Goal: Feedback & Contribution: Contribute content

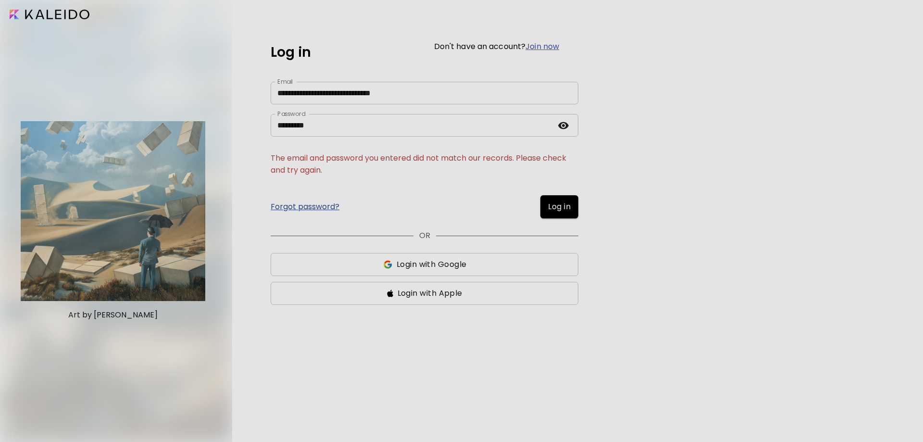
click at [445, 265] on span "Login with Google" at bounding box center [431, 265] width 70 height 12
click at [320, 203] on link "Forgot password?" at bounding box center [305, 207] width 69 height 8
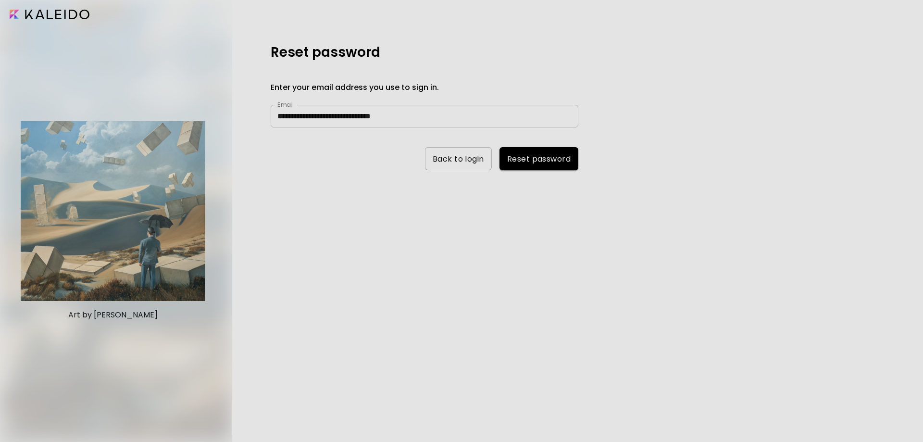
click at [535, 158] on span "Reset password" at bounding box center [538, 159] width 63 height 10
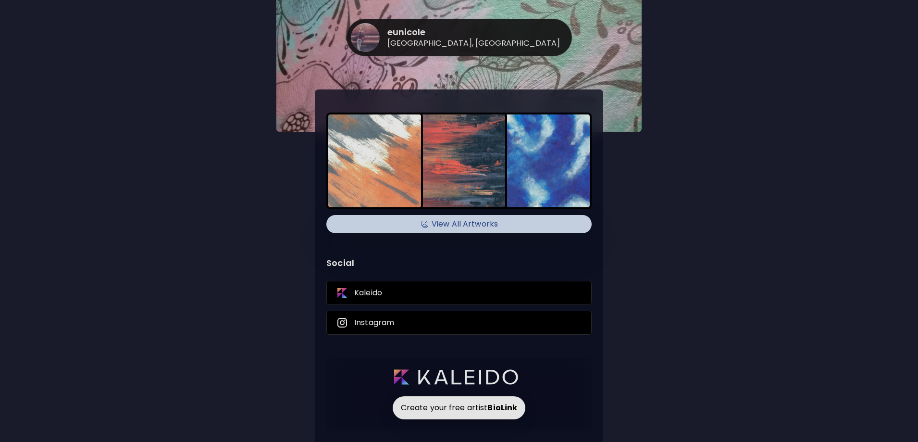
scroll to position [3, 0]
click at [470, 224] on h4 "View All Artworks" at bounding box center [459, 223] width 254 height 14
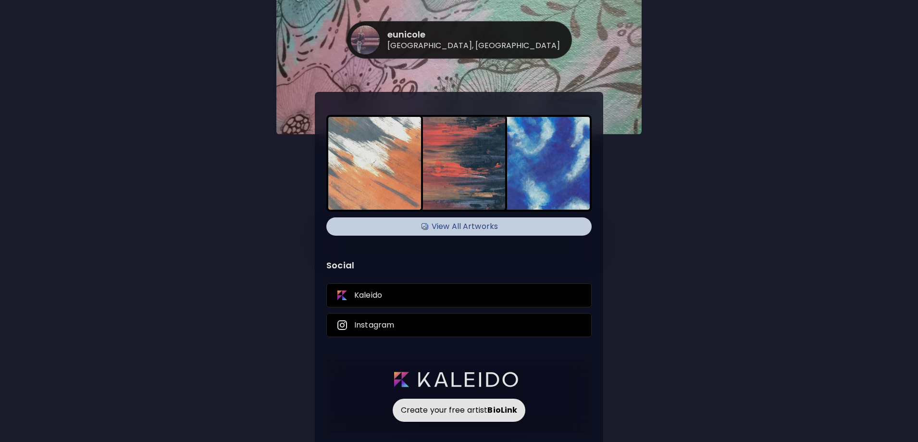
scroll to position [0, 0]
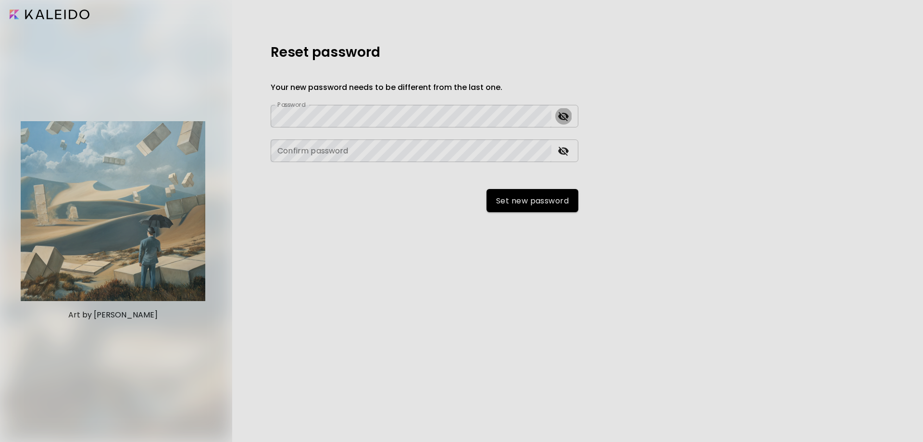
click at [567, 117] on icon "toggle password visibility" at bounding box center [563, 116] width 11 height 9
click at [565, 146] on icon "toggle password visibility" at bounding box center [564, 151] width 12 height 12
click at [515, 198] on span "Set new password" at bounding box center [532, 201] width 73 height 10
click at [546, 207] on button "Set new password" at bounding box center [532, 200] width 92 height 23
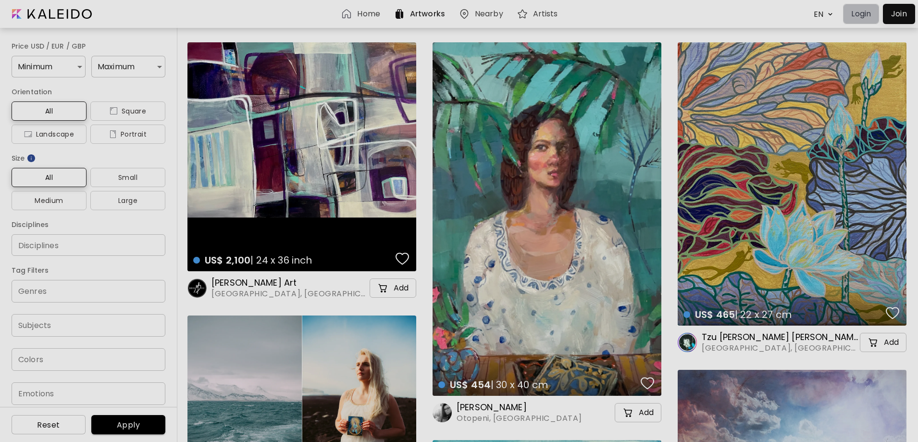
click at [861, 15] on p "Login" at bounding box center [861, 14] width 20 height 12
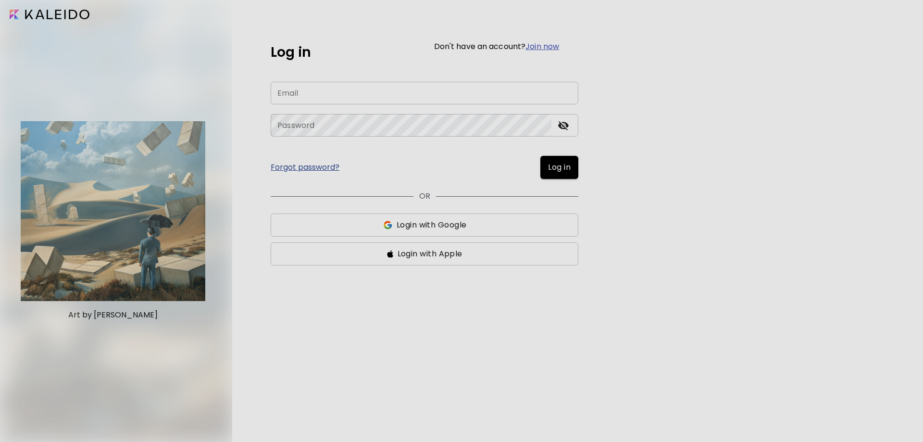
type input "**********"
click at [564, 170] on span "Log in" at bounding box center [559, 167] width 23 height 12
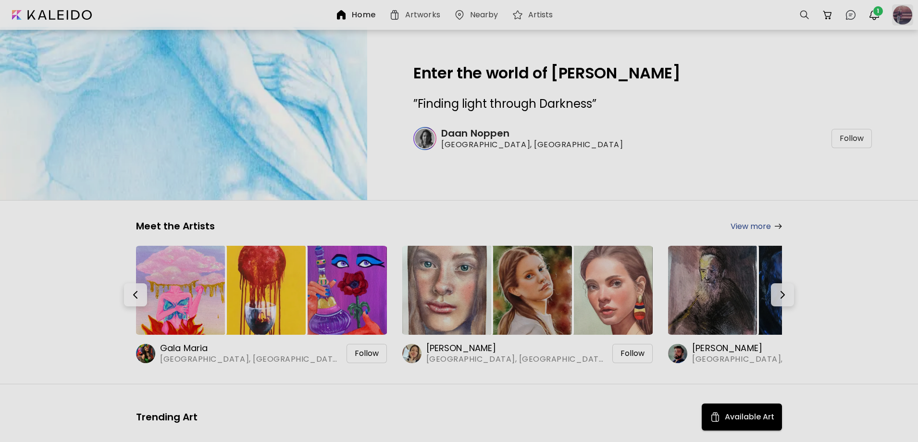
click at [907, 17] on div at bounding box center [902, 14] width 21 height 21
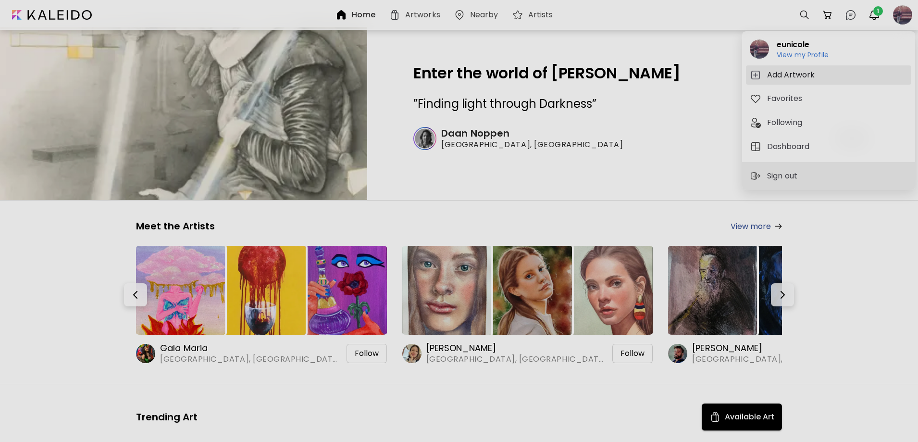
click at [798, 73] on h5 "Add Artwork" at bounding box center [792, 75] width 50 height 12
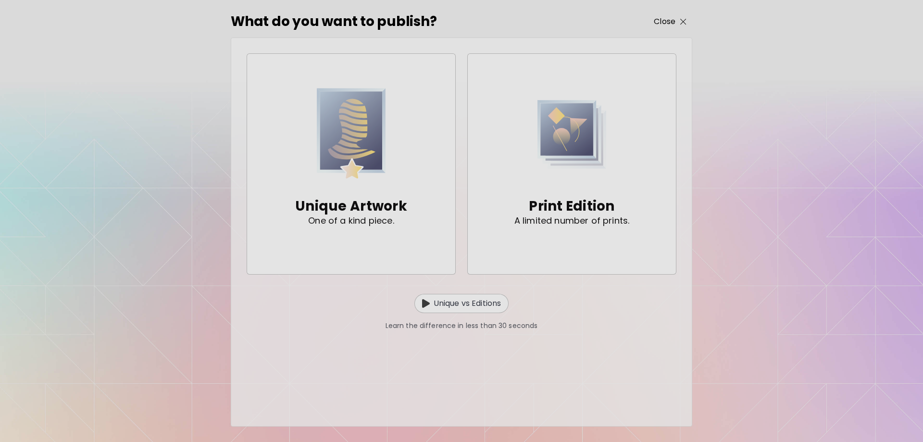
click at [668, 22] on p "Close" at bounding box center [665, 22] width 22 height 12
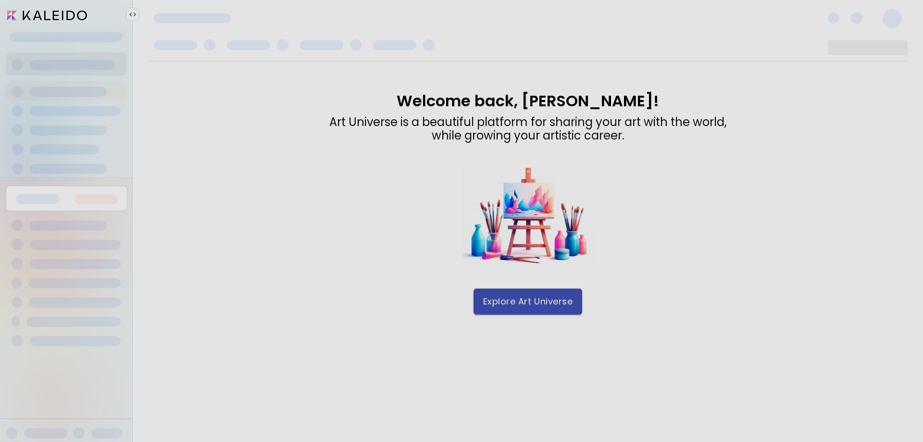
click at [558, 309] on button "Explore Art Universe" at bounding box center [527, 301] width 109 height 26
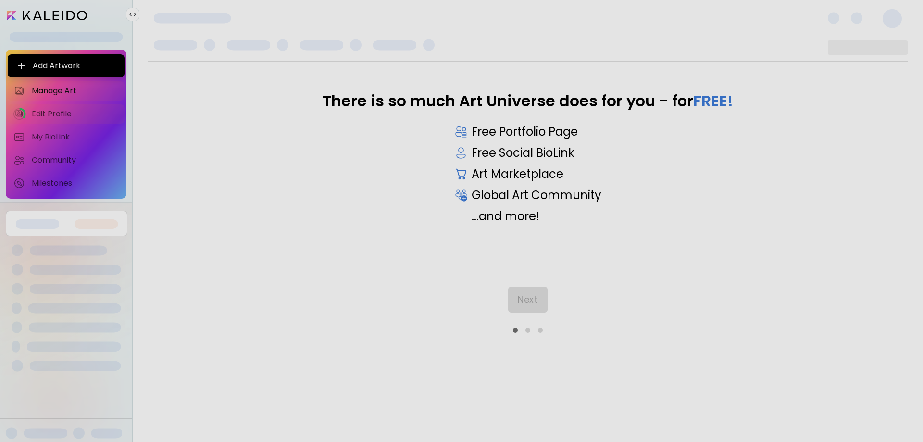
click at [65, 118] on span "Edit Profile" at bounding box center [75, 114] width 87 height 10
click at [525, 297] on span "Next" at bounding box center [528, 299] width 20 height 11
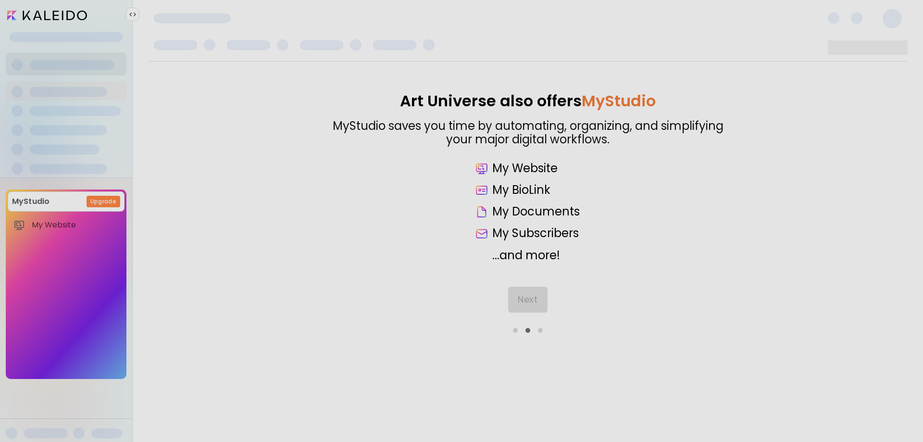
click at [528, 298] on div "Next" at bounding box center [527, 309] width 759 height 46
click at [528, 305] on button "Next" at bounding box center [527, 299] width 39 height 26
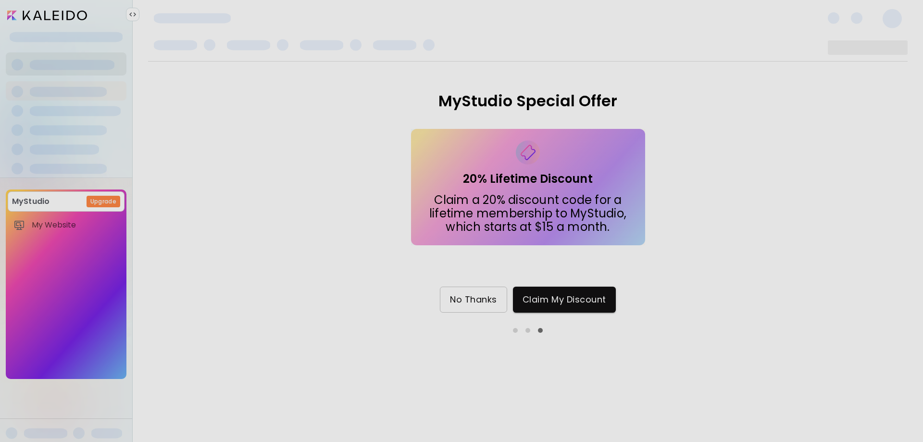
click at [480, 303] on span "No Thanks" at bounding box center [473, 299] width 47 height 11
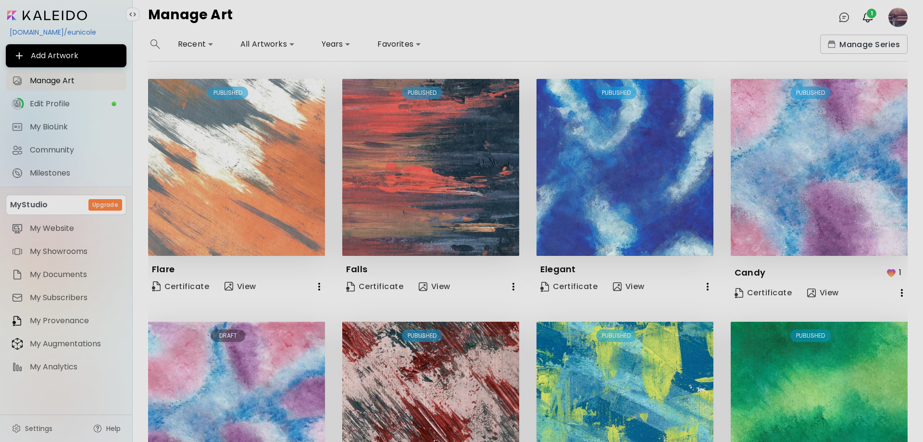
click at [899, 272] on p "1" at bounding box center [900, 272] width 2 height 12
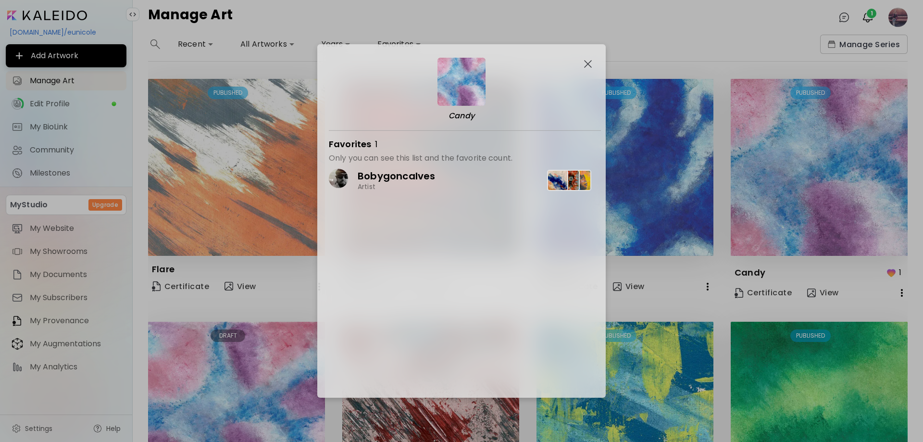
click at [587, 65] on img "button" at bounding box center [588, 64] width 8 height 8
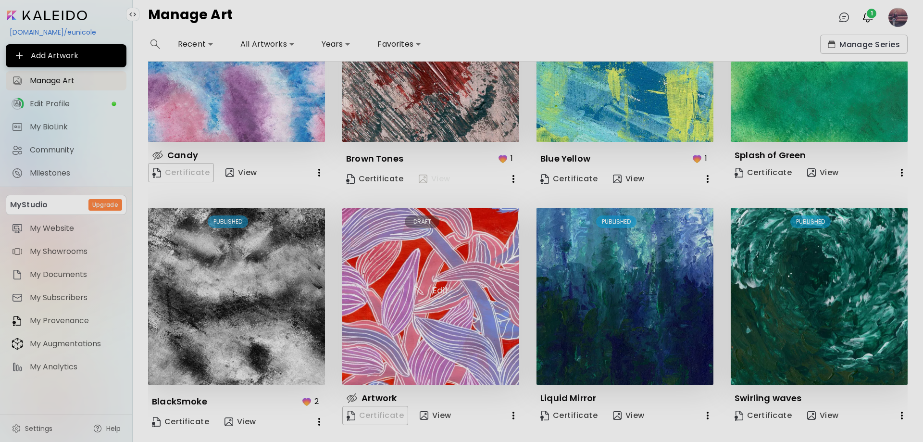
scroll to position [384, 0]
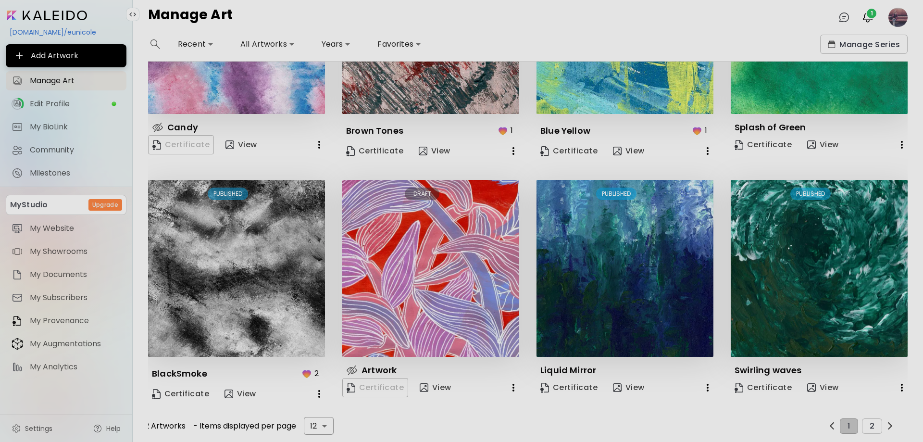
click at [350, 367] on img at bounding box center [352, 370] width 12 height 12
click at [364, 366] on p "Artwork" at bounding box center [378, 370] width 35 height 12
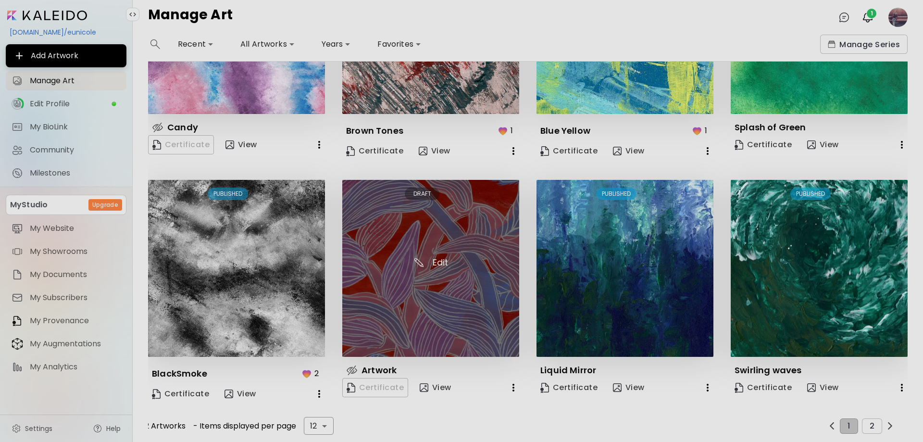
click at [436, 257] on img at bounding box center [430, 268] width 177 height 177
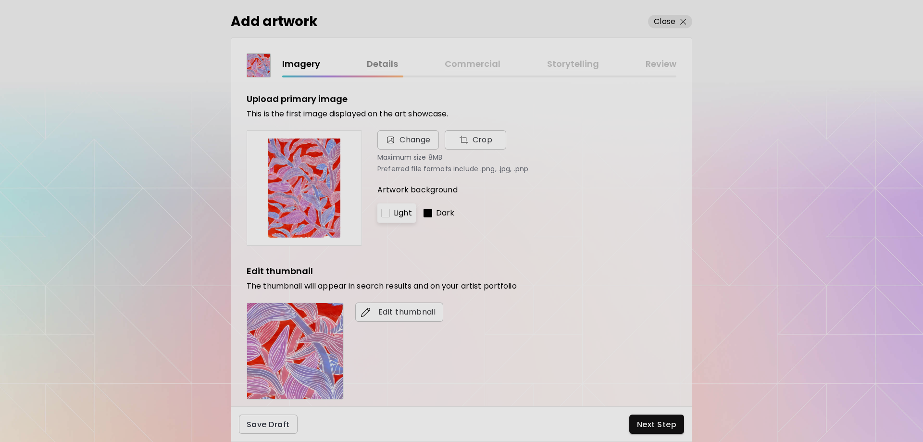
click at [426, 214] on div at bounding box center [427, 213] width 9 height 9
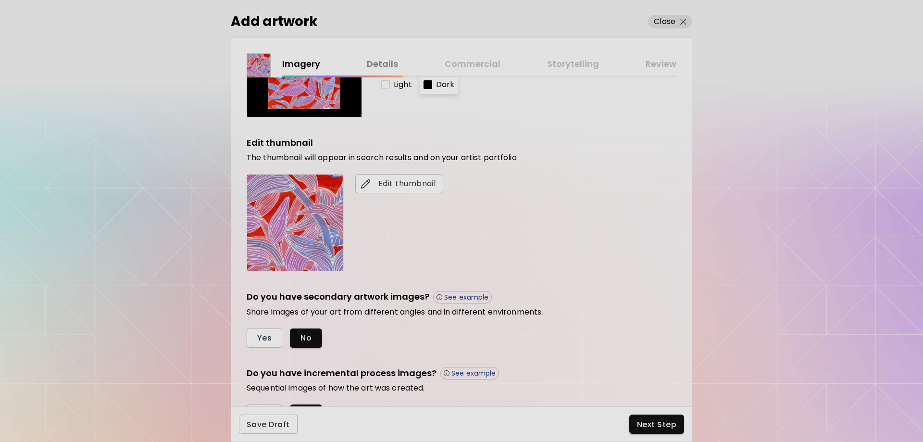
scroll to position [180, 0]
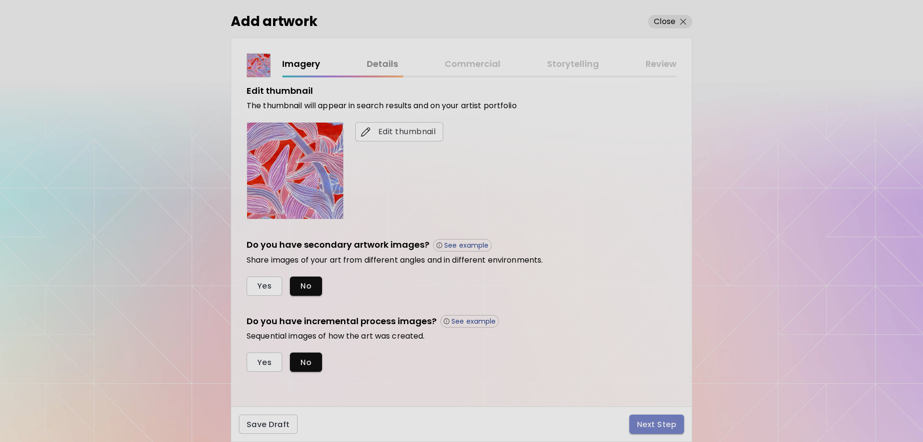
click at [660, 420] on span "Next Step" at bounding box center [656, 424] width 39 height 10
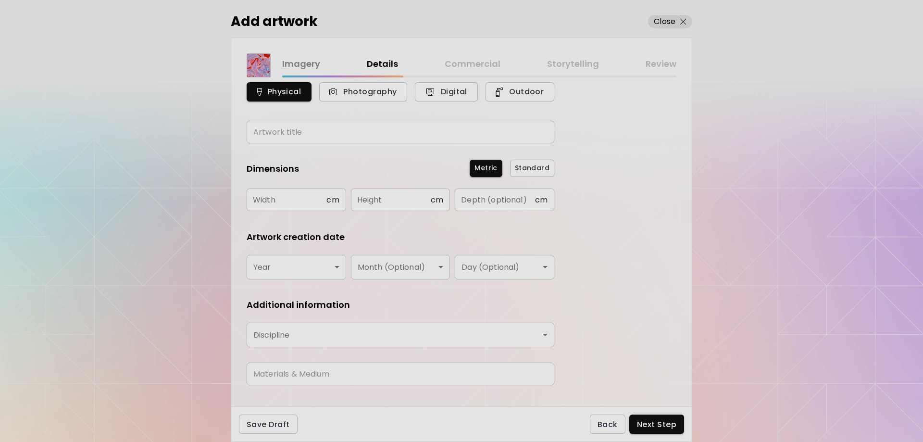
scroll to position [52, 0]
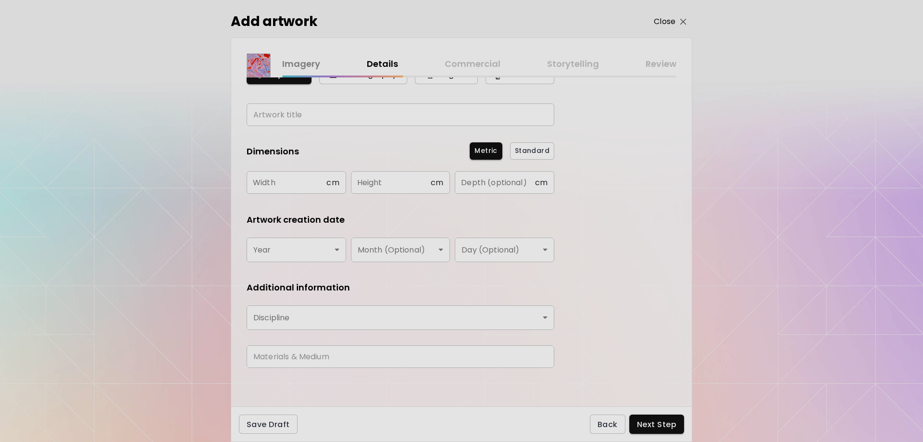
click at [675, 17] on p "Close" at bounding box center [665, 22] width 22 height 12
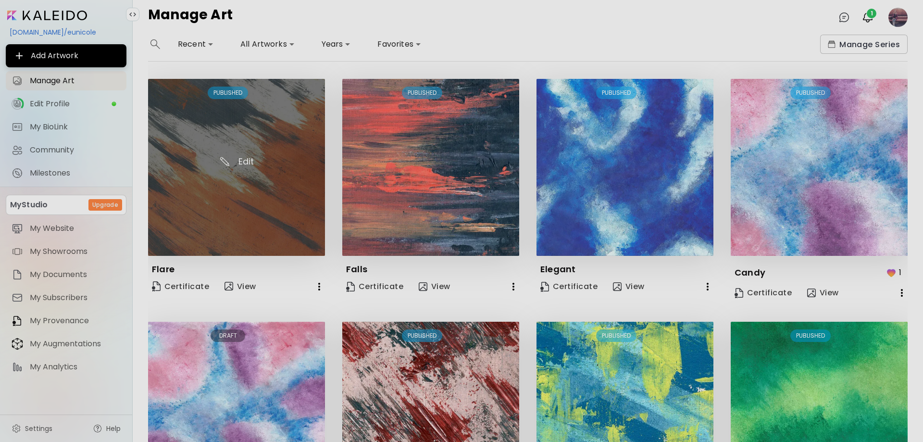
click at [245, 135] on img at bounding box center [236, 167] width 177 height 177
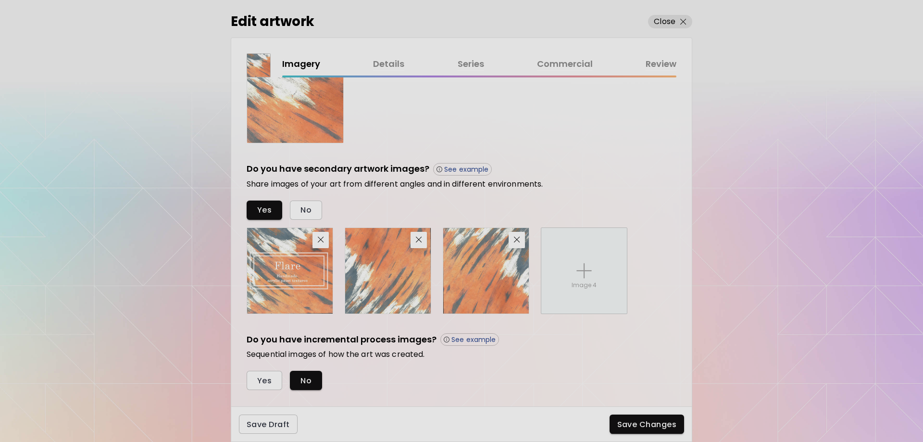
scroll to position [274, 0]
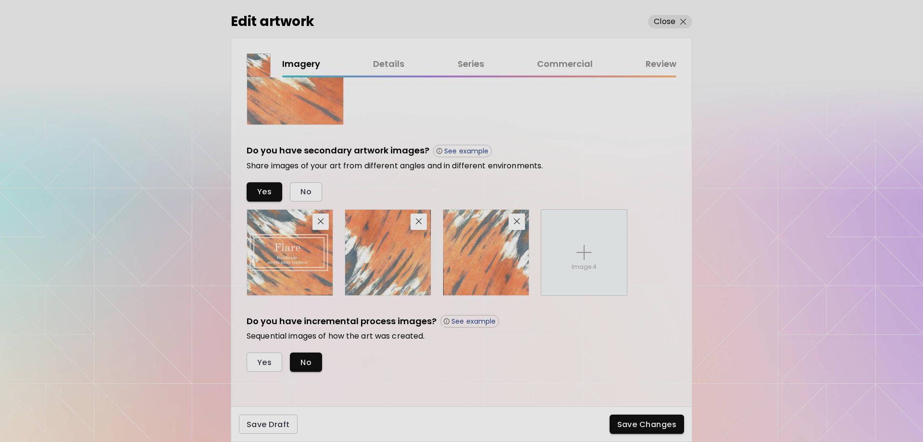
click at [388, 71] on div "Imagery Details Series Commercial Review" at bounding box center [479, 67] width 394 height 20
click at [388, 64] on link "Details" at bounding box center [388, 64] width 31 height 14
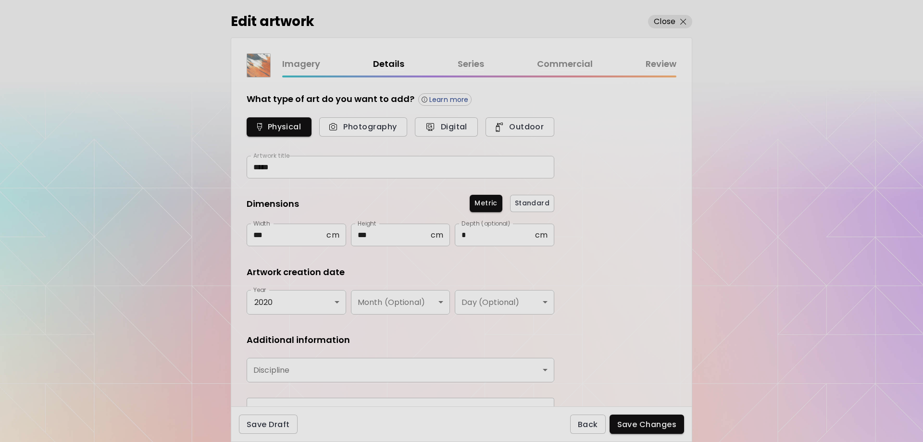
type input "********"
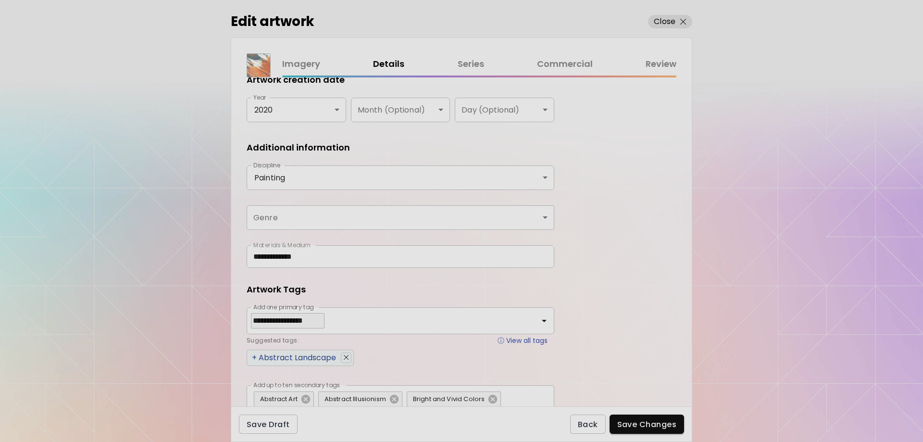
scroll to position [256, 0]
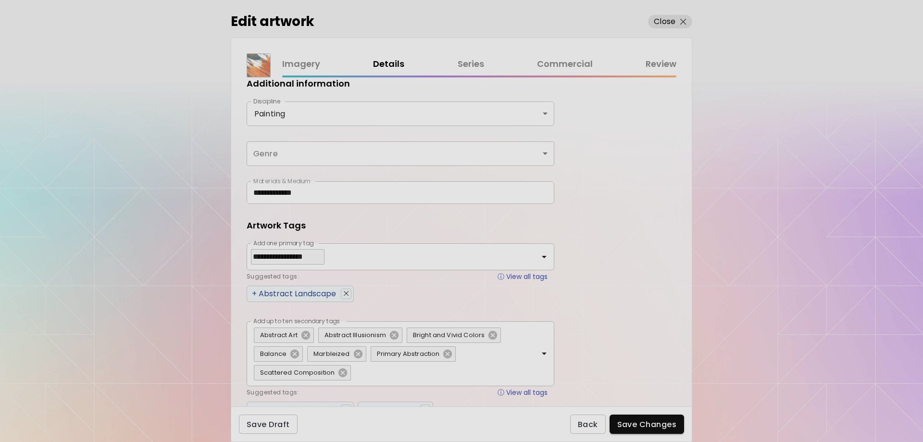
click at [468, 67] on link "Series" at bounding box center [471, 64] width 26 height 14
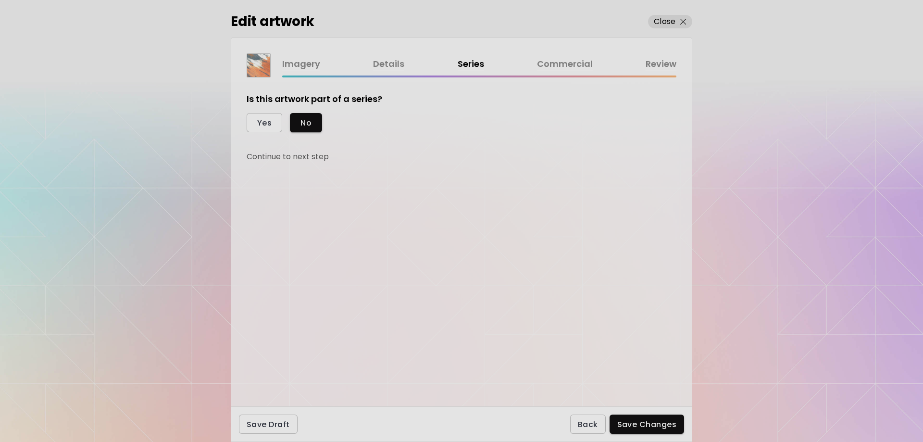
click at [569, 65] on link "Commercial" at bounding box center [565, 64] width 56 height 14
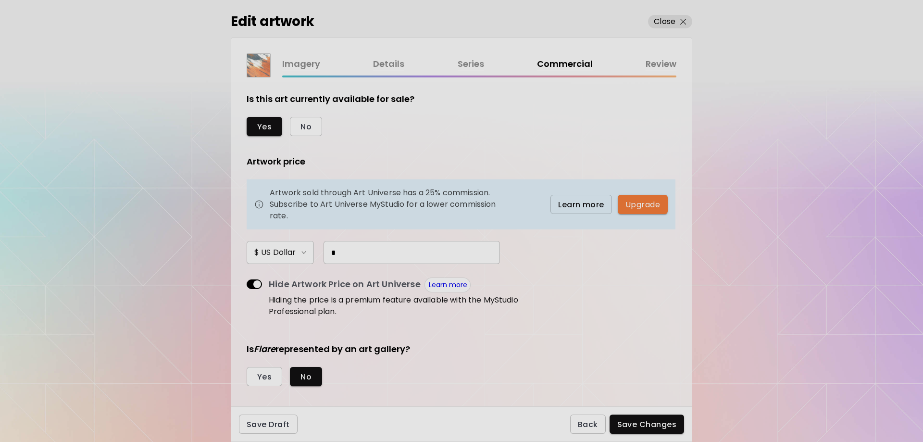
click at [294, 255] on h6 "$ US Dollar" at bounding box center [274, 253] width 41 height 12
click at [345, 255] on div at bounding box center [461, 221] width 923 height 442
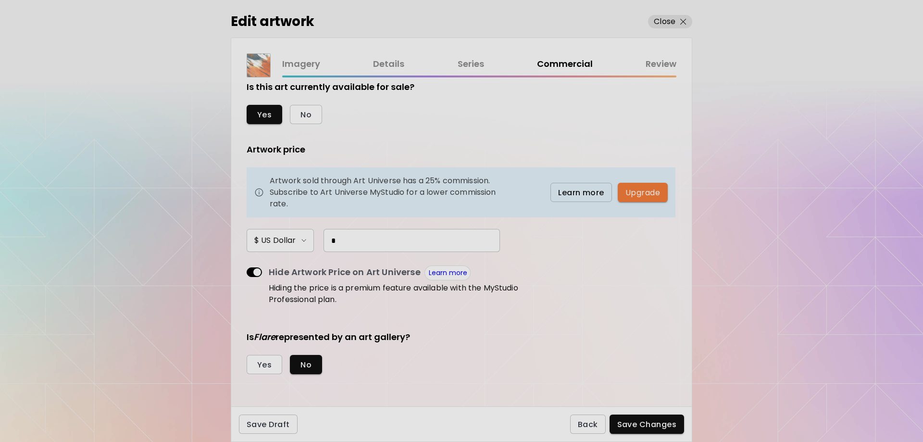
scroll to position [15, 0]
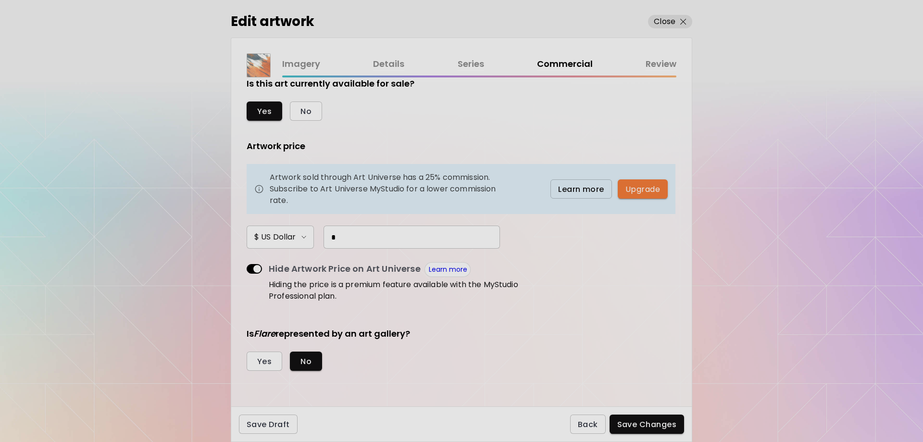
click at [668, 64] on link "Review" at bounding box center [660, 64] width 31 height 14
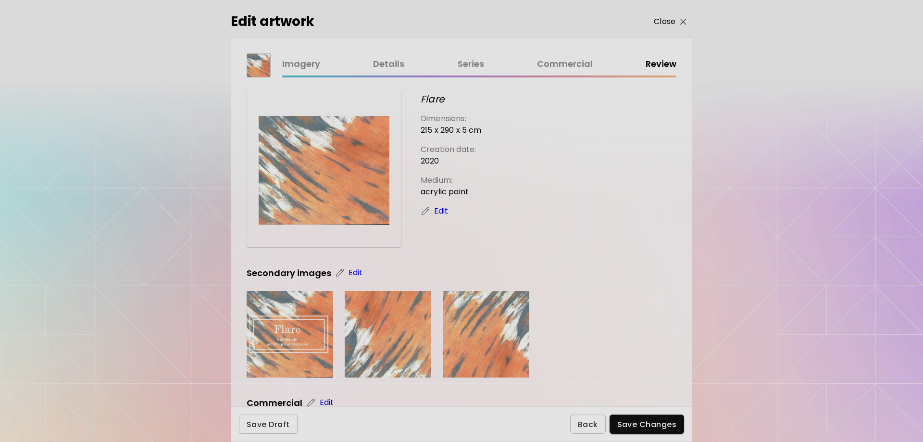
click at [672, 20] on p "Close" at bounding box center [665, 22] width 22 height 12
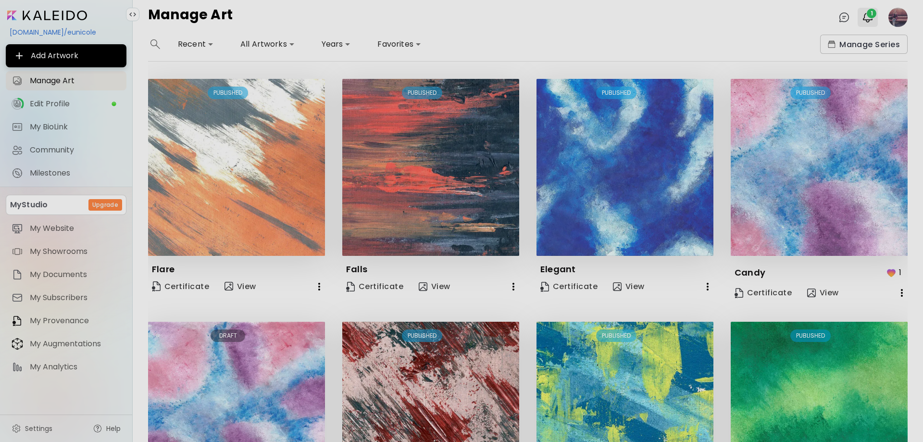
click at [867, 18] on img "button" at bounding box center [868, 18] width 12 height 12
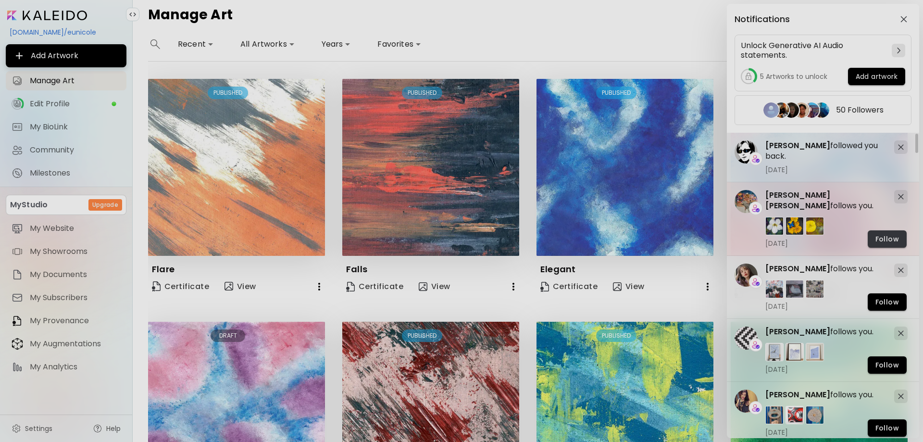
click at [885, 233] on button "Follow" at bounding box center [886, 238] width 39 height 17
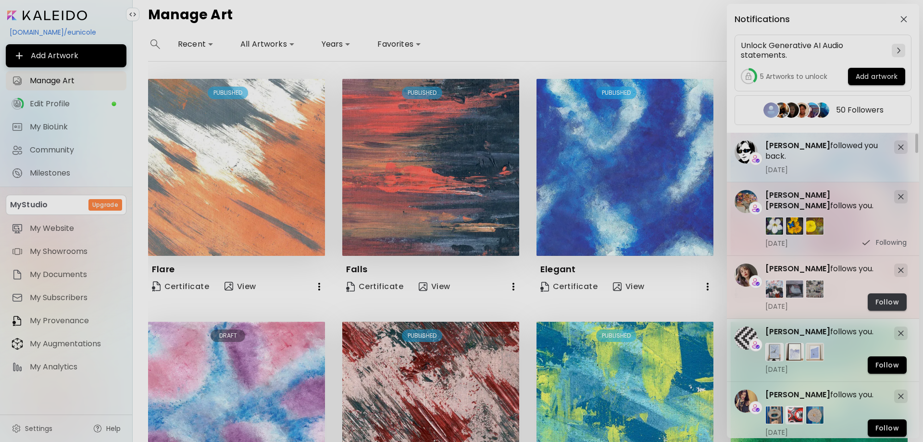
click at [885, 299] on span "Follow" at bounding box center [887, 302] width 24 height 10
click at [883, 372] on button "Follow" at bounding box center [886, 364] width 39 height 17
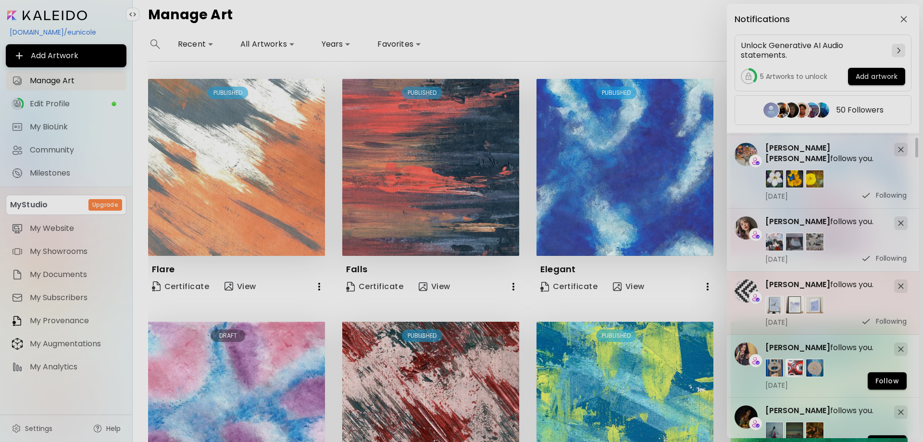
scroll to position [64, 0]
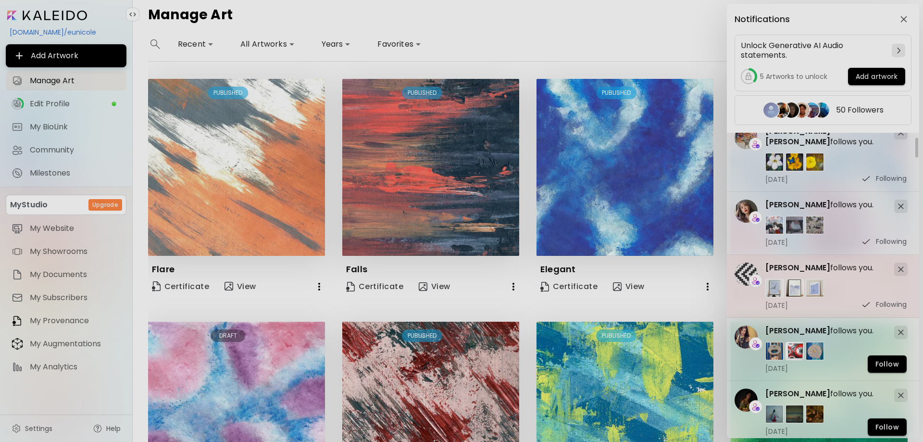
click at [870, 361] on button "Follow" at bounding box center [886, 363] width 39 height 17
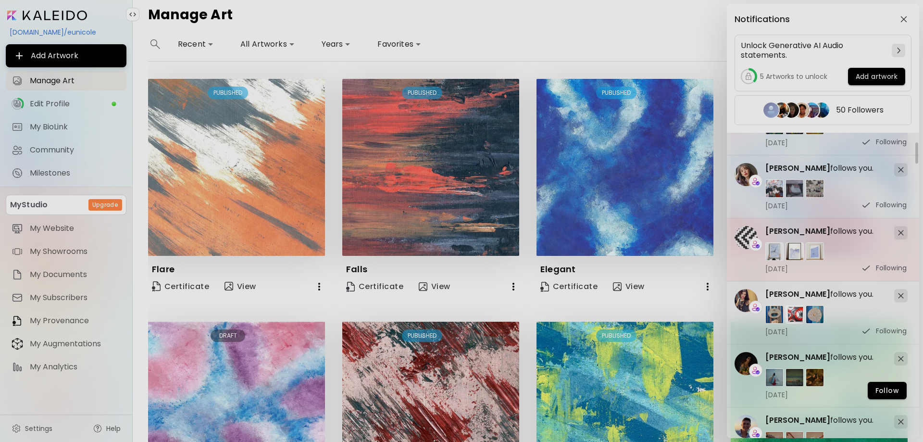
scroll to position [128, 0]
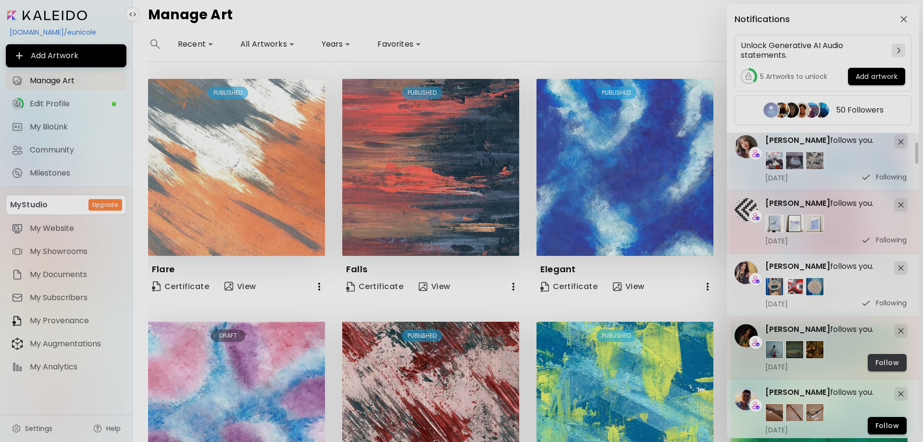
click at [886, 358] on span "Follow" at bounding box center [887, 363] width 24 height 10
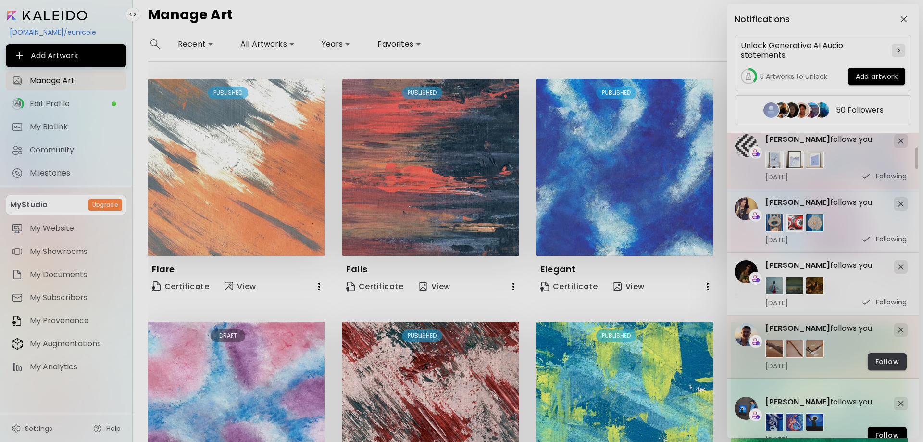
click at [885, 367] on span "Follow" at bounding box center [887, 362] width 24 height 10
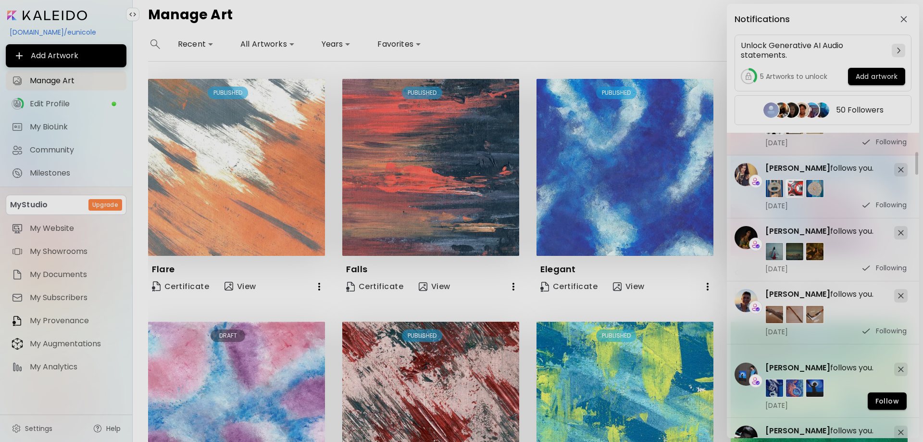
scroll to position [256, 0]
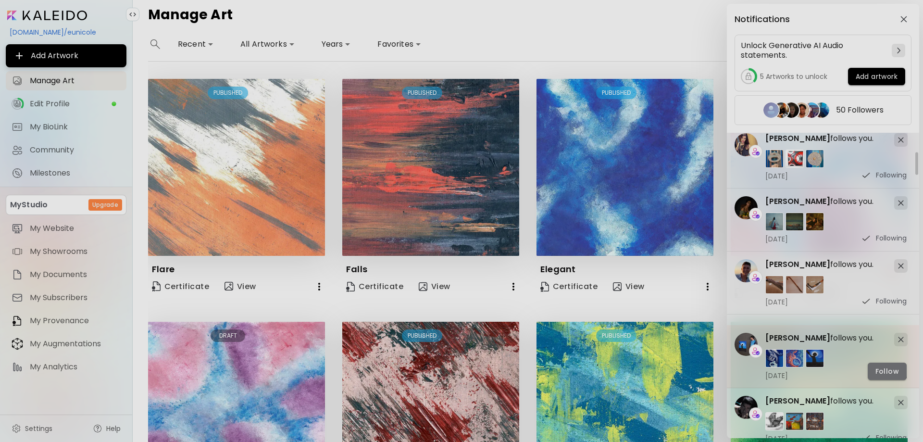
click at [877, 368] on span "Follow" at bounding box center [887, 371] width 24 height 10
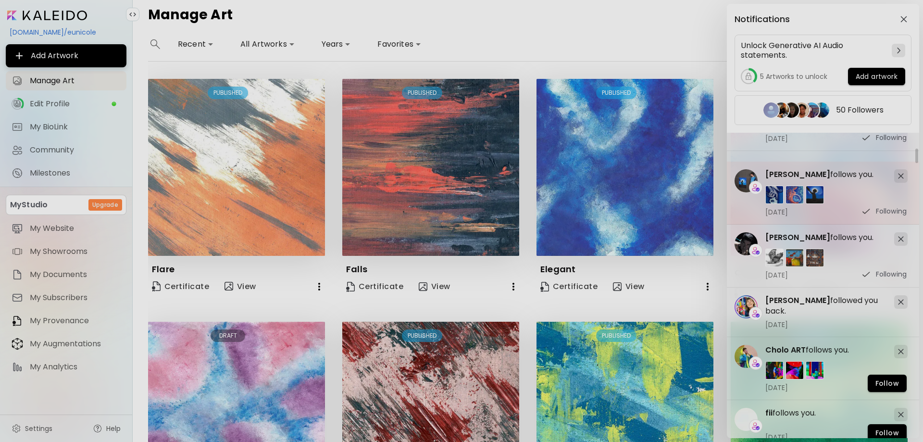
scroll to position [448, 0]
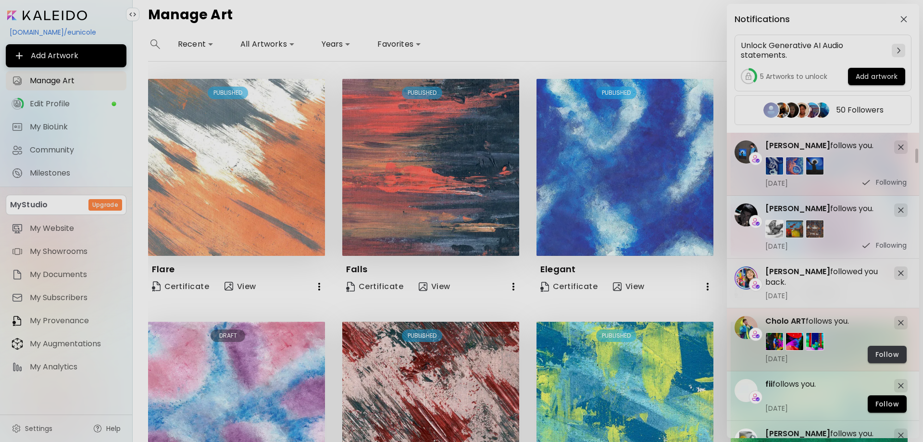
click at [885, 346] on button "Follow" at bounding box center [886, 354] width 39 height 17
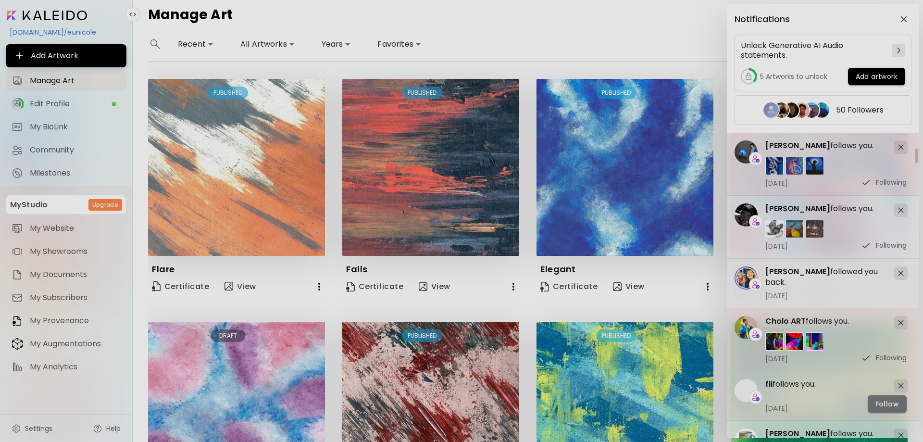
click at [880, 400] on span "Follow" at bounding box center [887, 404] width 24 height 10
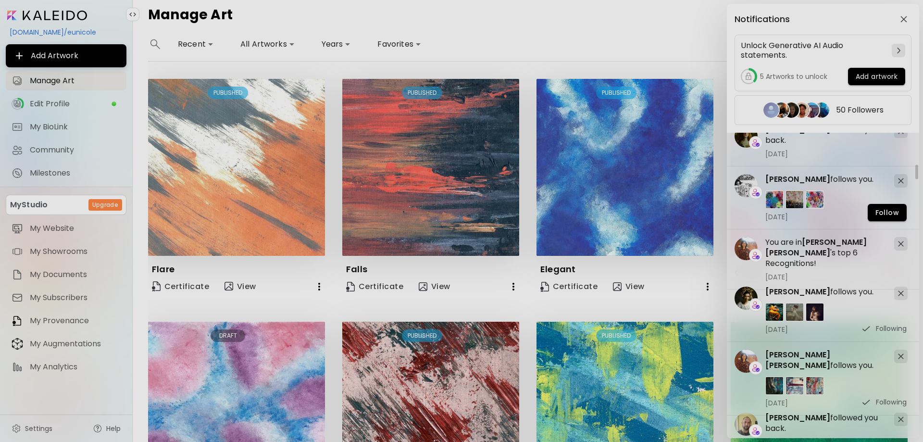
scroll to position [833, 0]
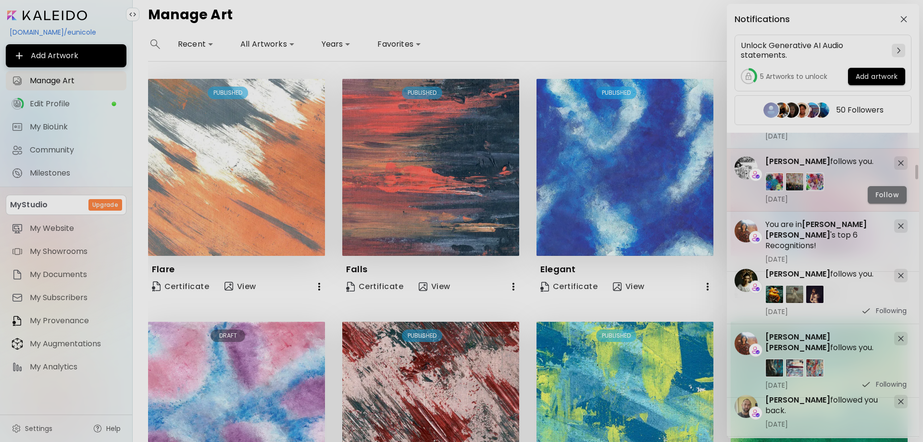
click at [891, 203] on button "Follow" at bounding box center [886, 194] width 39 height 17
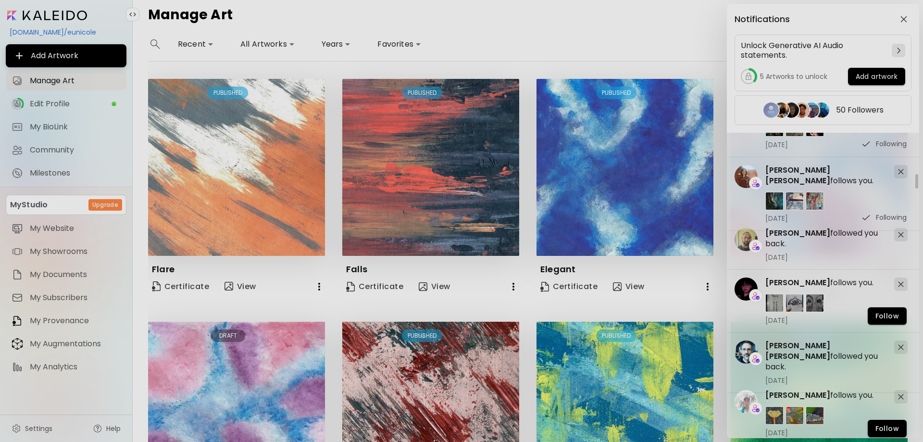
scroll to position [1025, 0]
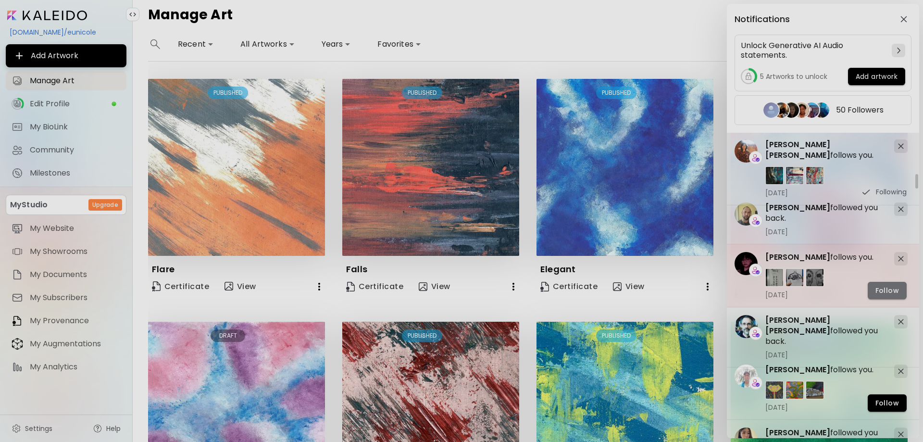
click at [890, 285] on button "Follow" at bounding box center [886, 290] width 39 height 17
click at [887, 399] on span "Follow" at bounding box center [887, 403] width 24 height 10
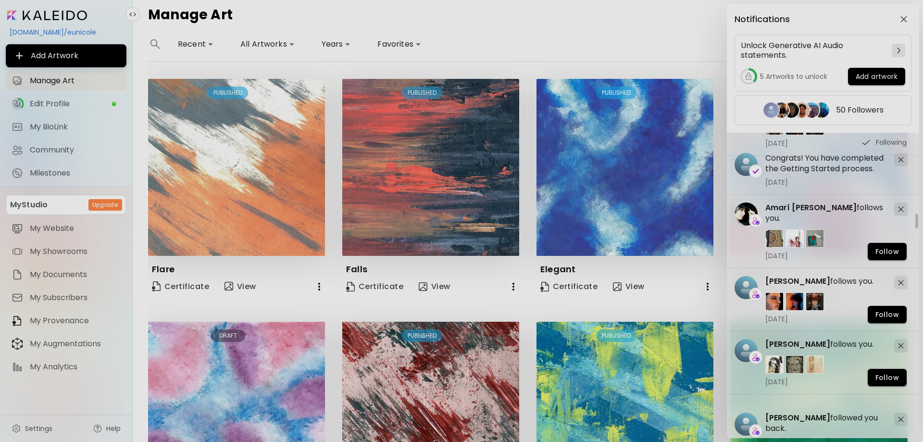
scroll to position [1666, 0]
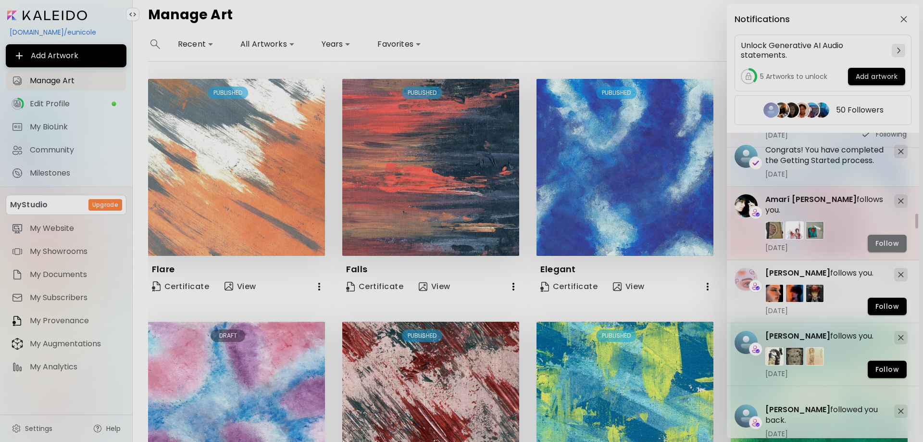
click at [890, 236] on button "Follow" at bounding box center [886, 243] width 39 height 17
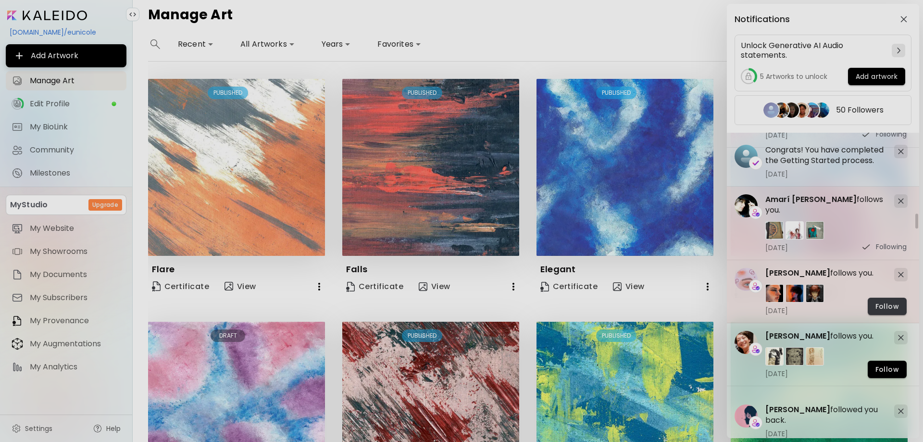
click at [882, 300] on button "Follow" at bounding box center [886, 305] width 39 height 17
click at [879, 374] on span "Follow" at bounding box center [887, 369] width 24 height 10
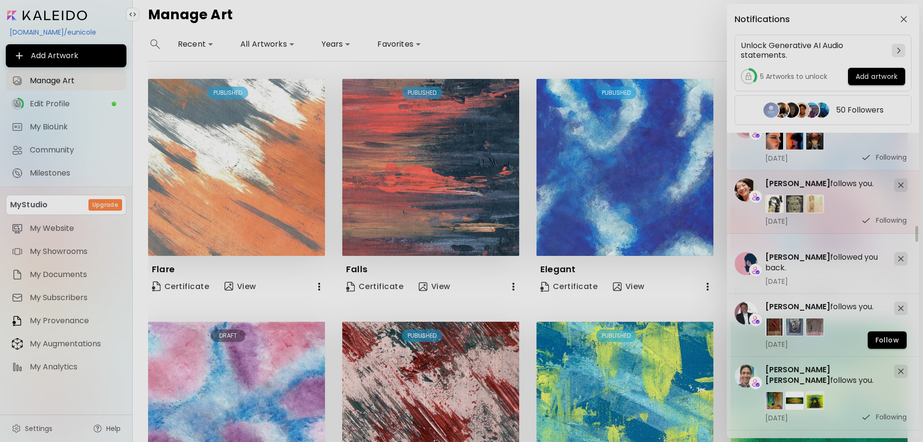
scroll to position [1858, 0]
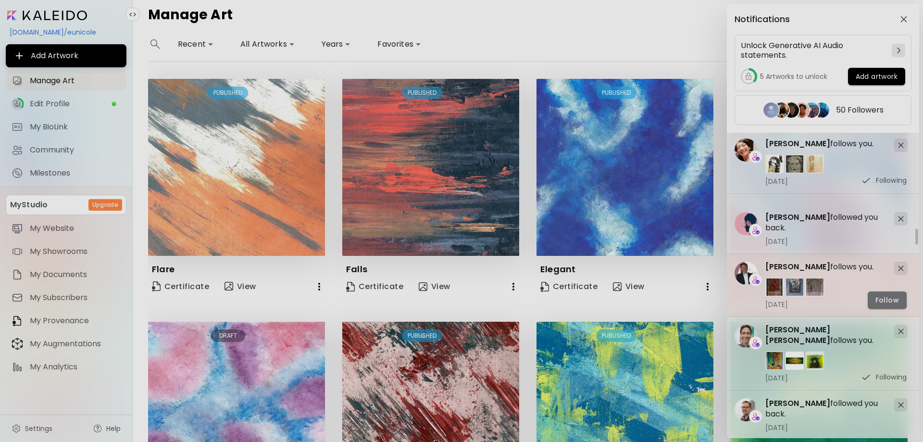
click at [876, 298] on span "Follow" at bounding box center [887, 300] width 24 height 10
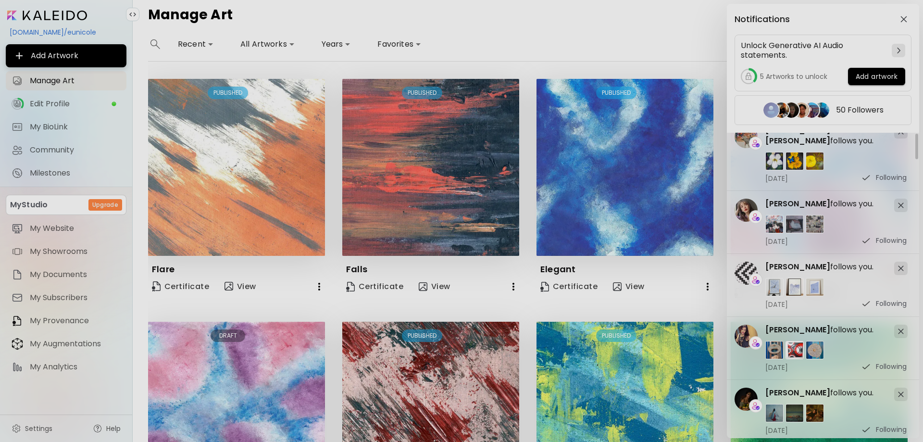
scroll to position [0, 0]
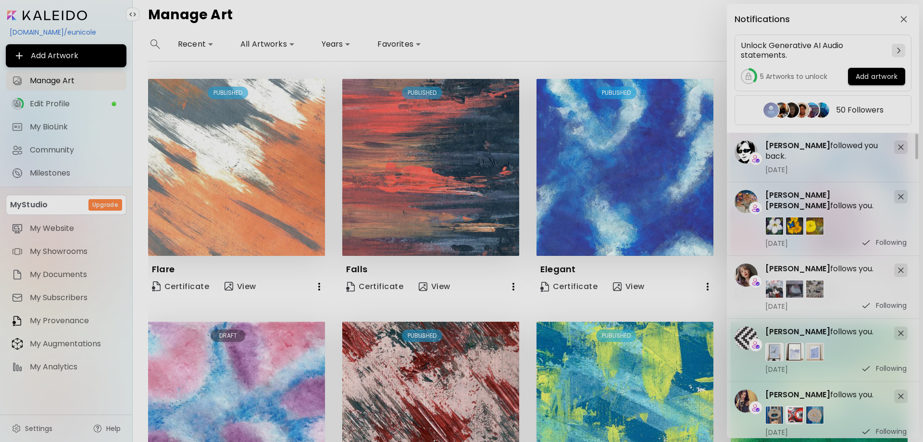
click at [607, 6] on div "Notifications Unlock Generative AI Audio statements. 5 Artworks to unlock Add a…" at bounding box center [461, 221] width 923 height 442
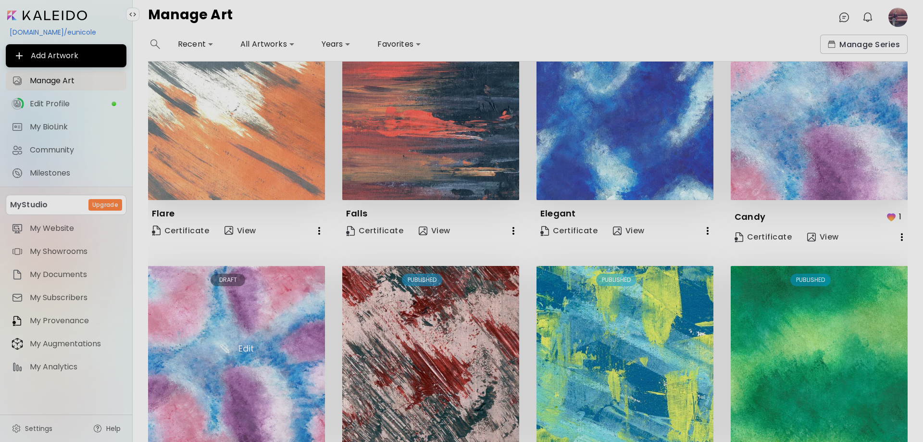
scroll to position [128, 0]
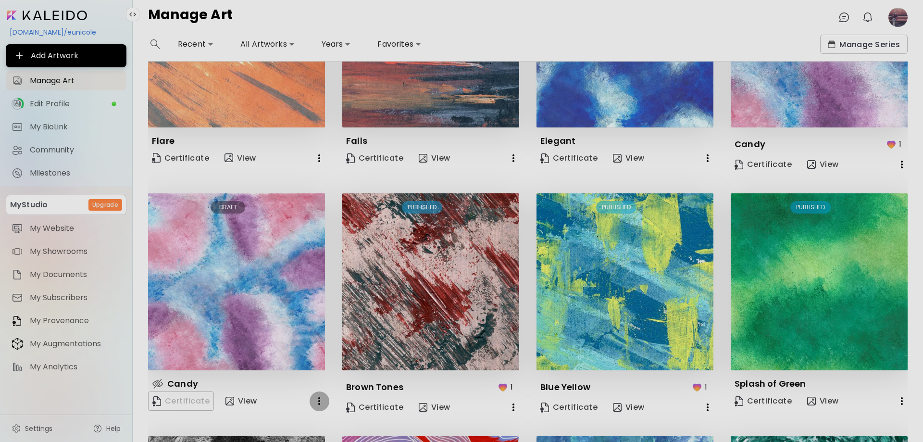
click at [319, 403] on icon "button" at bounding box center [319, 401] width 12 height 12
click at [308, 417] on li "Delete" at bounding box center [310, 417] width 61 height 17
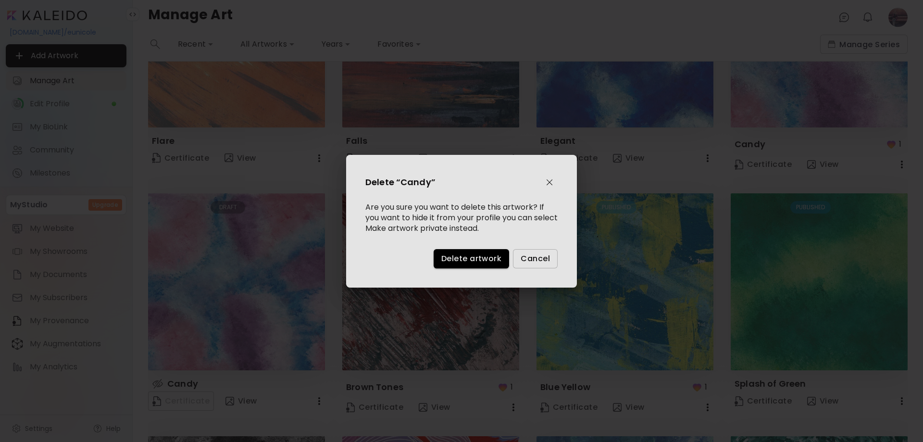
click at [453, 254] on span "Delete artwork" at bounding box center [471, 258] width 60 height 10
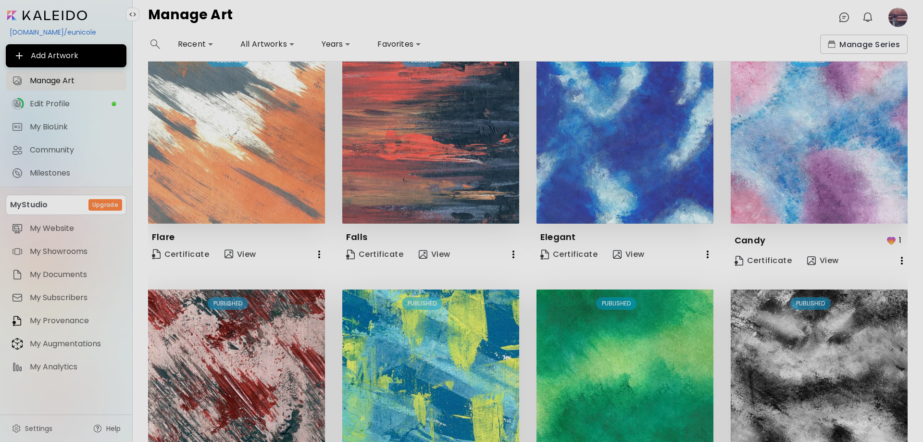
scroll to position [0, 0]
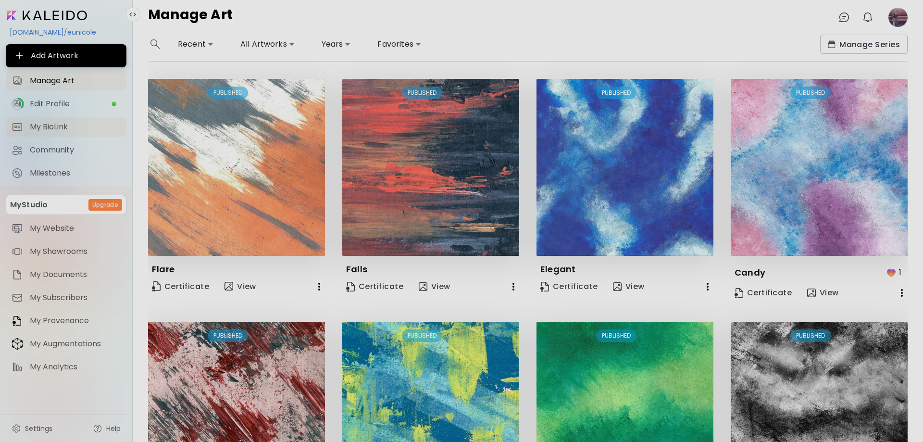
click at [62, 122] on span "My BioLink" at bounding box center [75, 127] width 91 height 10
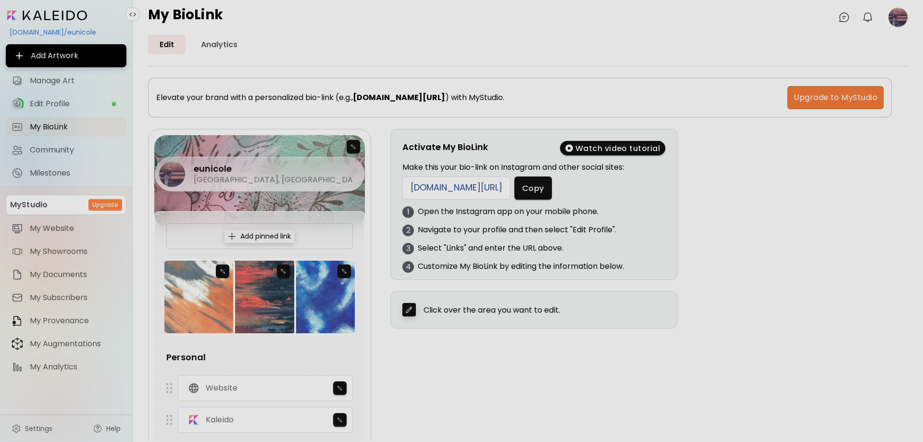
click at [490, 188] on div "artuniverse.com/links/eunicole" at bounding box center [456, 187] width 108 height 23
click at [544, 189] on span "Copy" at bounding box center [533, 188] width 22 height 10
click at [276, 237] on div "Add pinned link" at bounding box center [259, 235] width 70 height 13
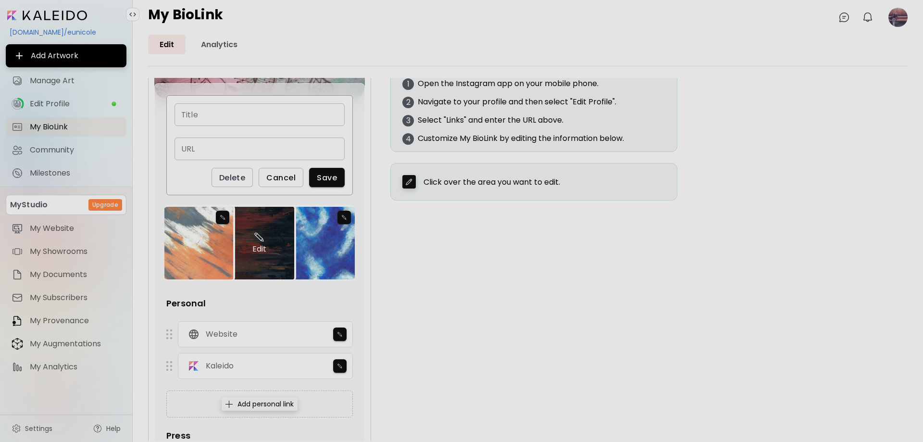
scroll to position [128, 0]
click at [238, 182] on span "Delete" at bounding box center [232, 177] width 26 height 10
click at [286, 177] on span "Cancel" at bounding box center [280, 177] width 29 height 10
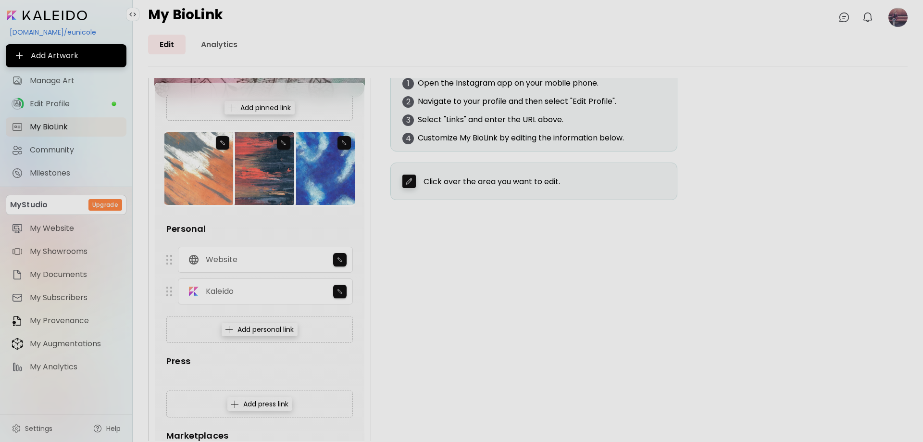
click at [276, 331] on div "Add personal link" at bounding box center [260, 328] width 76 height 13
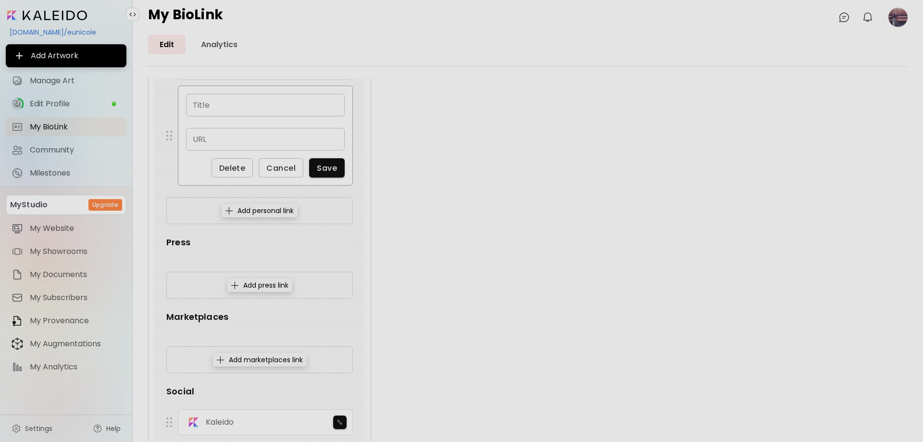
scroll to position [321, 0]
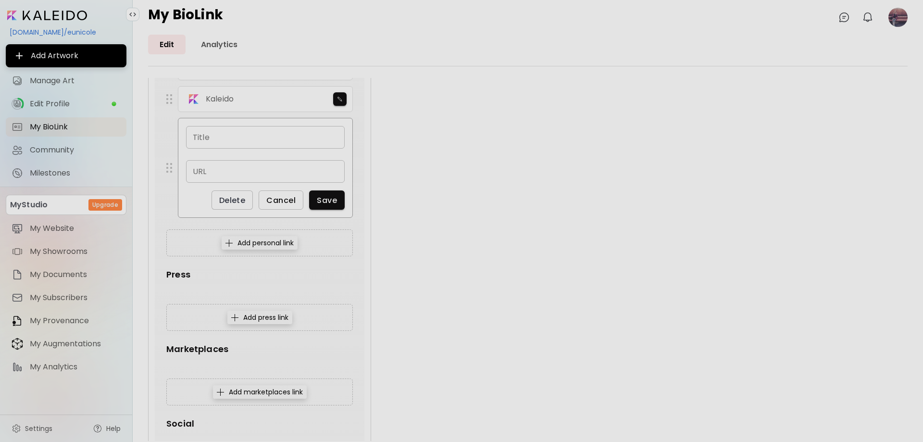
click at [279, 202] on span "Cancel" at bounding box center [280, 200] width 29 height 10
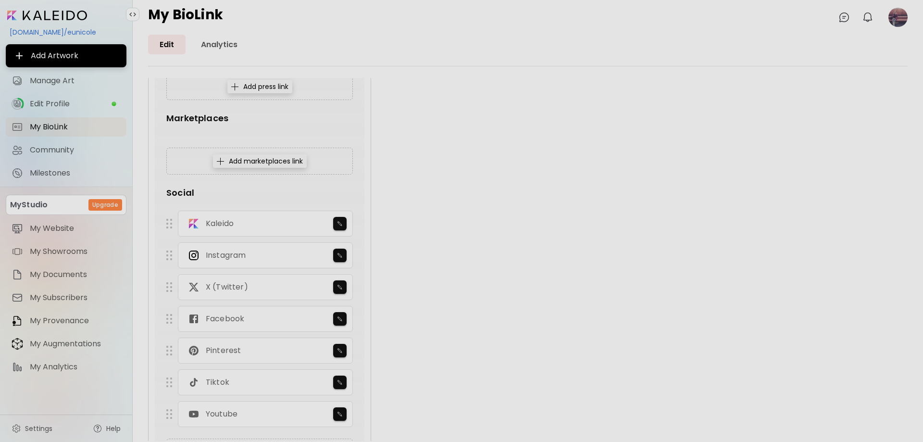
scroll to position [448, 0]
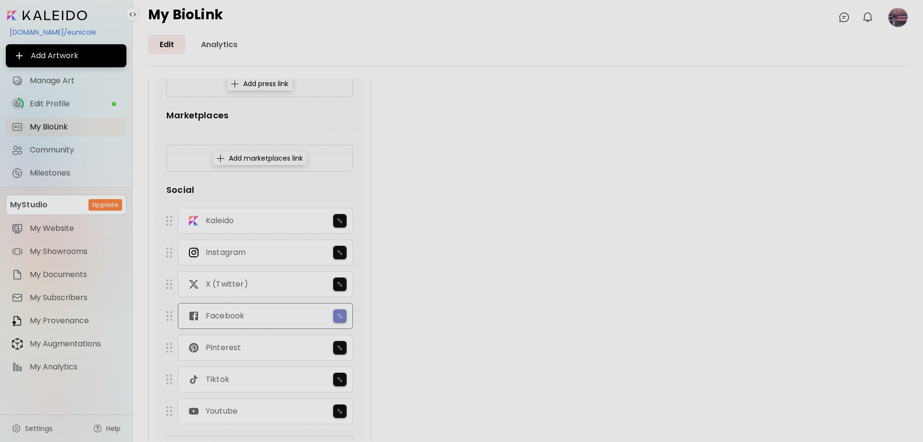
click at [337, 315] on img "button" at bounding box center [340, 316] width 6 height 6
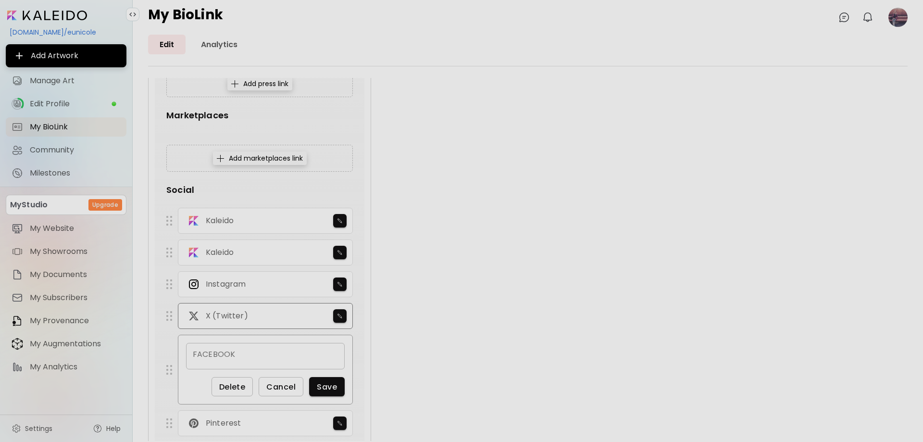
click at [259, 317] on div "X (Twitter)" at bounding box center [265, 316] width 175 height 26
click at [253, 353] on div "FACEBOOK" at bounding box center [265, 356] width 159 height 26
paste input "**********"
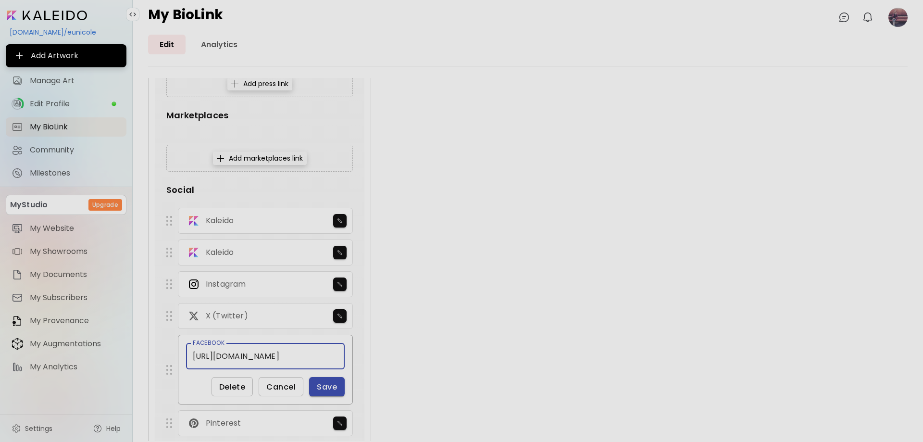
scroll to position [0, 0]
type input "**********"
click at [329, 386] on span "Save" at bounding box center [327, 387] width 20 height 10
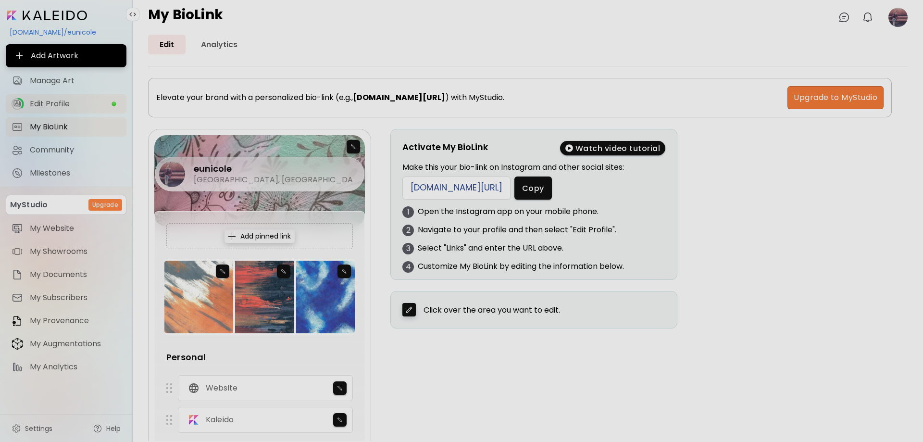
click at [59, 108] on span "Edit Profile" at bounding box center [70, 104] width 81 height 10
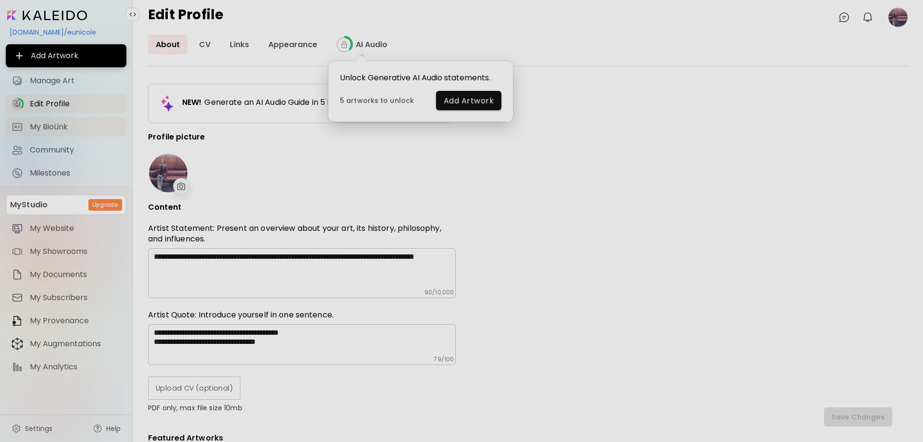
type input "**********"
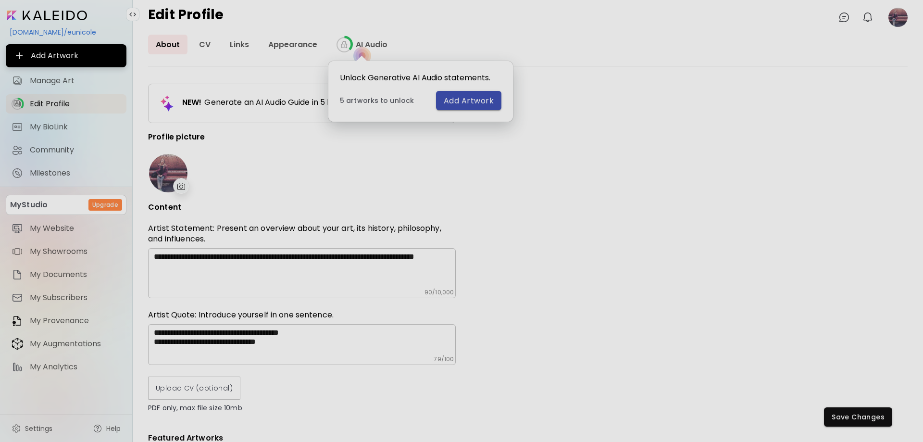
click at [444, 102] on button "Add Artwork" at bounding box center [468, 100] width 65 height 19
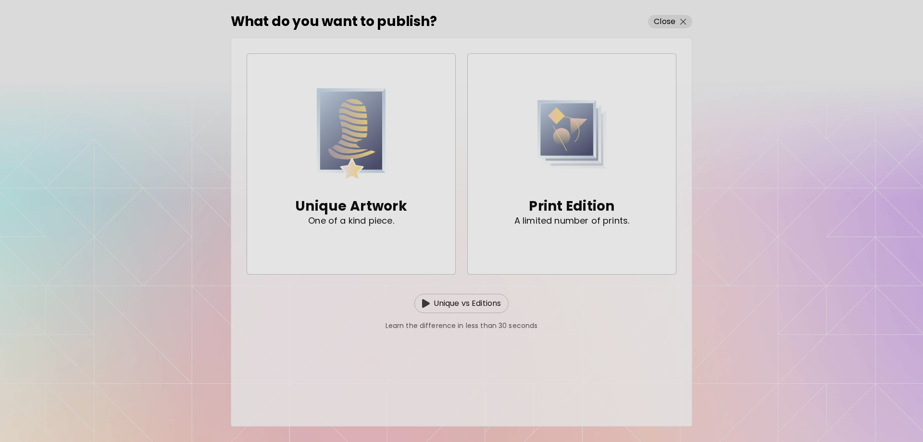
click at [492, 304] on p "Unique vs Editions" at bounding box center [468, 303] width 68 height 12
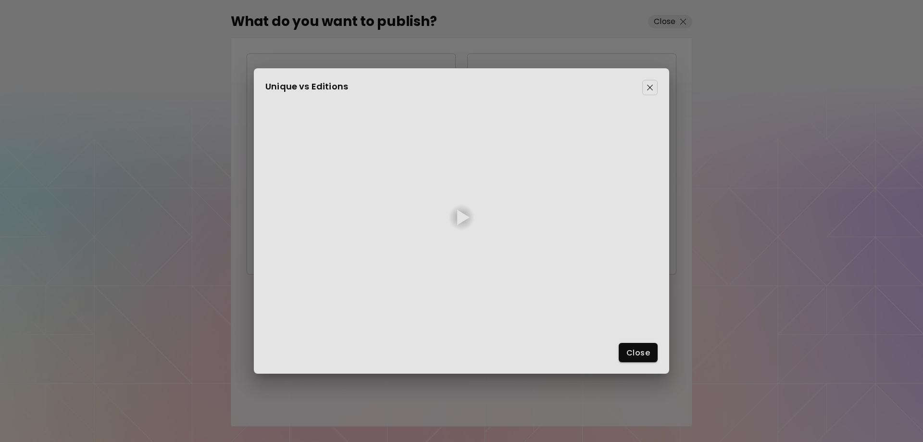
click at [465, 214] on div at bounding box center [463, 217] width 12 height 15
click at [651, 86] on img at bounding box center [650, 88] width 6 height 6
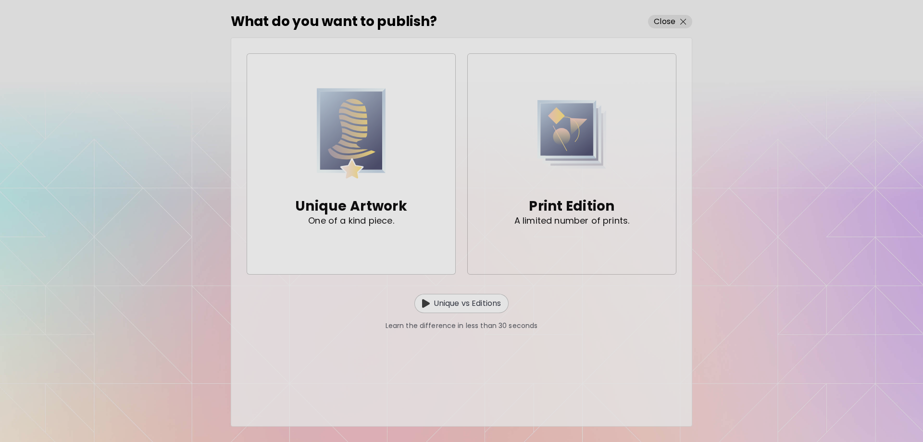
click at [587, 161] on img "button" at bounding box center [571, 134] width 69 height 94
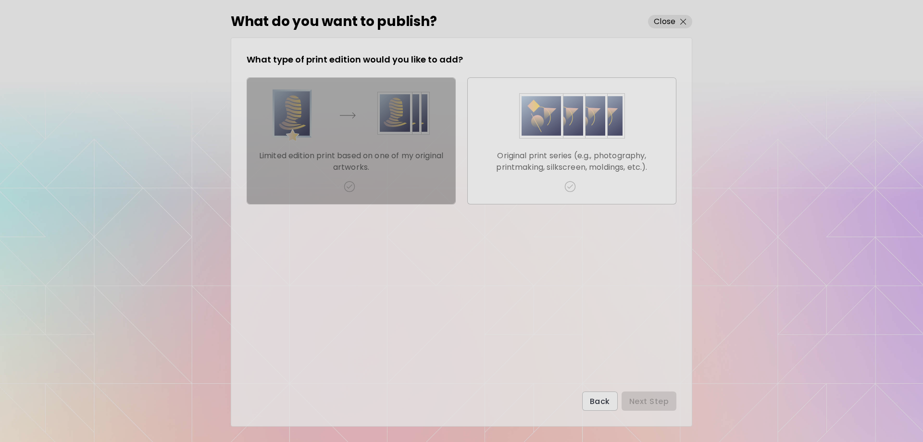
click at [379, 161] on p "Limited edition print based on one of my original artworks." at bounding box center [351, 161] width 193 height 23
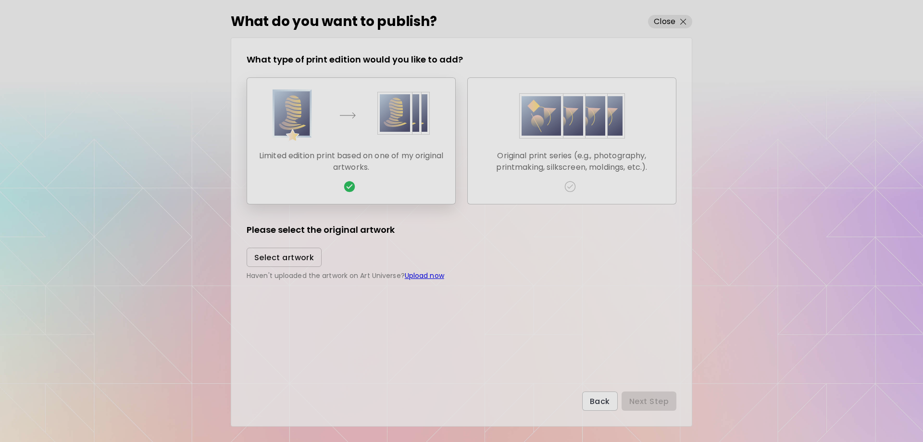
click at [281, 258] on span "Select artwork" at bounding box center [284, 257] width 60 height 10
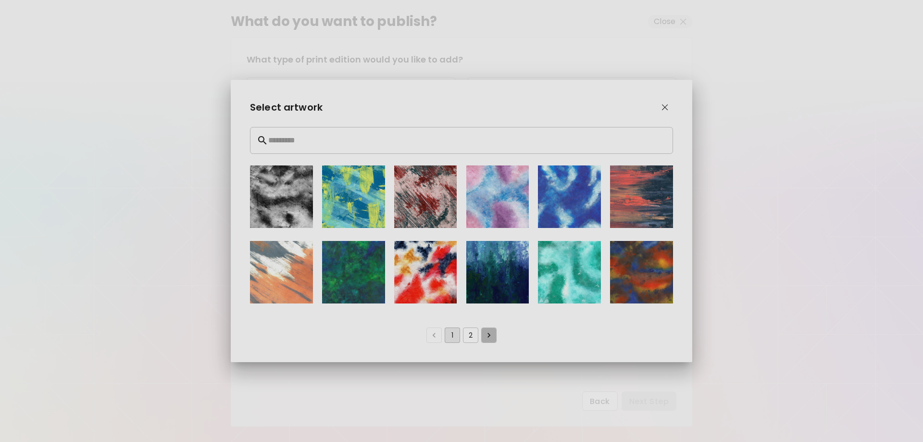
click at [488, 335] on icon "Go to next page" at bounding box center [489, 335] width 10 height 10
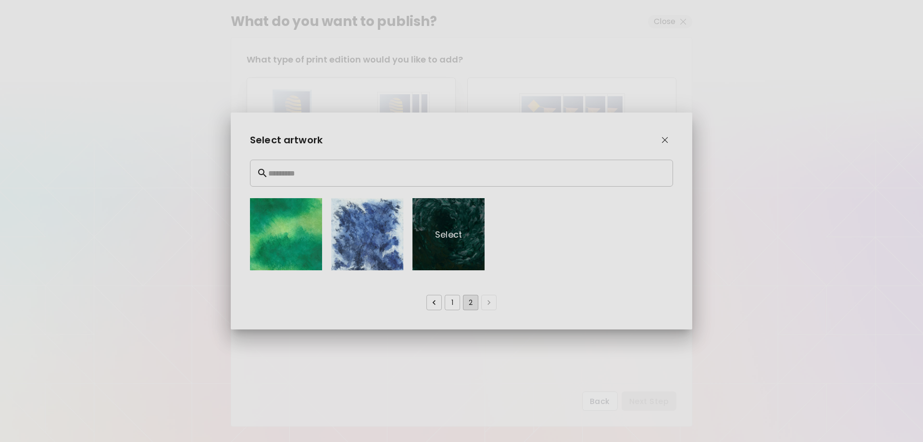
click at [455, 238] on p "Select" at bounding box center [448, 234] width 72 height 72
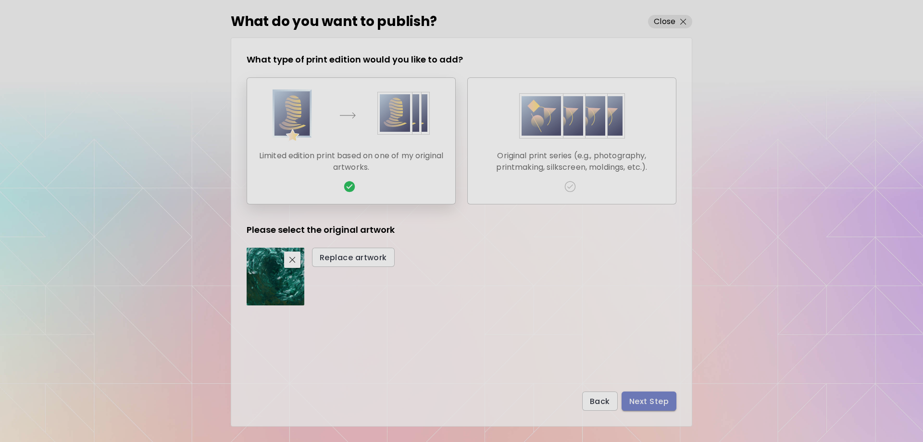
click at [649, 401] on span "Next Step" at bounding box center [648, 401] width 39 height 10
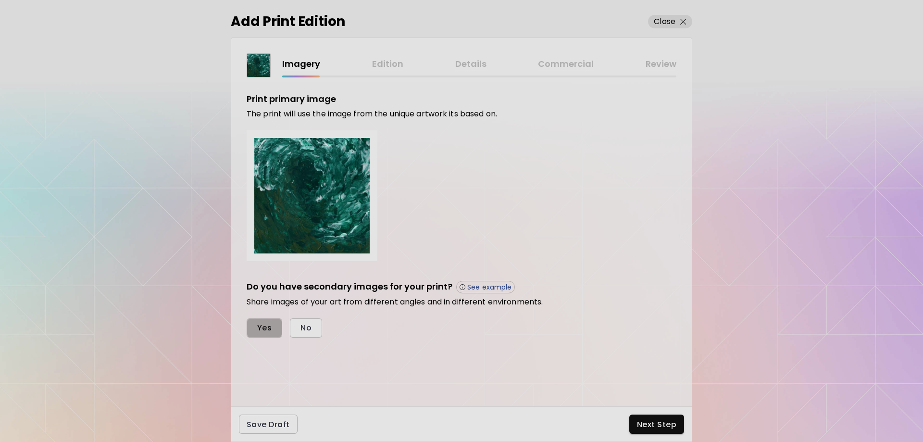
click at [264, 326] on span "Yes" at bounding box center [264, 327] width 14 height 10
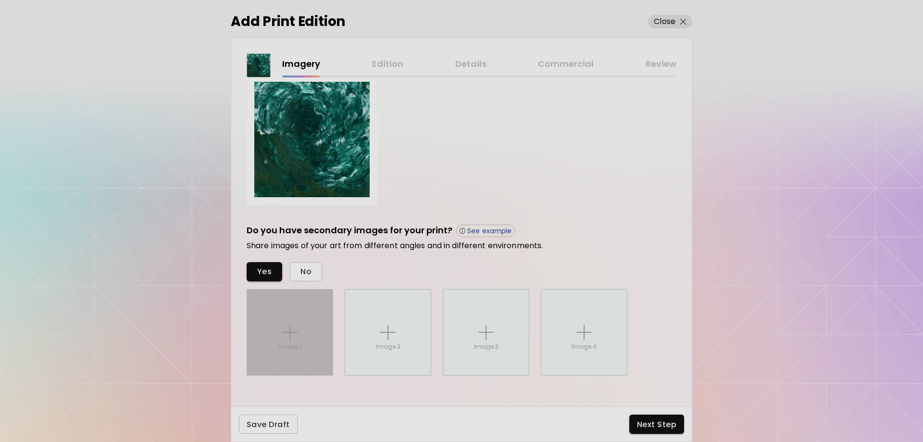
click at [285, 320] on div "Image 1" at bounding box center [290, 332] width 86 height 86
click at [0, 0] on input "Image 1" at bounding box center [0, 0] width 0 height 0
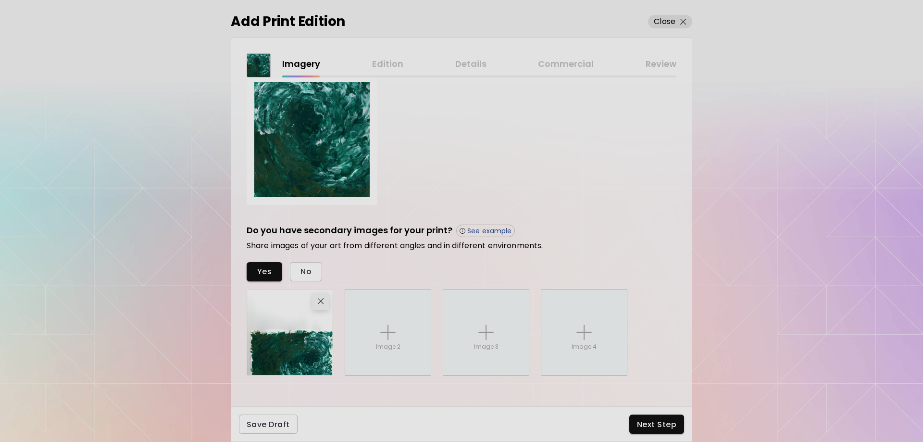
click at [318, 304] on img "button" at bounding box center [321, 301] width 6 height 6
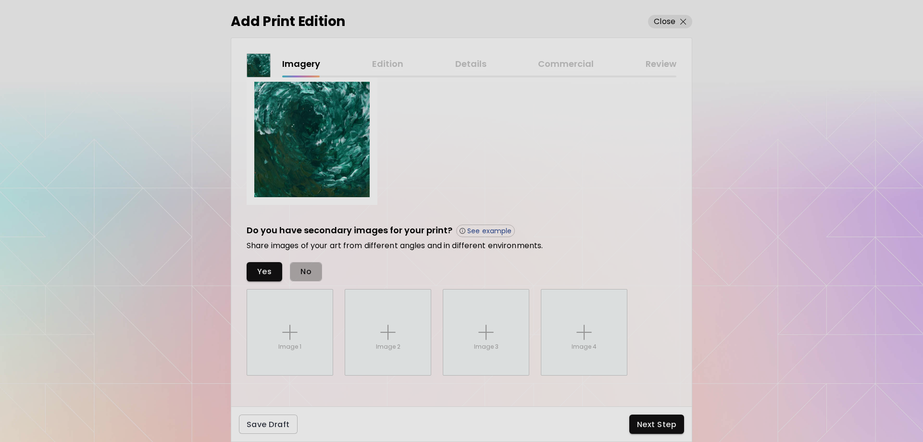
click at [311, 273] on button "No" at bounding box center [306, 271] width 32 height 19
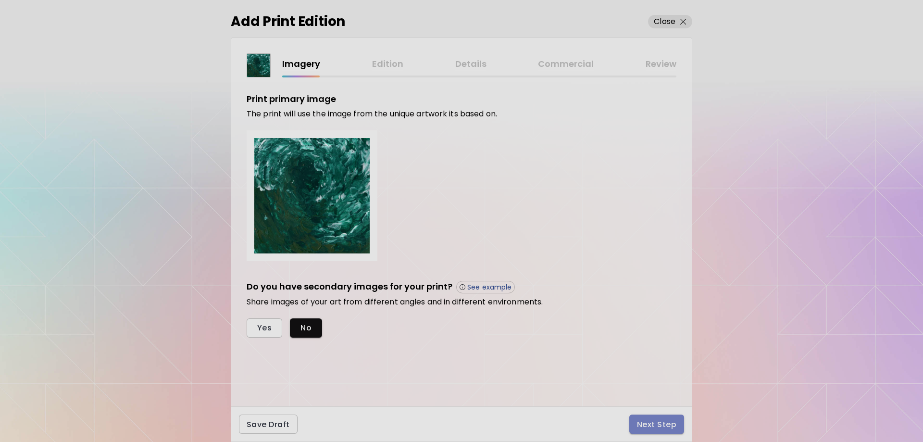
click at [670, 425] on span "Next Step" at bounding box center [656, 424] width 39 height 10
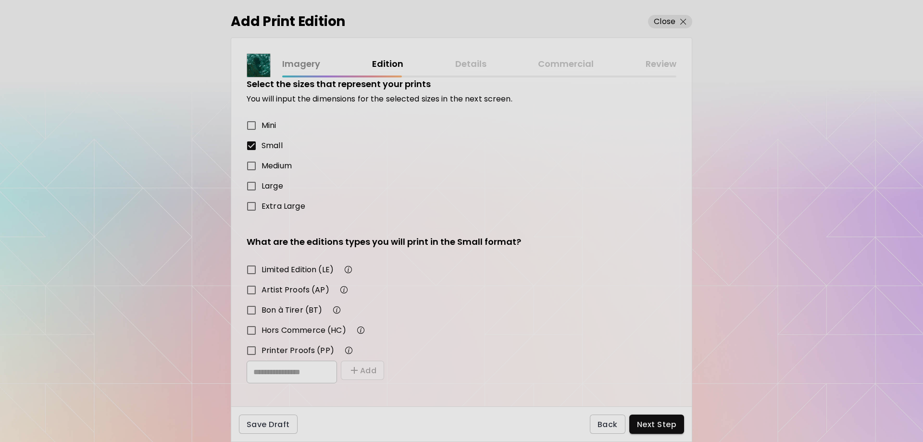
scroll to position [23, 0]
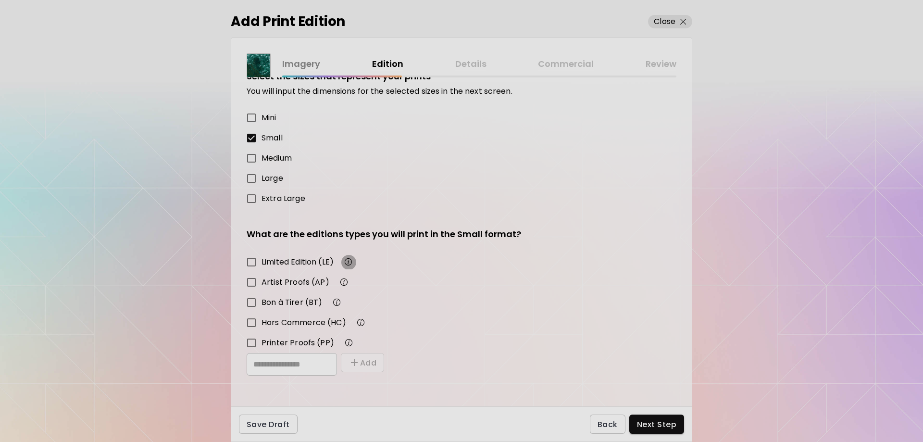
click at [350, 262] on img "button" at bounding box center [349, 262] width 12 height 12
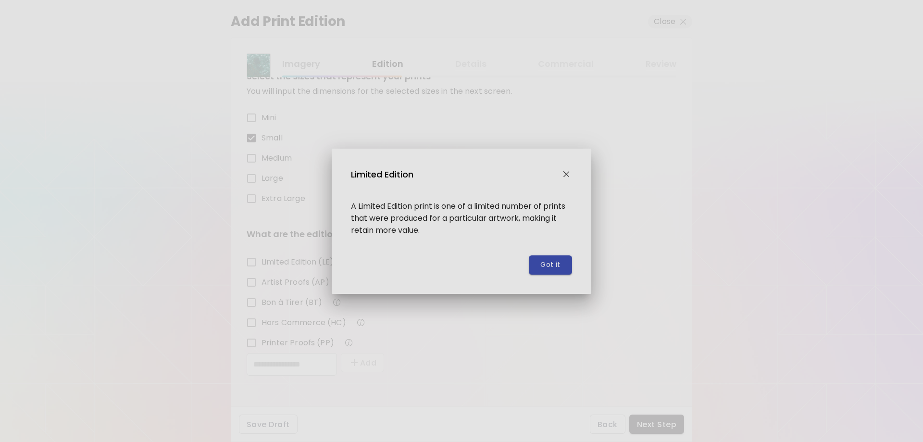
click at [561, 267] on button "Got it" at bounding box center [550, 264] width 43 height 19
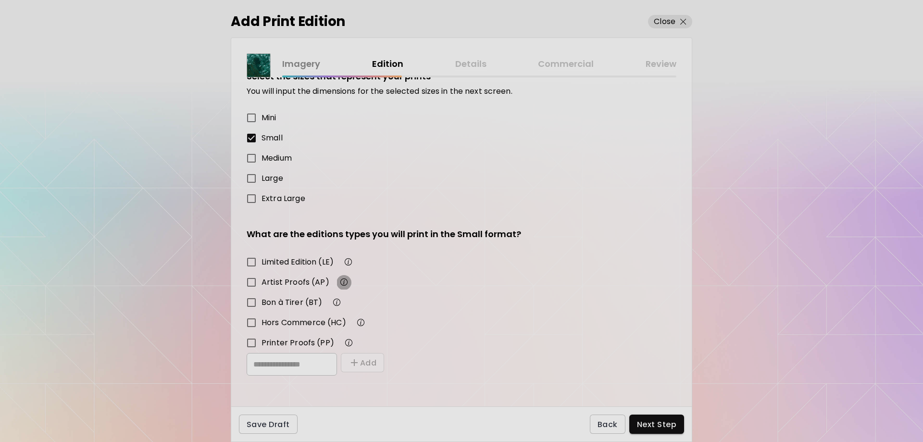
click at [342, 282] on img "button" at bounding box center [344, 282] width 12 height 12
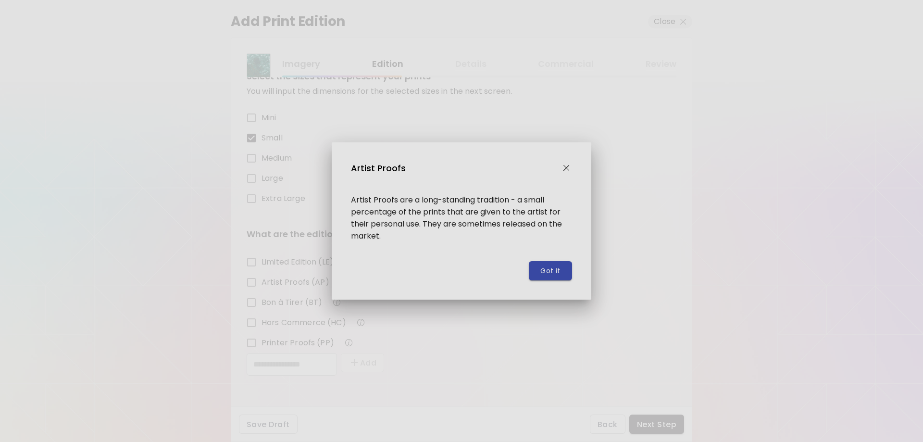
click at [547, 275] on span "Got it" at bounding box center [550, 271] width 20 height 10
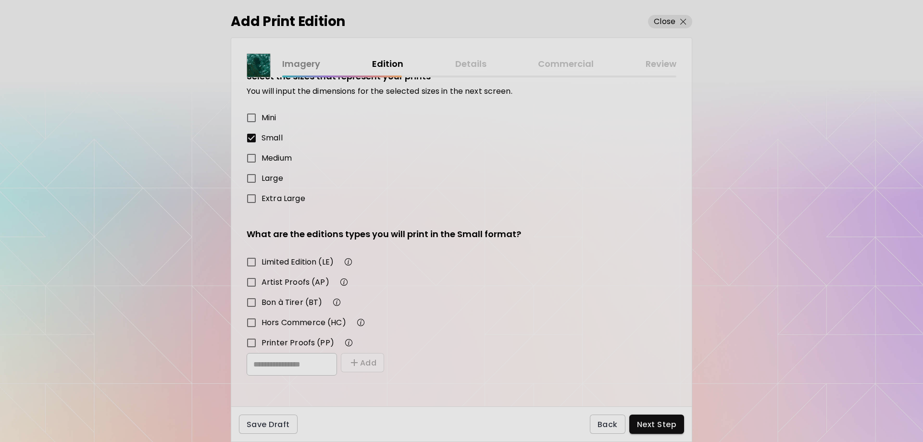
click at [338, 302] on img "button" at bounding box center [337, 303] width 12 height 12
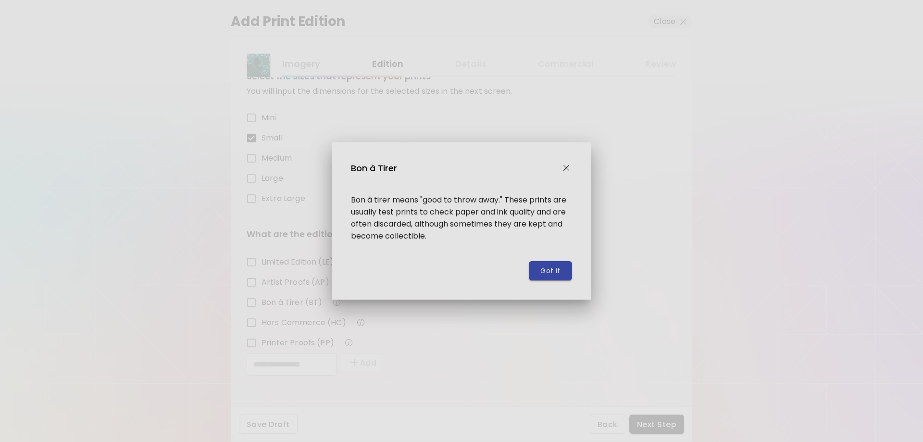
click at [565, 276] on button "Got it" at bounding box center [550, 270] width 43 height 19
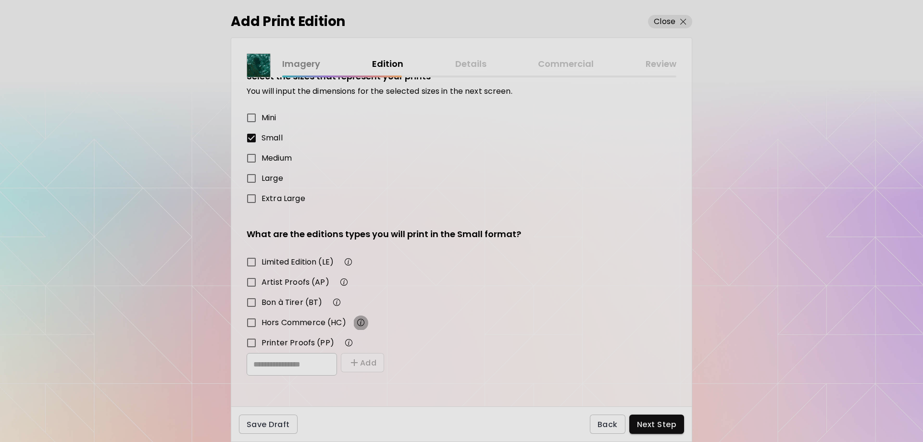
click at [361, 320] on img "button" at bounding box center [361, 323] width 12 height 12
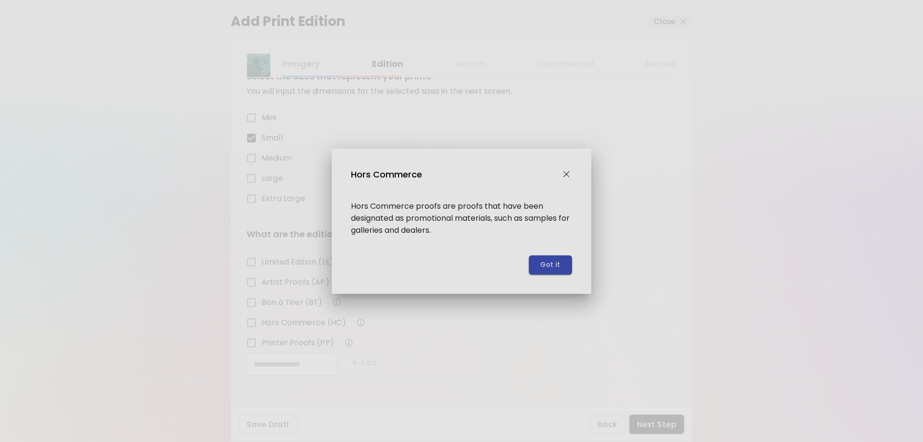
click at [556, 263] on span "Got it" at bounding box center [550, 265] width 20 height 10
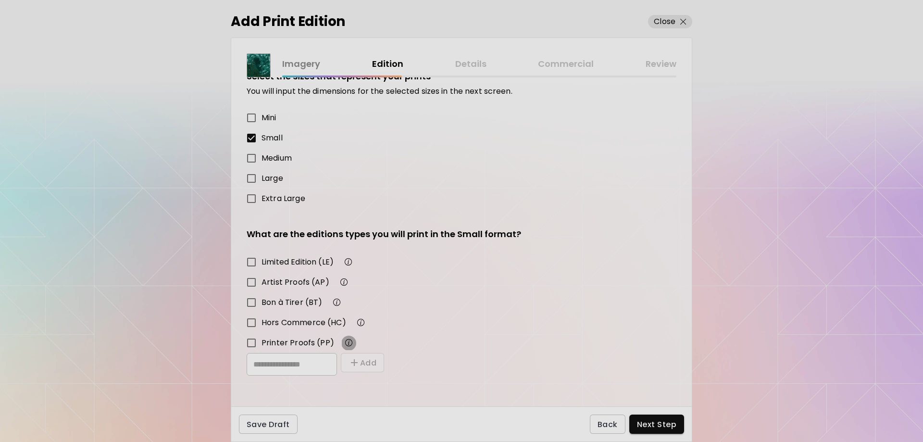
click at [343, 345] on img "button" at bounding box center [349, 343] width 12 height 12
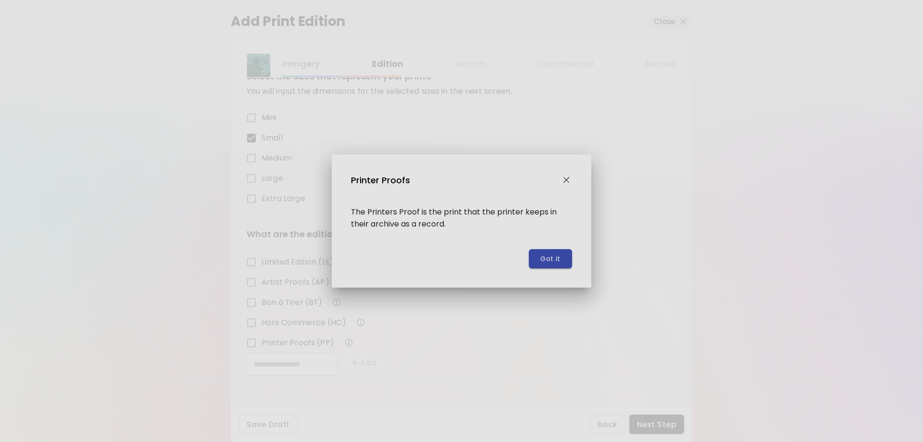
click at [550, 263] on span "Got it" at bounding box center [550, 259] width 20 height 10
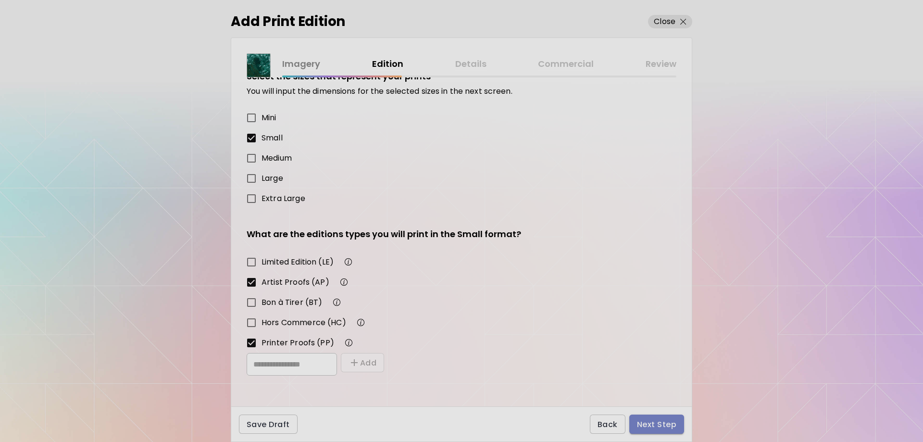
click at [651, 428] on span "Next Step" at bounding box center [656, 424] width 39 height 10
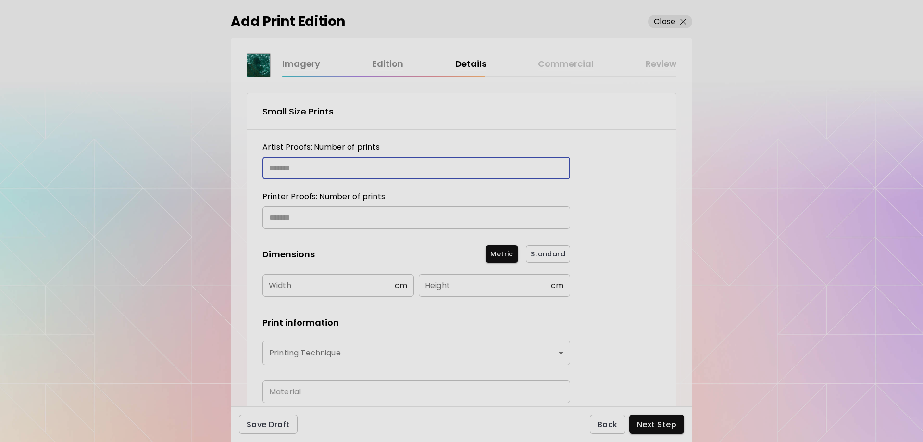
click at [372, 167] on input "text" at bounding box center [412, 168] width 301 height 23
type input "**"
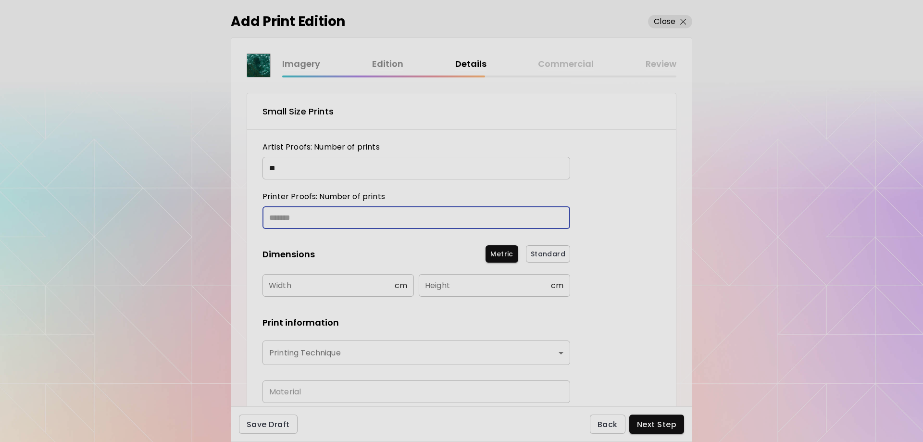
click at [318, 213] on input "text" at bounding box center [412, 217] width 301 height 23
type input "**"
click at [346, 288] on input "text" at bounding box center [328, 285] width 132 height 23
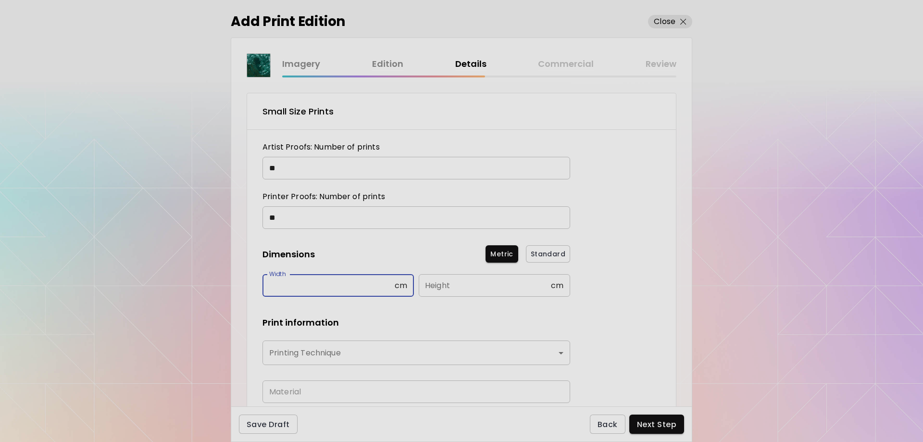
scroll to position [64, 0]
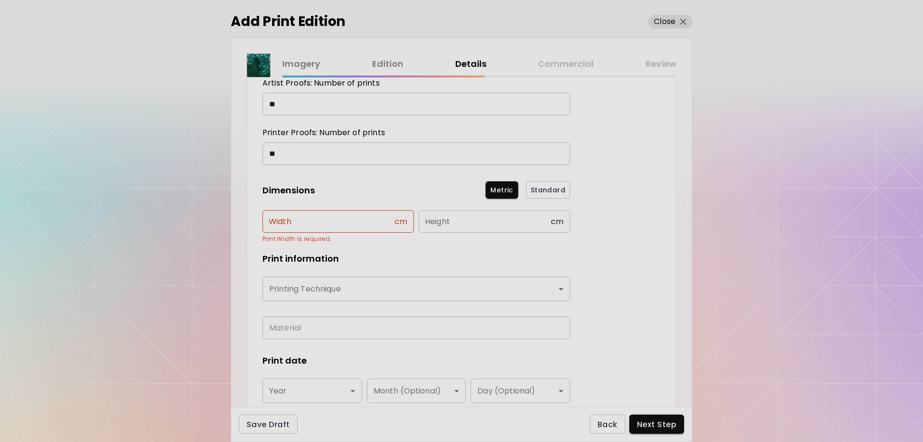
click at [333, 222] on input "text" at bounding box center [328, 221] width 132 height 23
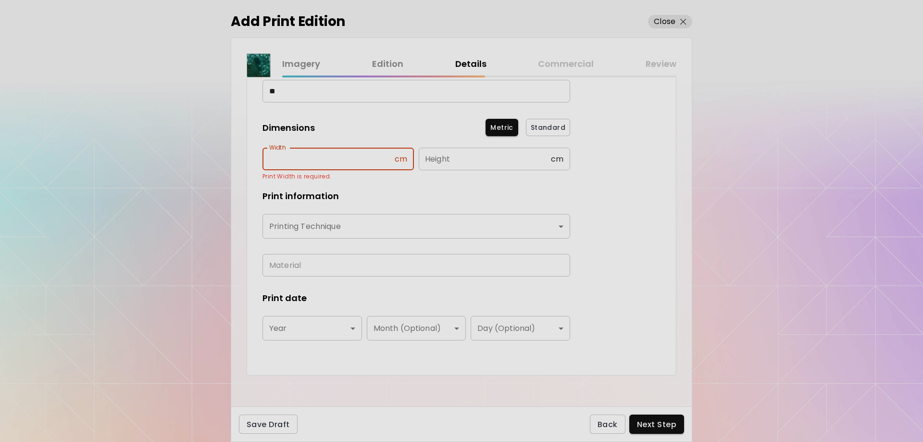
click at [328, 162] on input "text" at bounding box center [328, 159] width 132 height 23
type input "****"
click at [463, 169] on input "text" at bounding box center [485, 159] width 132 height 23
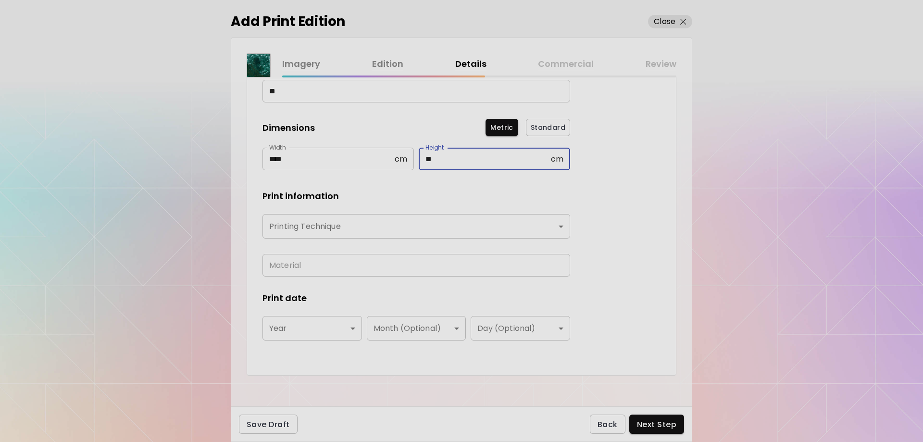
type input "**"
click at [508, 217] on body "kaleido.art/eunicole Add Artwork Manage Art Edit Profile My BioLink Community M…" at bounding box center [461, 221] width 923 height 442
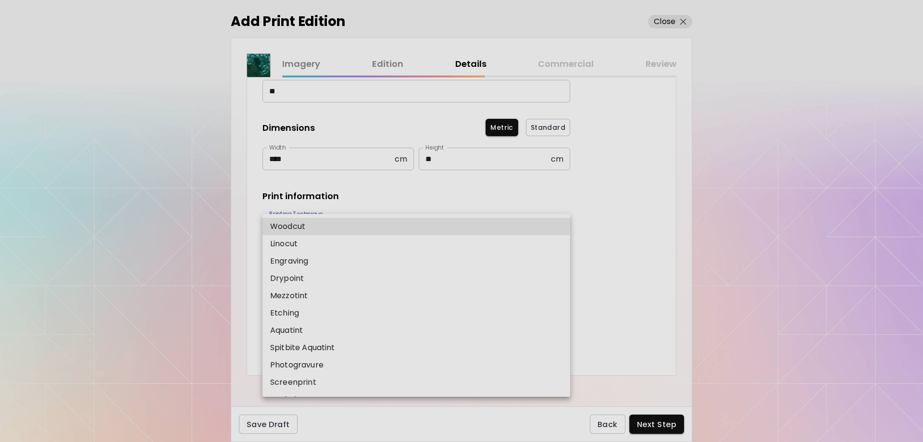
scroll to position [64, 0]
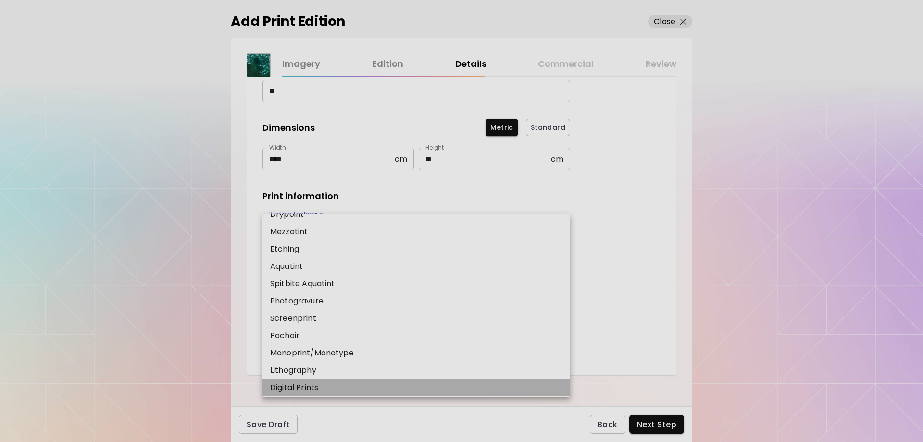
click at [320, 386] on li "Digital Prints" at bounding box center [418, 387] width 312 height 17
type input "**********"
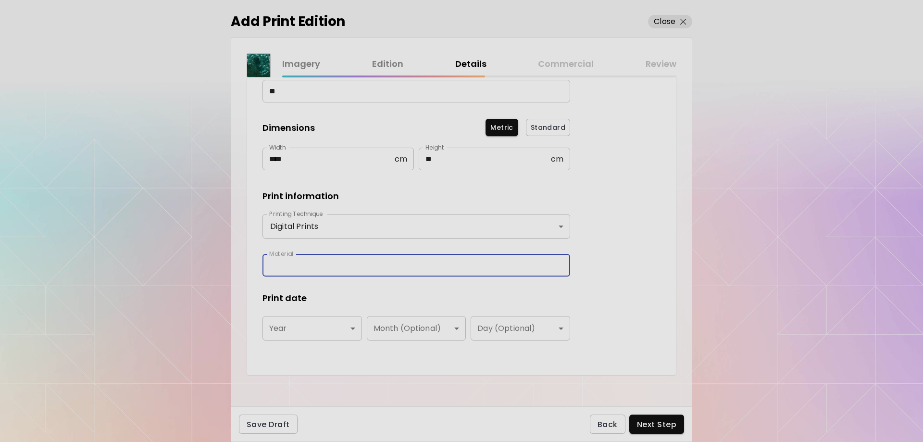
click at [335, 269] on input "text" at bounding box center [416, 265] width 308 height 23
click at [351, 325] on body "**********" at bounding box center [461, 221] width 923 height 442
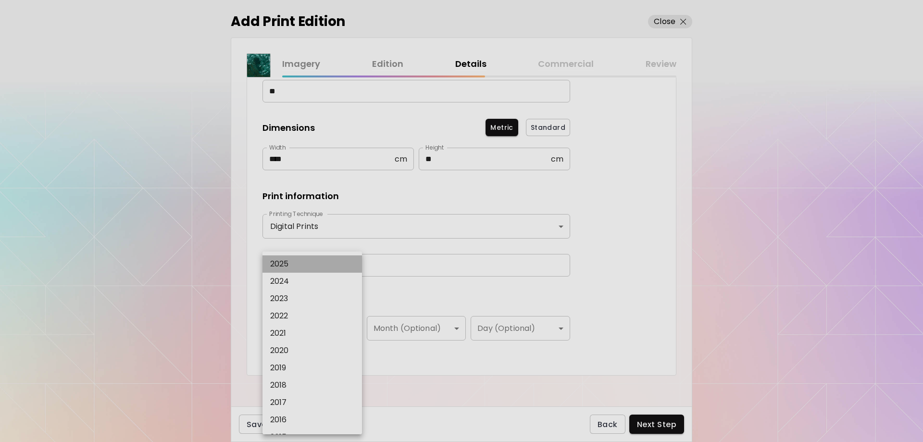
click at [303, 264] on li "2025" at bounding box center [314, 263] width 104 height 17
type input "****"
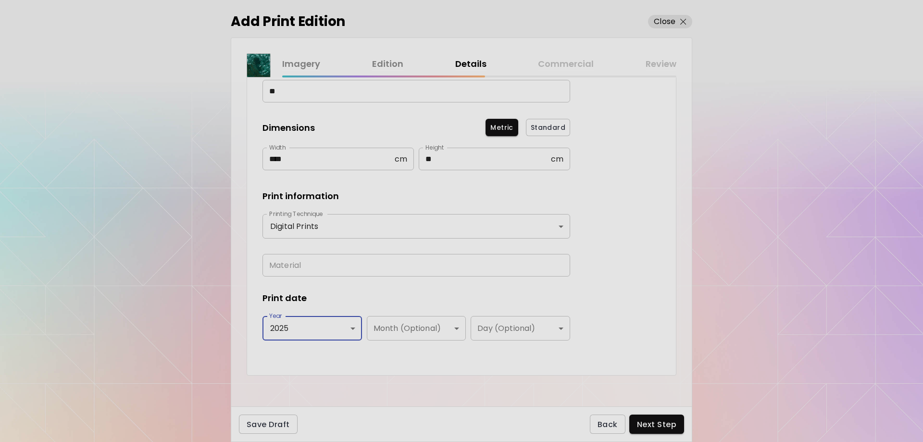
click at [453, 330] on body "**********" at bounding box center [461, 221] width 923 height 442
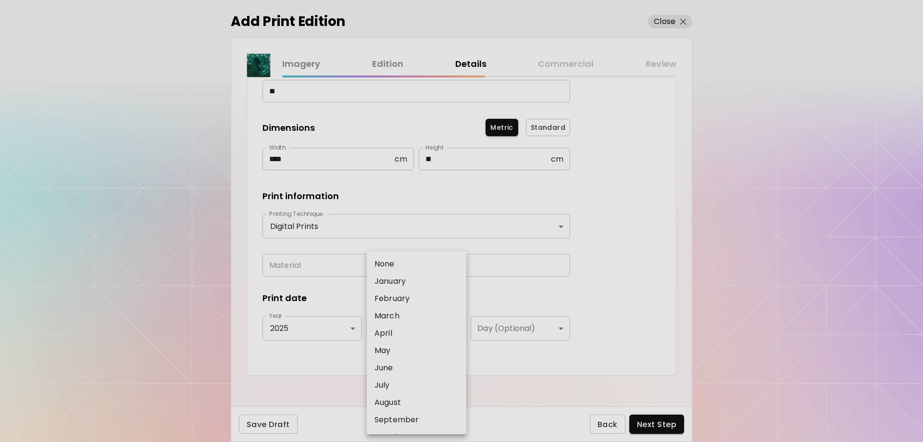
click at [496, 289] on div at bounding box center [461, 221] width 923 height 442
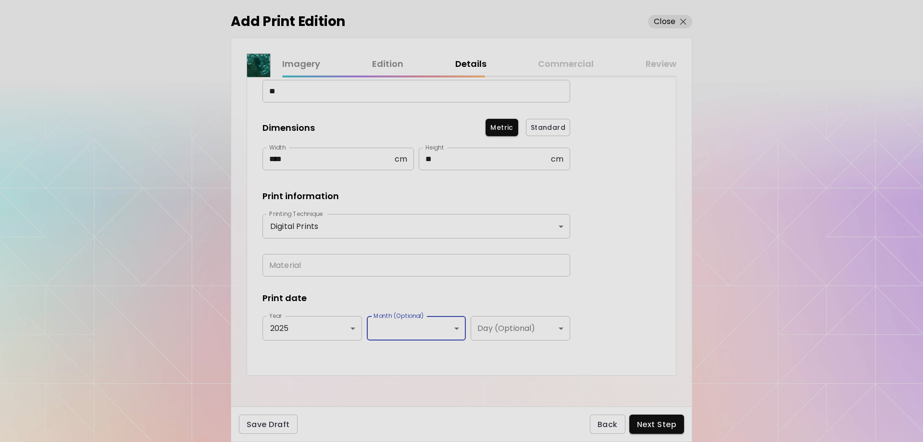
click at [316, 263] on input "text" at bounding box center [416, 265] width 308 height 23
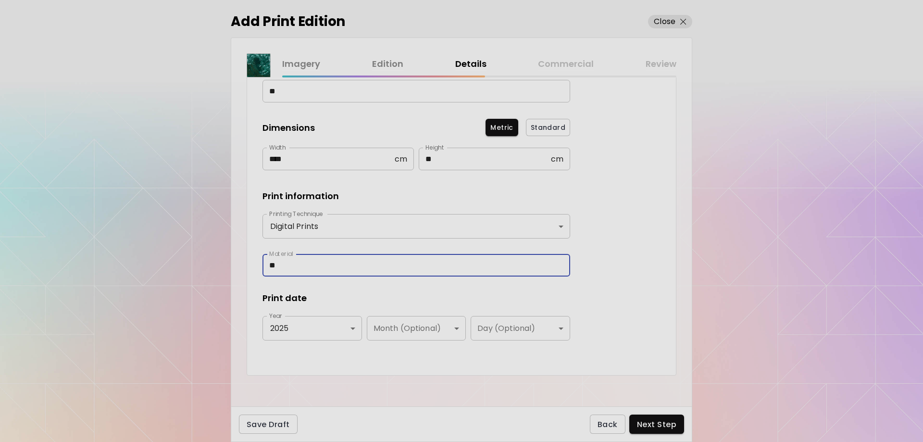
type input "*"
type input "**********"
click at [648, 423] on span "Next Step" at bounding box center [656, 424] width 39 height 10
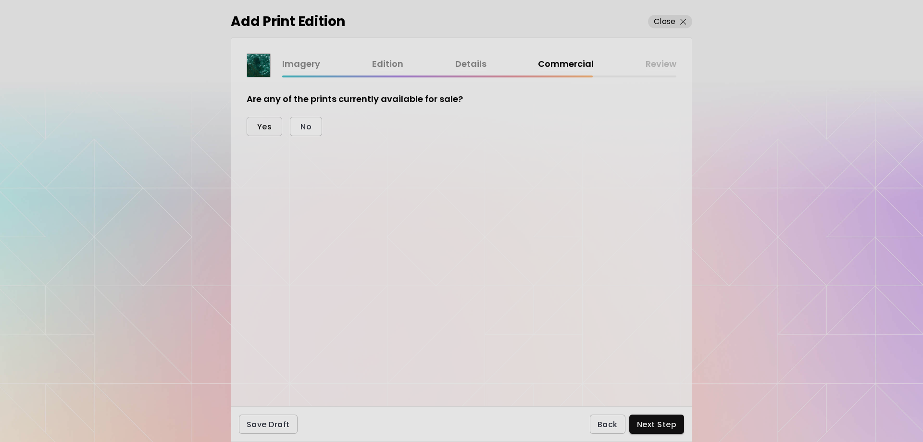
click at [271, 125] on span "Yes" at bounding box center [264, 127] width 14 height 10
click at [325, 181] on span "Custom" at bounding box center [323, 178] width 33 height 10
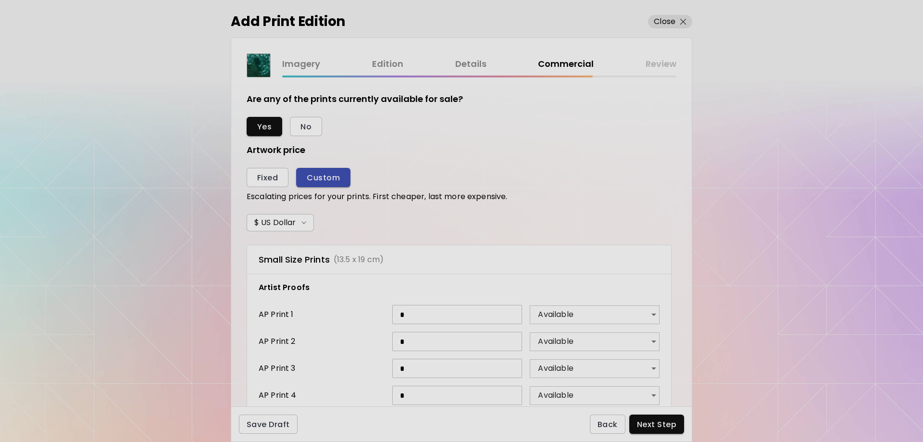
scroll to position [282, 420]
click at [269, 178] on span "Fixed" at bounding box center [267, 178] width 21 height 10
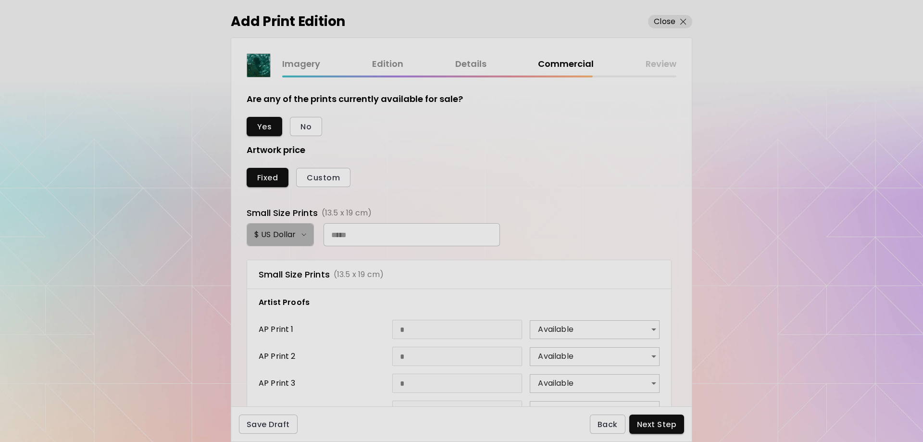
click at [300, 235] on span "$ US Dollar" at bounding box center [280, 235] width 52 height 12
click at [300, 235] on li "$ US Dollar" at bounding box center [279, 235] width 67 height 13
click at [336, 235] on input "text" at bounding box center [411, 234] width 176 height 23
click at [349, 235] on input "text" at bounding box center [411, 234] width 176 height 23
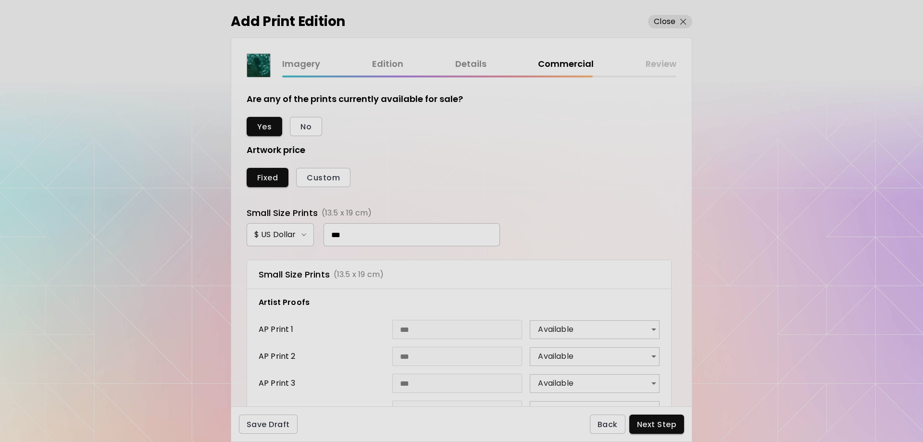
type input "***"
click at [559, 301] on p "Artist Proofs" at bounding box center [459, 303] width 401 height 12
click at [302, 121] on button "No" at bounding box center [306, 126] width 32 height 19
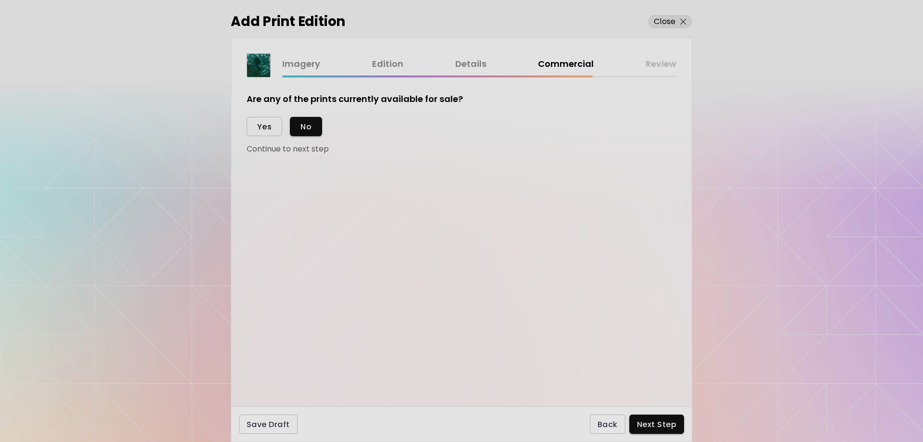
click at [268, 125] on span "Yes" at bounding box center [264, 127] width 14 height 10
click at [282, 174] on button "Fixed" at bounding box center [268, 177] width 42 height 19
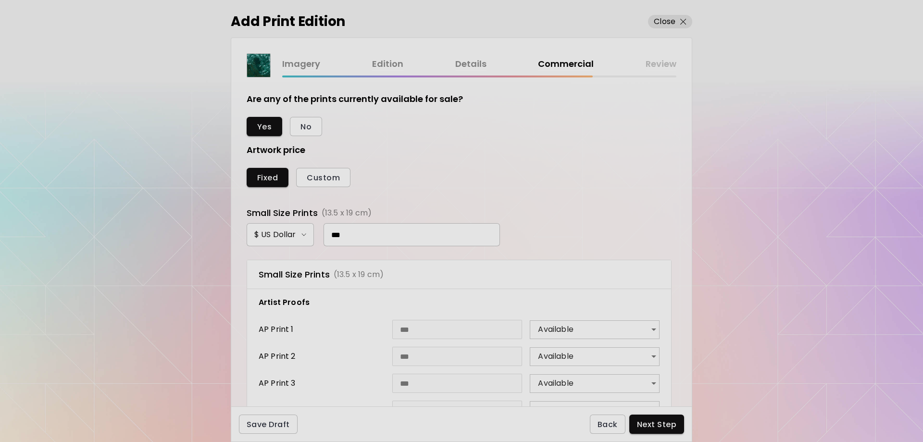
click at [469, 62] on link "Details" at bounding box center [470, 64] width 31 height 14
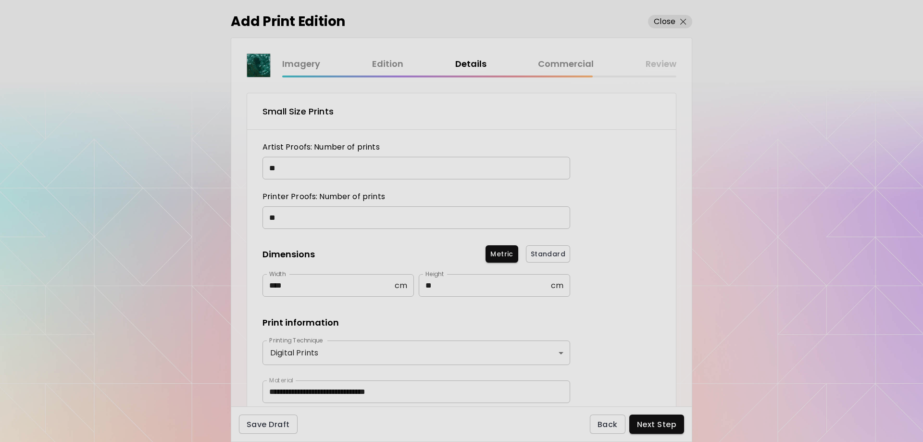
click at [390, 64] on link "Edition" at bounding box center [387, 64] width 31 height 14
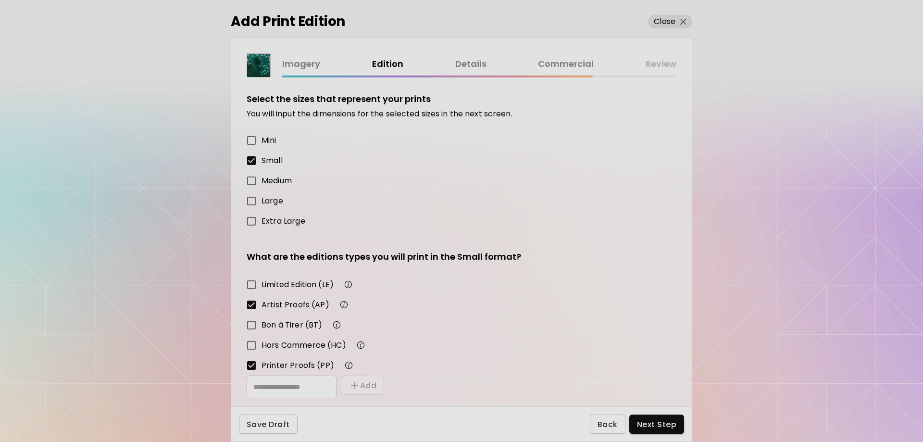
click at [339, 307] on img "button" at bounding box center [344, 305] width 12 height 12
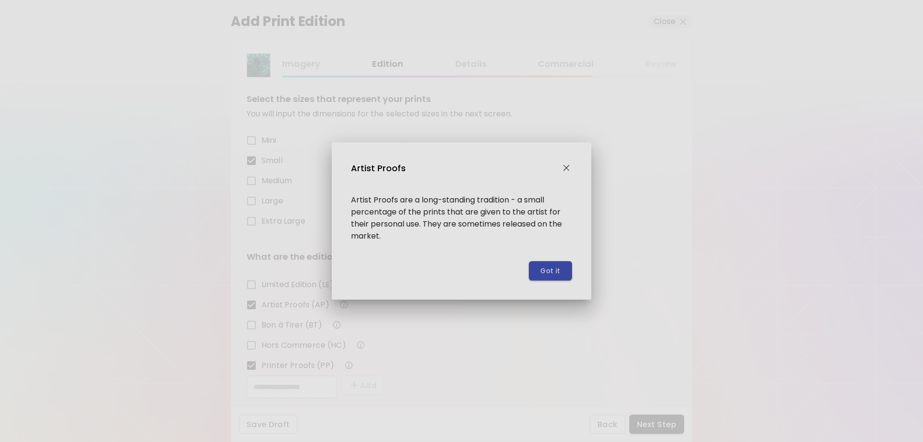
click at [554, 269] on span "Got it" at bounding box center [550, 271] width 20 height 10
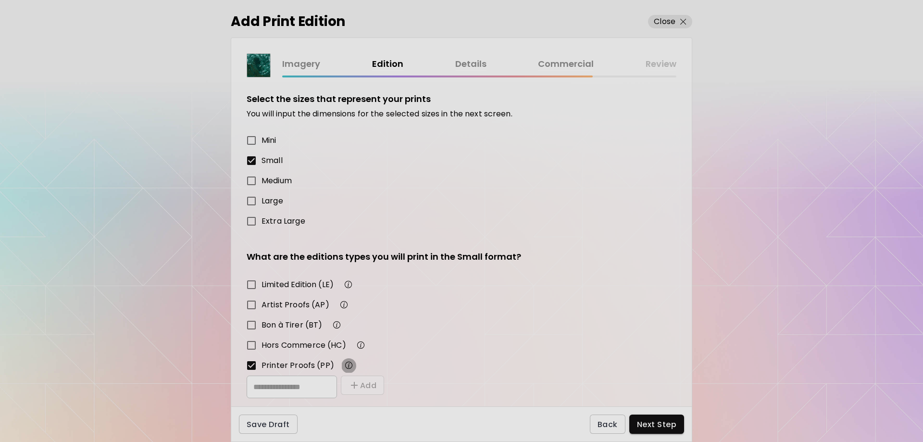
click at [347, 367] on img "button" at bounding box center [349, 365] width 12 height 12
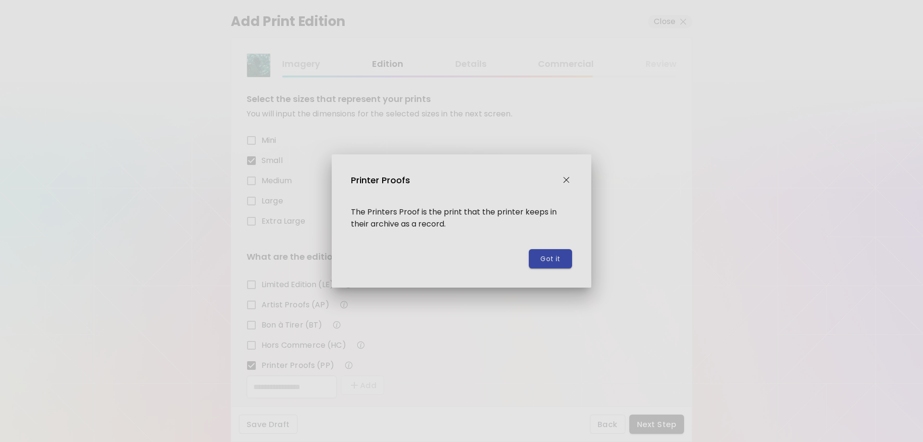
click at [552, 260] on span "Got it" at bounding box center [550, 259] width 20 height 10
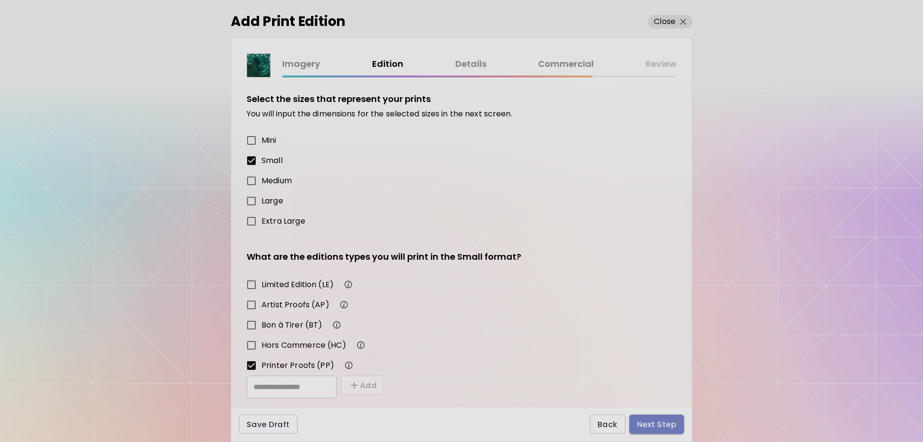
click at [652, 418] on button "Next Step" at bounding box center [656, 423] width 55 height 19
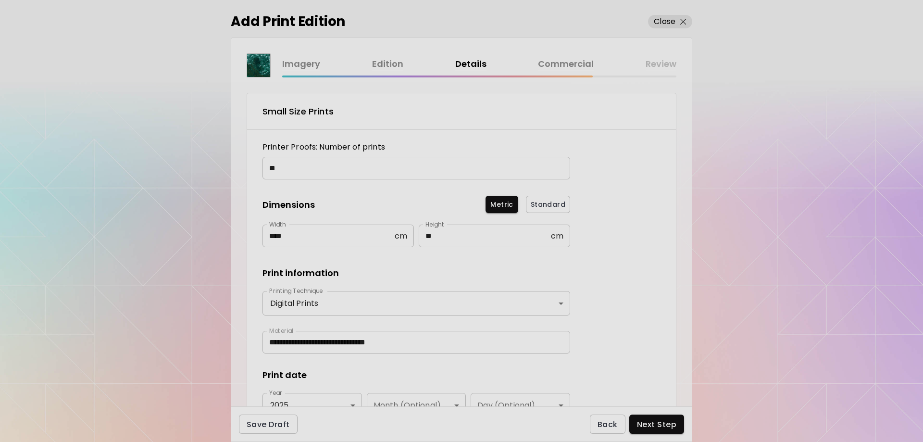
scroll to position [64, 0]
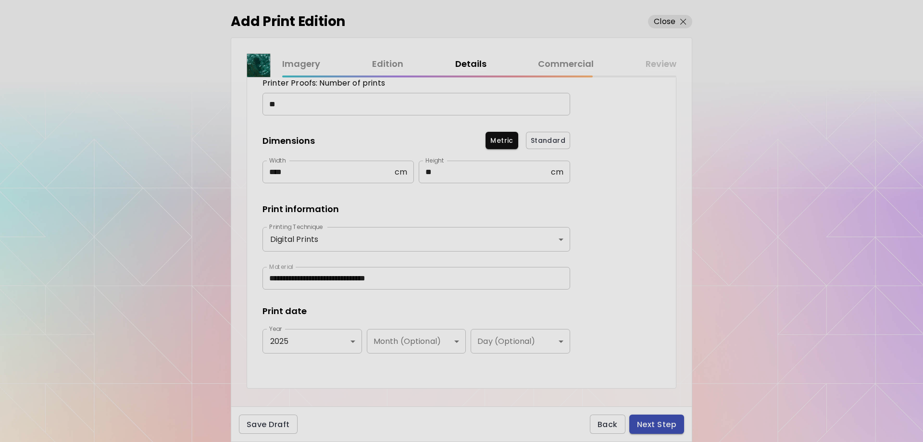
click at [648, 422] on span "Next Step" at bounding box center [656, 424] width 39 height 10
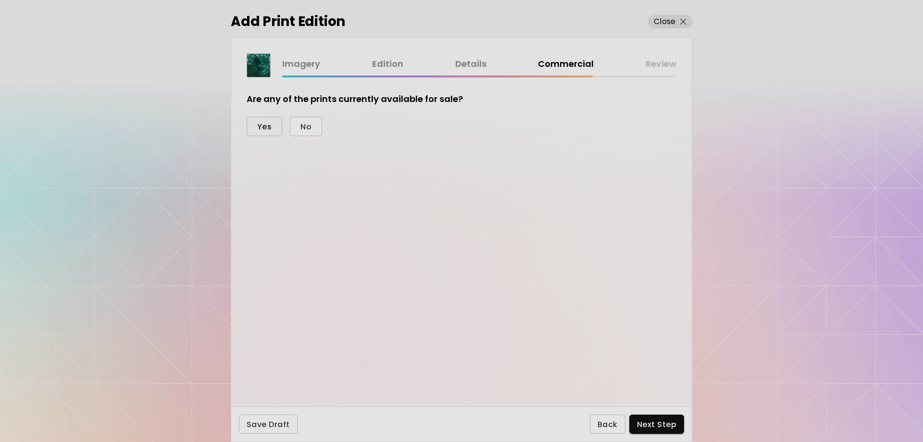
click at [269, 130] on span "Yes" at bounding box center [264, 127] width 14 height 10
click at [273, 178] on span "Fixed" at bounding box center [267, 178] width 21 height 10
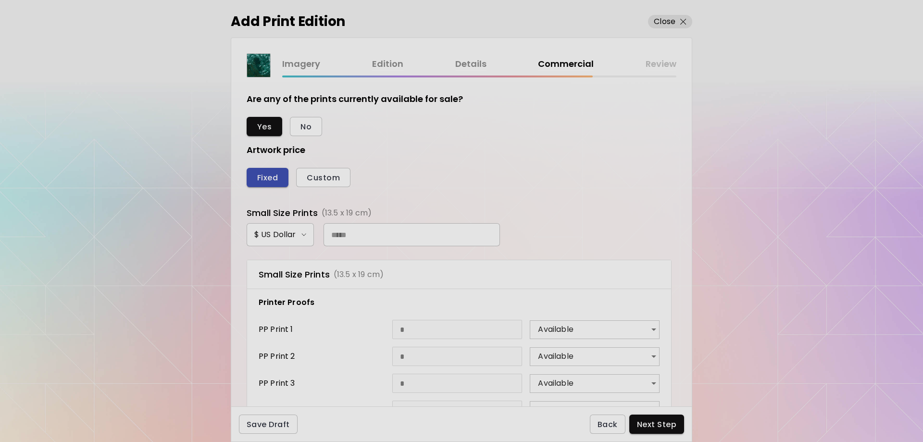
scroll to position [282, 420]
click at [352, 234] on input "text" at bounding box center [411, 234] width 176 height 23
click at [360, 232] on input "text" at bounding box center [411, 234] width 176 height 23
paste input "***"
drag, startPoint x: 347, startPoint y: 236, endPoint x: 301, endPoint y: 237, distance: 45.7
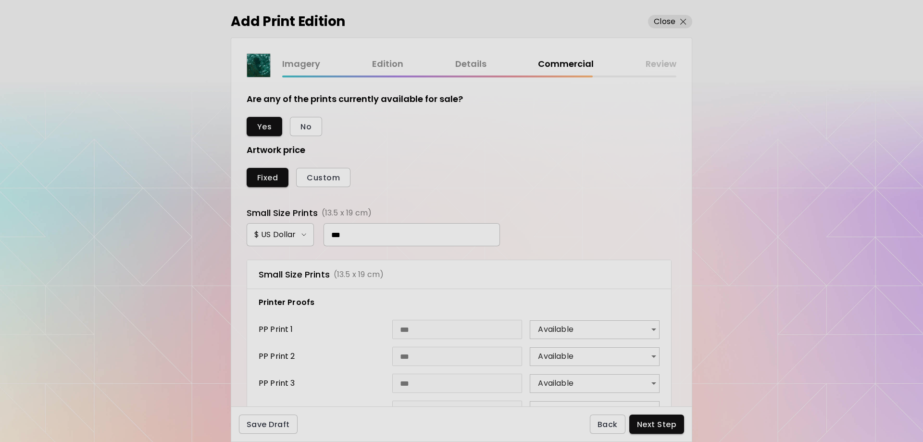
click at [301, 237] on div "$ US Dollar ***" at bounding box center [462, 234] width 430 height 23
click at [343, 234] on input "***" at bounding box center [411, 234] width 176 height 23
click at [335, 230] on input "***" at bounding box center [411, 234] width 176 height 23
type input "*"
click at [331, 253] on div "Small Size Prints (13.5 x 19 cm) Printer Proofs PP Print 1 * Available ********…" at bounding box center [462, 391] width 430 height 286
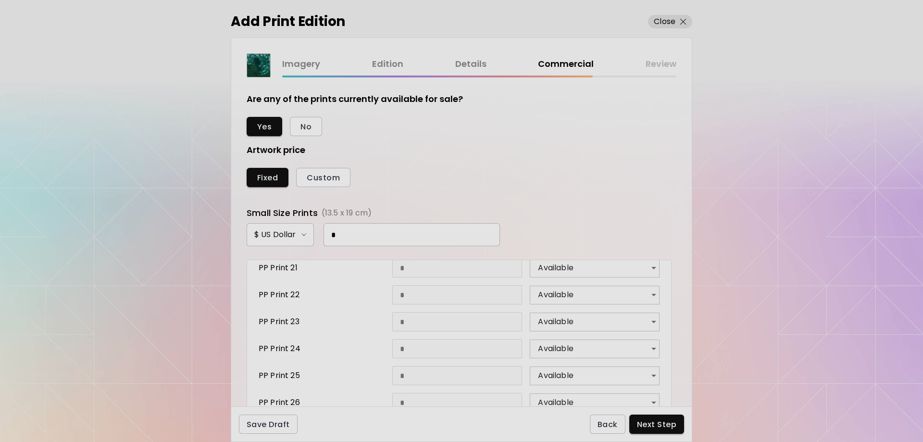
scroll to position [619, 0]
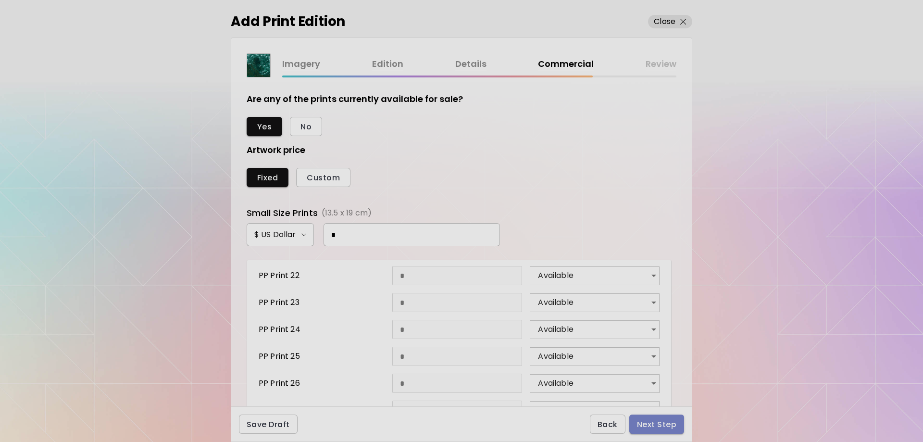
click at [661, 423] on span "Next Step" at bounding box center [656, 424] width 39 height 10
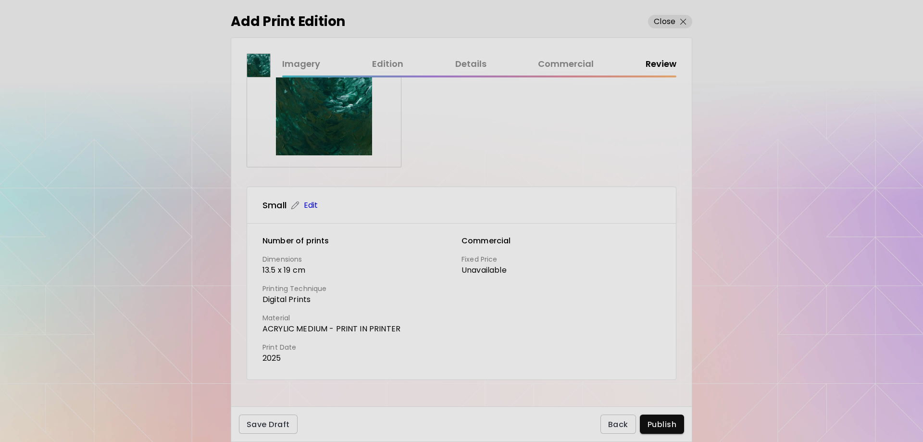
scroll to position [88, 0]
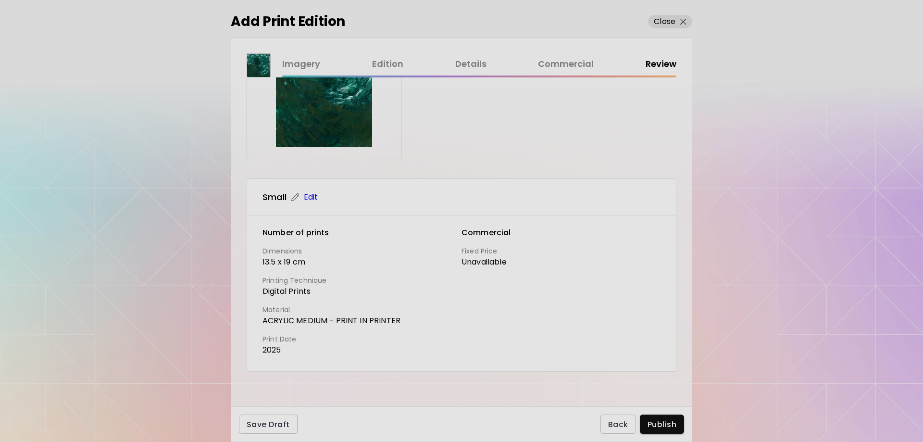
click at [582, 56] on div "Imagery Edition Details Commercial Review" at bounding box center [462, 65] width 430 height 24
click at [580, 62] on link "Commercial" at bounding box center [566, 64] width 56 height 14
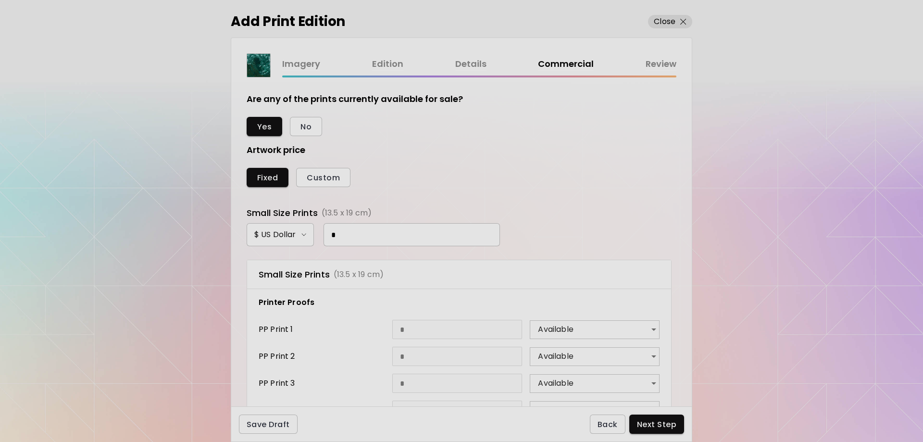
scroll to position [282, 420]
click at [311, 179] on span "Custom" at bounding box center [323, 178] width 33 height 10
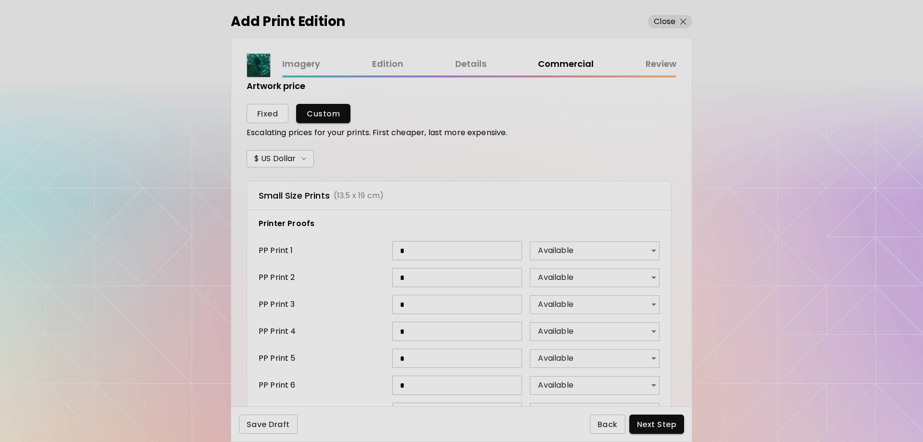
scroll to position [113, 0]
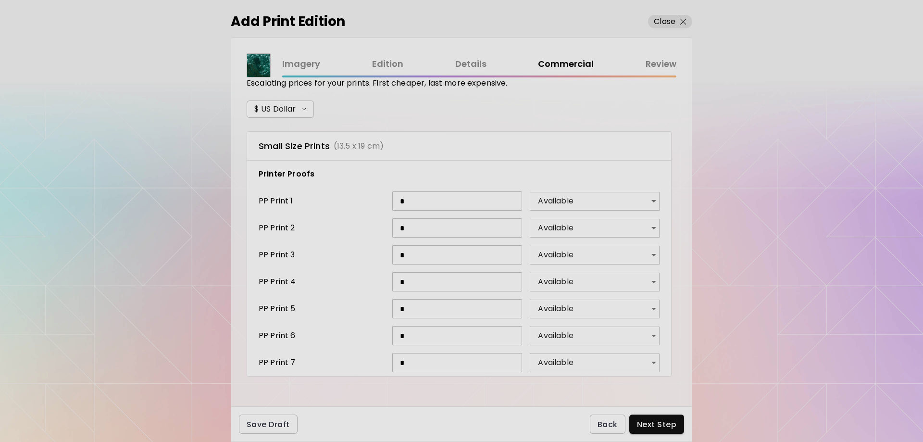
click at [599, 198] on body "kaleido.art/eunicole Add Artwork Manage Art Edit Profile My BioLink Community M…" at bounding box center [461, 221] width 923 height 442
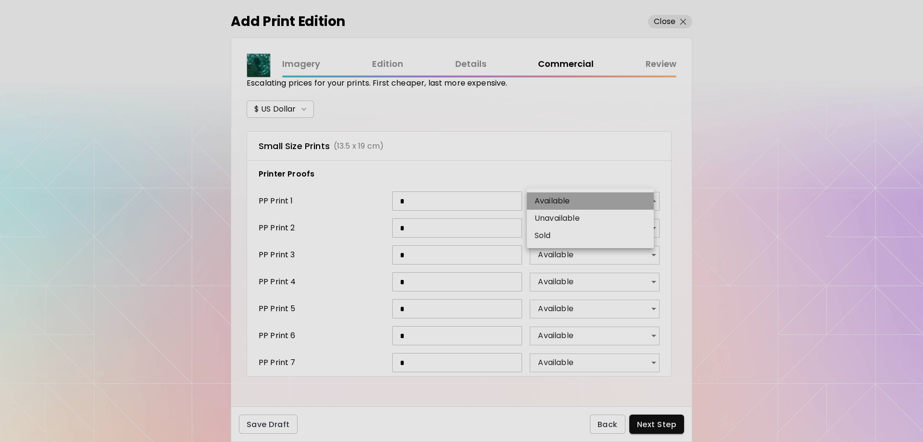
click at [599, 198] on li "Available" at bounding box center [590, 200] width 127 height 17
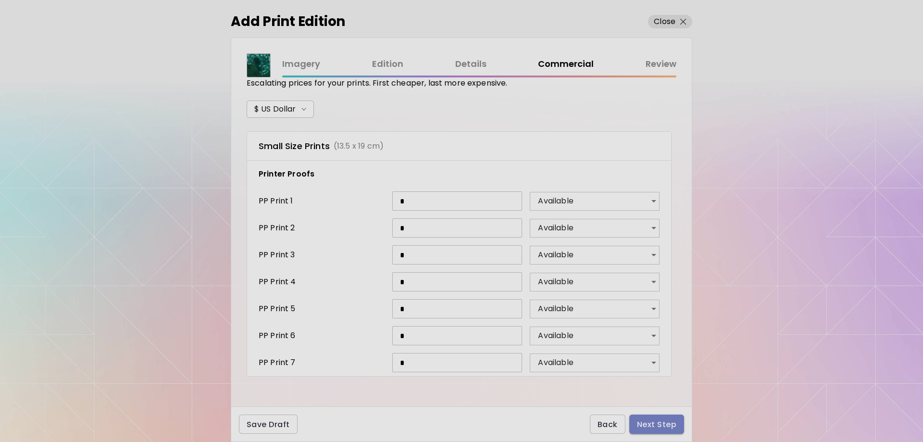
click at [657, 422] on span "Next Step" at bounding box center [656, 424] width 39 height 10
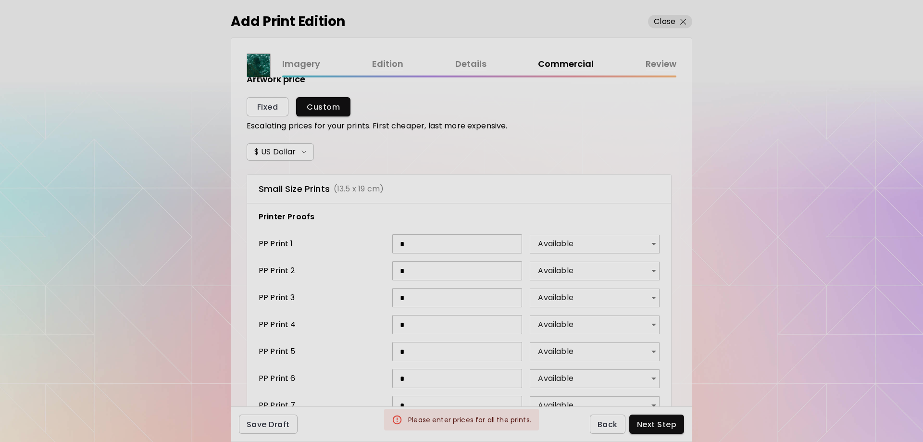
scroll to position [50, 0]
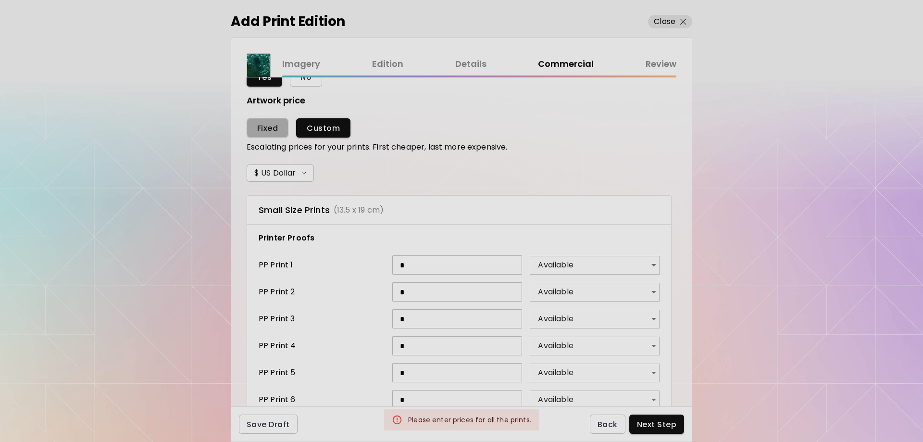
click at [281, 124] on button "Fixed" at bounding box center [268, 127] width 42 height 19
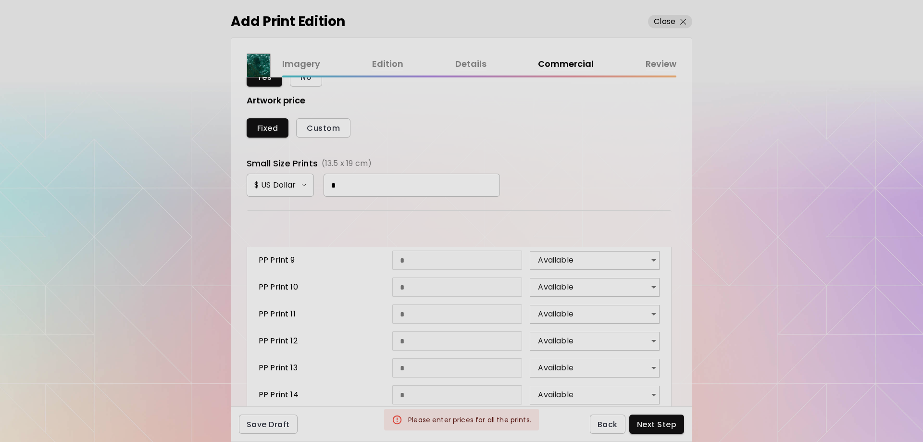
scroll to position [321, 0]
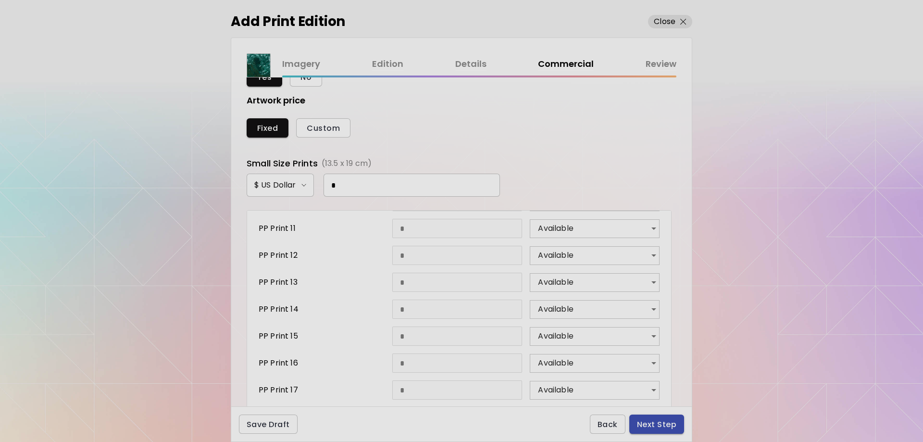
click at [648, 427] on span "Next Step" at bounding box center [656, 424] width 39 height 10
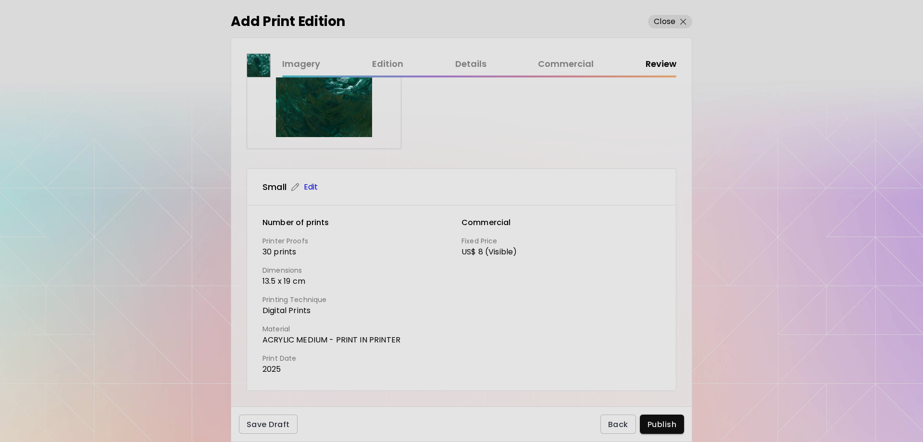
scroll to position [118, 0]
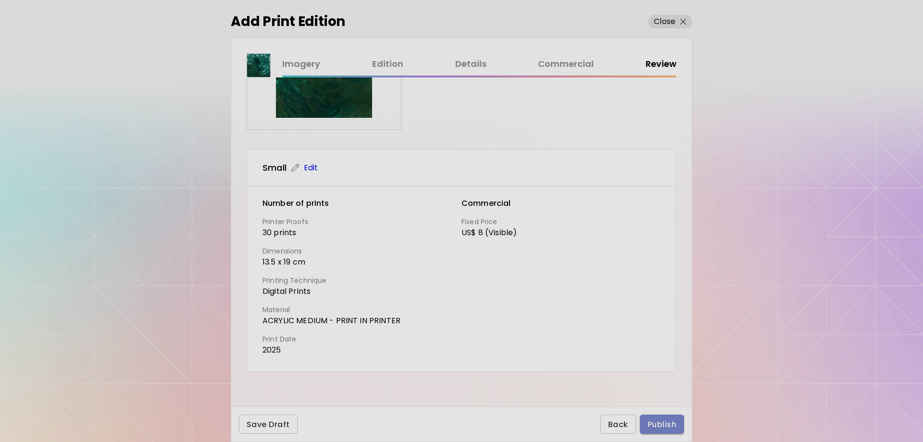
click at [662, 424] on span "Publish" at bounding box center [661, 424] width 29 height 10
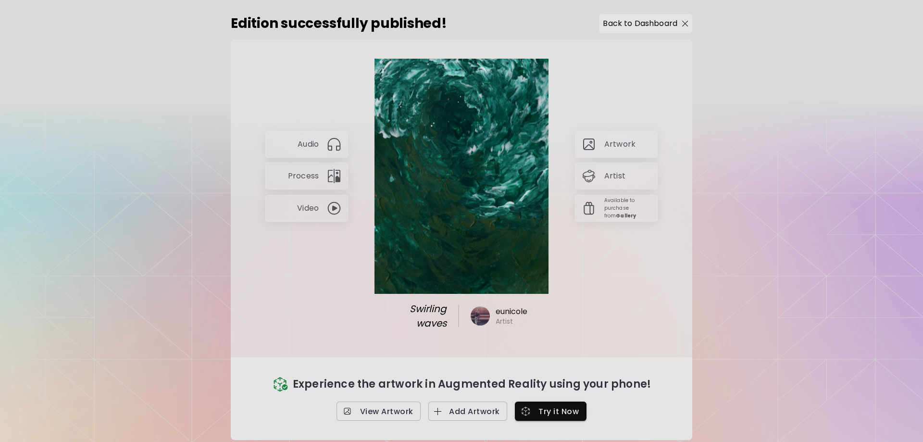
click at [322, 143] on div "Audio" at bounding box center [306, 144] width 83 height 27
click at [311, 187] on div "Process" at bounding box center [306, 175] width 83 height 27
click at [319, 215] on div "Video" at bounding box center [306, 208] width 83 height 27
click at [337, 210] on img at bounding box center [333, 207] width 15 height 15
click at [631, 144] on p "Artwork" at bounding box center [619, 144] width 31 height 11
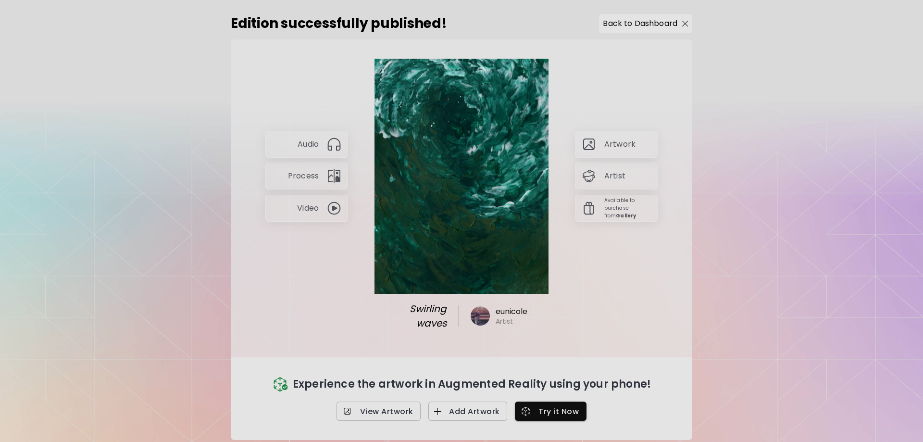
click at [623, 170] on div "Artist" at bounding box center [616, 175] width 83 height 27
click at [623, 207] on p "Available to purchase from Gallery" at bounding box center [627, 208] width 47 height 23
click at [548, 406] on span "Try it Now" at bounding box center [550, 411] width 56 height 10
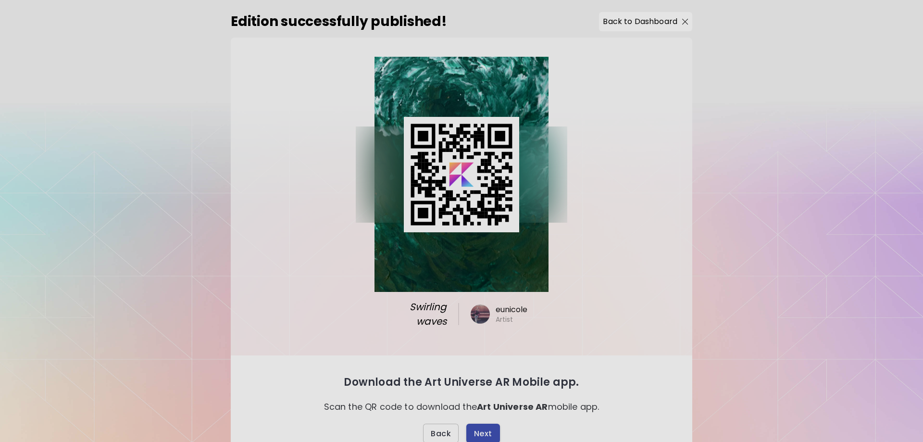
click at [495, 423] on button "Next" at bounding box center [483, 432] width 34 height 19
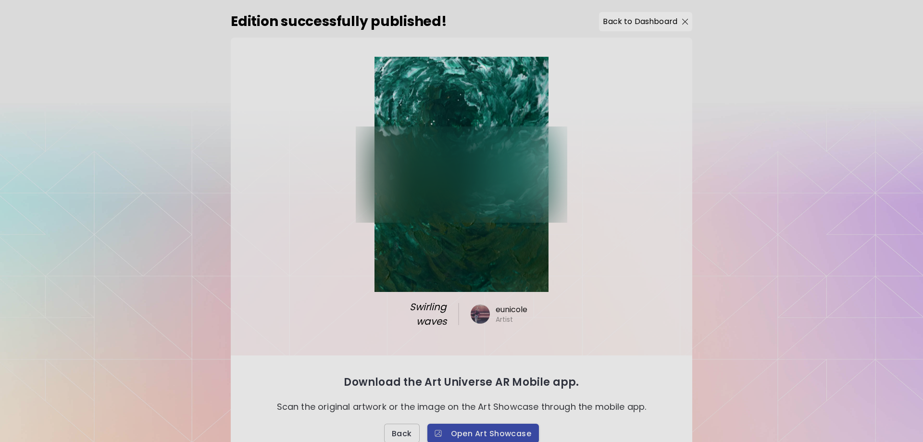
click at [510, 428] on span "Open Art Showcase" at bounding box center [483, 433] width 97 height 10
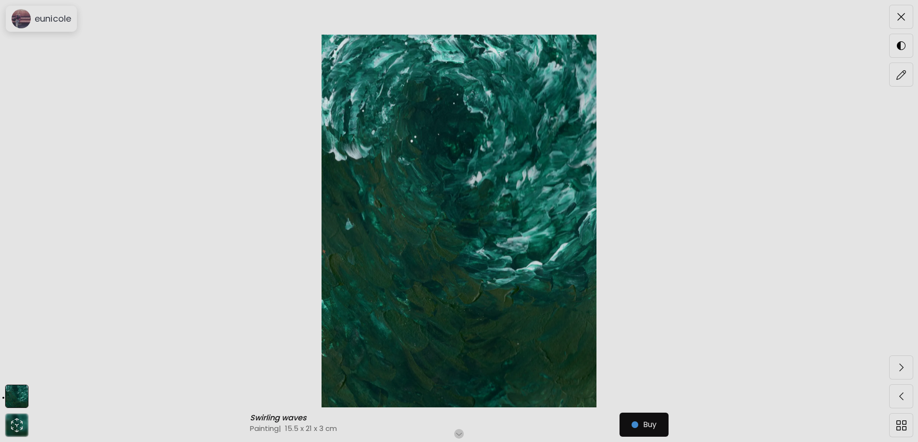
click at [555, 260] on img at bounding box center [458, 221] width 837 height 372
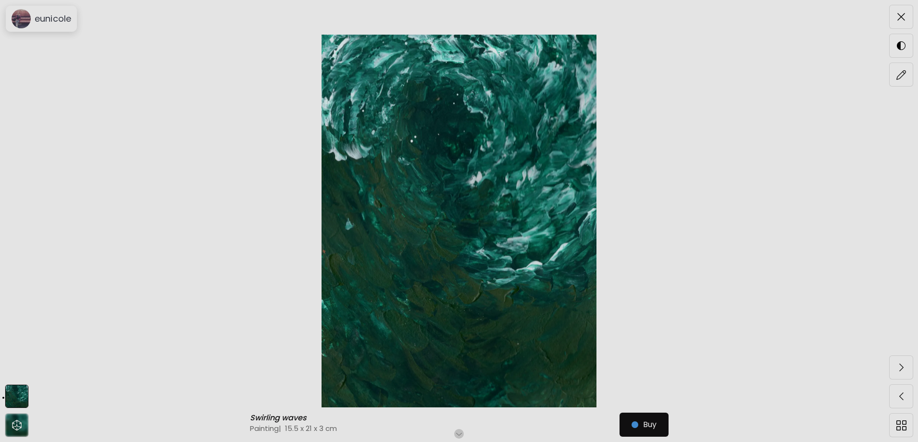
click at [423, 75] on img at bounding box center [458, 221] width 837 height 372
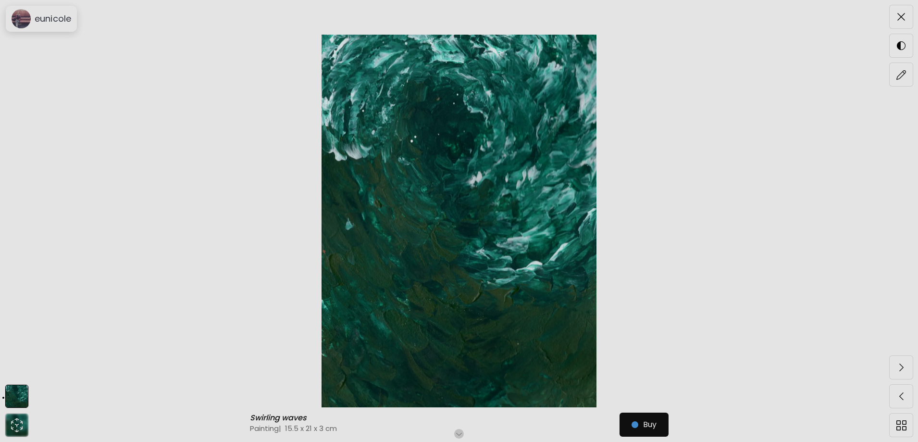
click at [379, 190] on img at bounding box center [458, 221] width 837 height 372
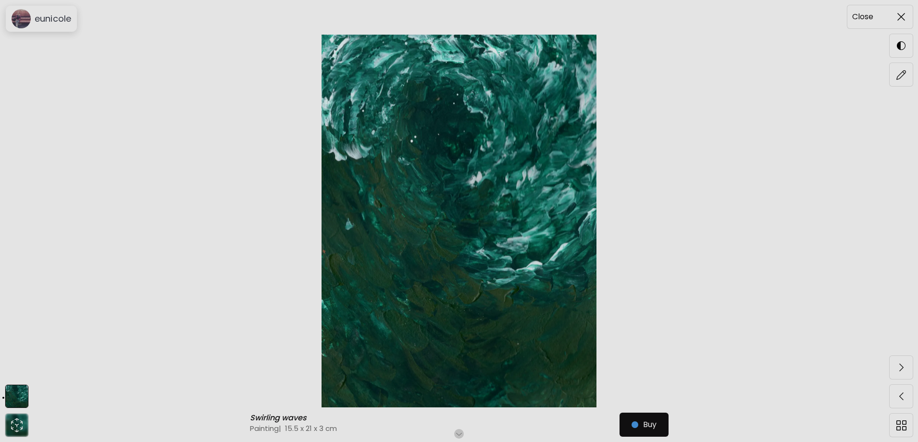
click at [905, 8] on span at bounding box center [901, 17] width 20 height 20
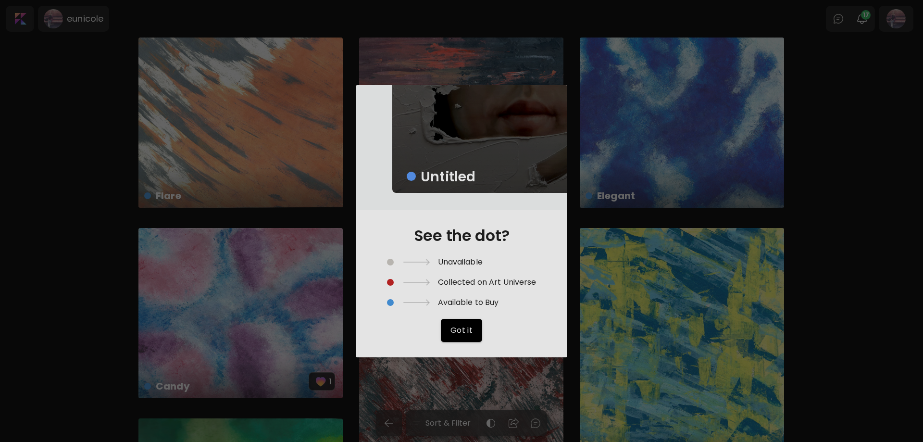
click at [688, 257] on div "Untitled See the dot? Unavailable Collected on Art Universe Available to Buy Go…" at bounding box center [461, 221] width 923 height 442
click at [533, 380] on div "Untitled See the dot? Unavailable Collected on Art Universe Available to Buy Go…" at bounding box center [461, 221] width 923 height 442
click at [458, 329] on span "Got it" at bounding box center [461, 330] width 23 height 10
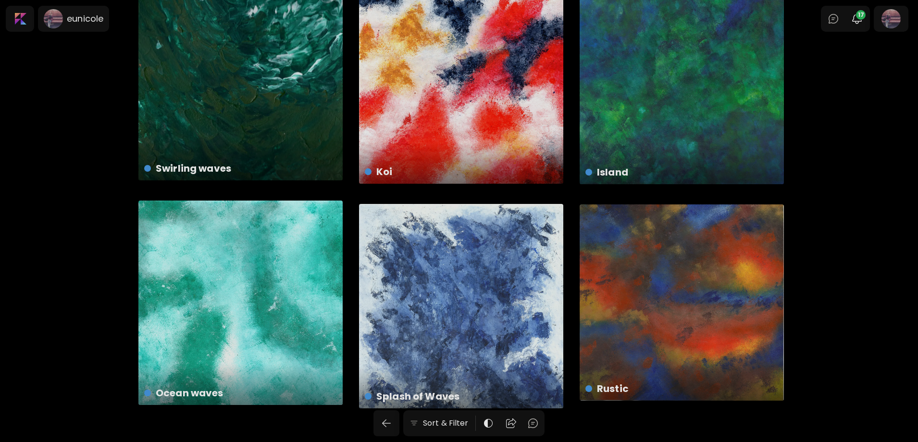
scroll to position [829, 0]
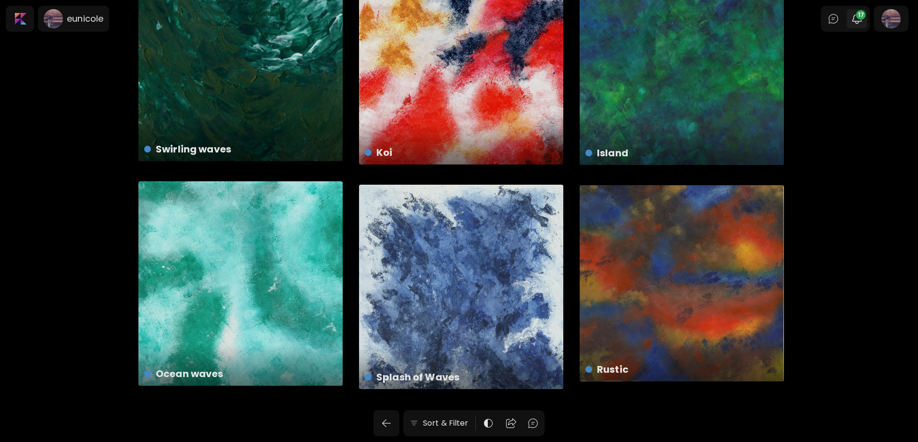
click at [864, 11] on span "17" at bounding box center [861, 15] width 10 height 10
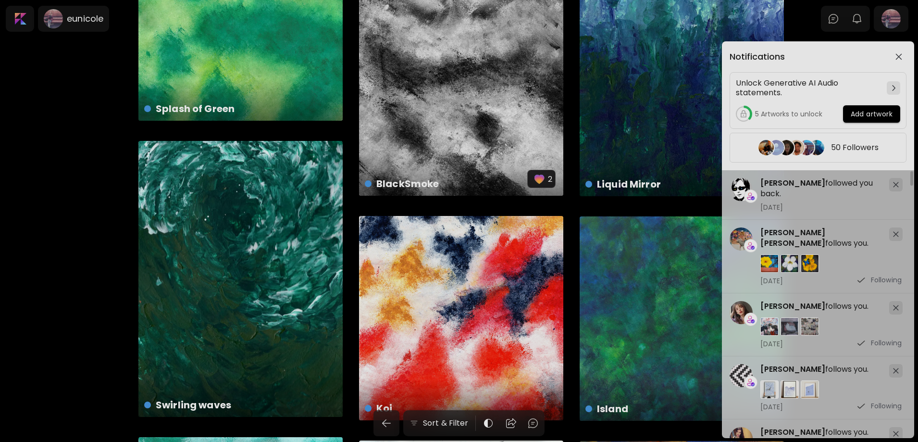
scroll to position [572, 0]
click at [903, 56] on span "button" at bounding box center [898, 56] width 11 height 7
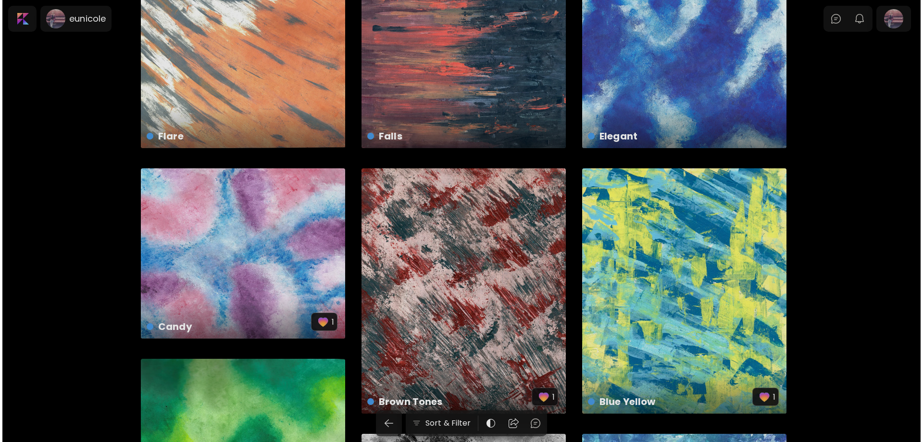
scroll to position [0, 0]
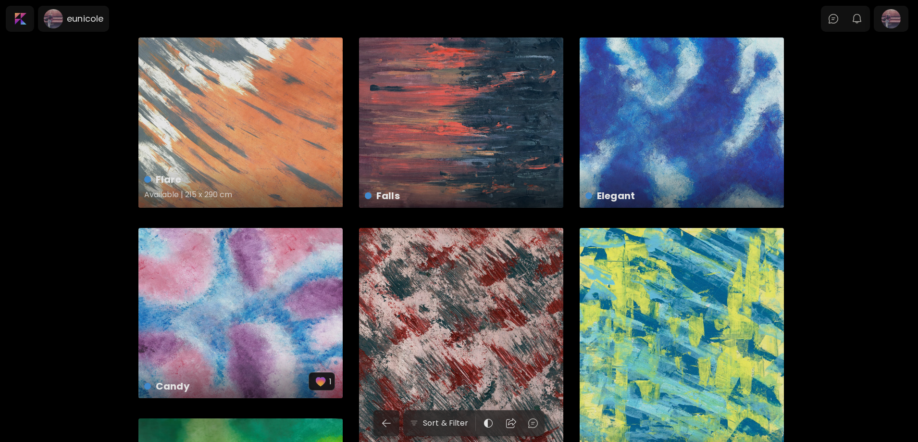
click at [241, 120] on div "Flare Available | 215 x 290 cm" at bounding box center [240, 122] width 204 height 170
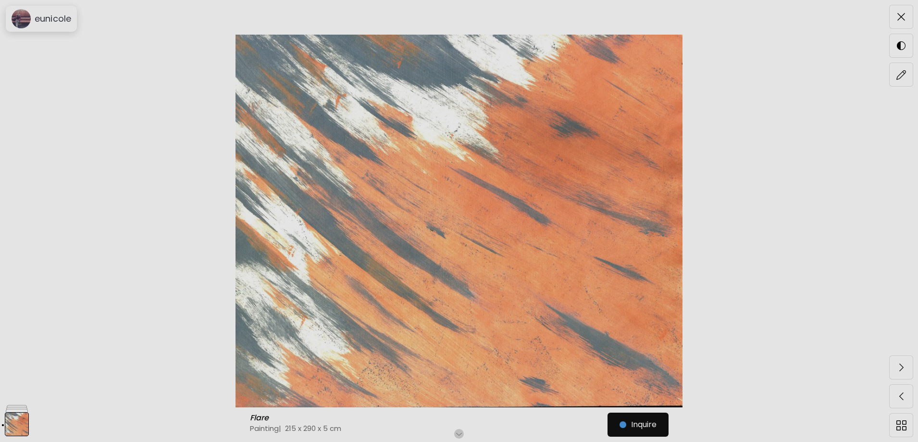
click at [643, 222] on img at bounding box center [458, 221] width 837 height 372
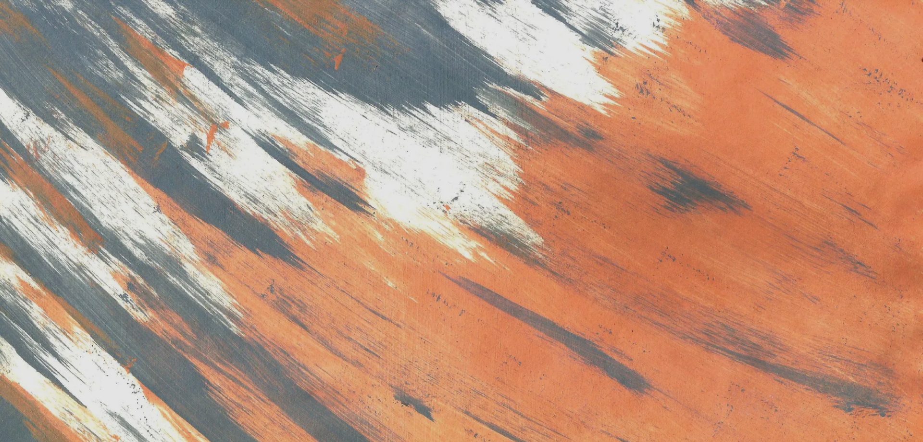
click at [630, 222] on img at bounding box center [461, 384] width 923 height 769
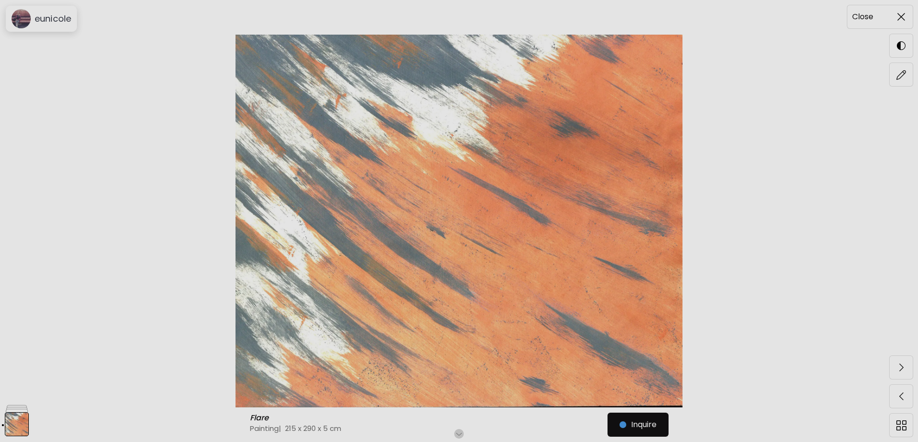
click at [902, 10] on span at bounding box center [901, 17] width 20 height 20
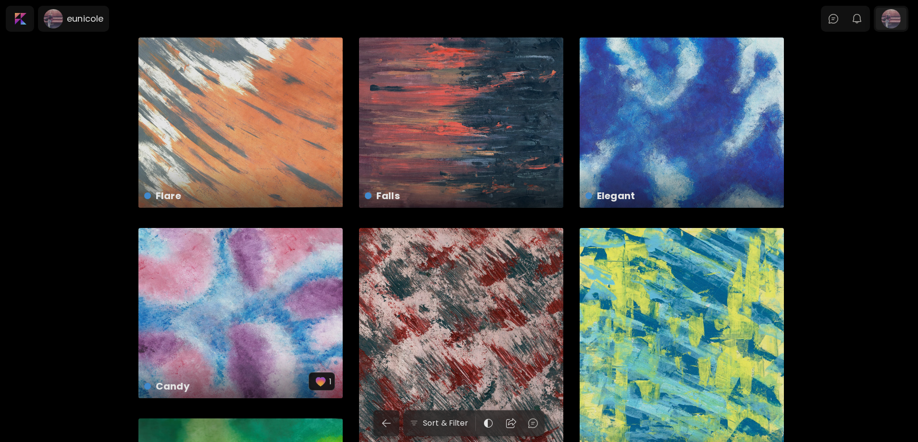
click at [892, 28] on div at bounding box center [891, 19] width 31 height 22
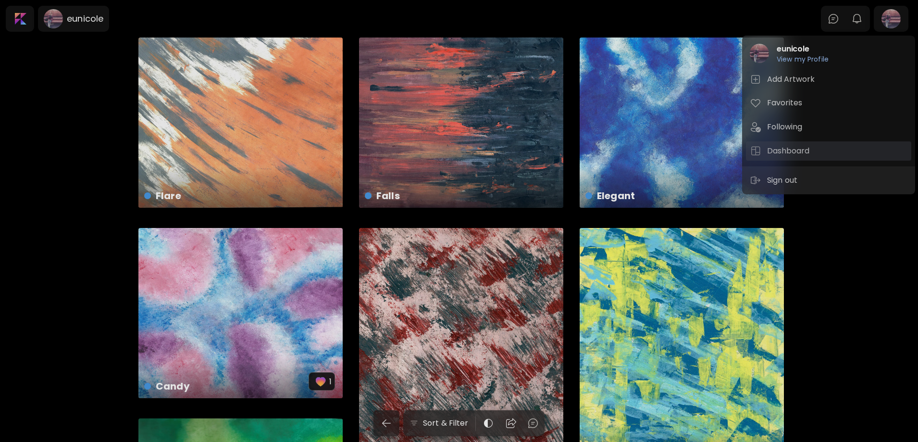
click at [809, 152] on h5 "Dashboard" at bounding box center [789, 151] width 45 height 12
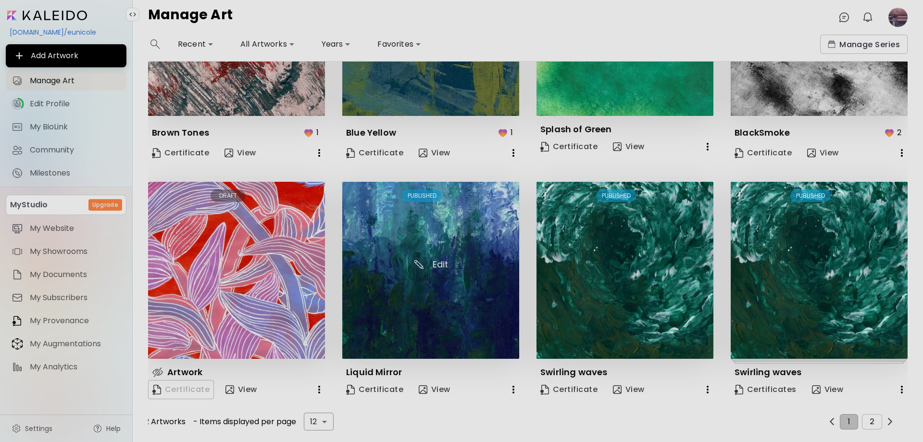
scroll to position [384, 0]
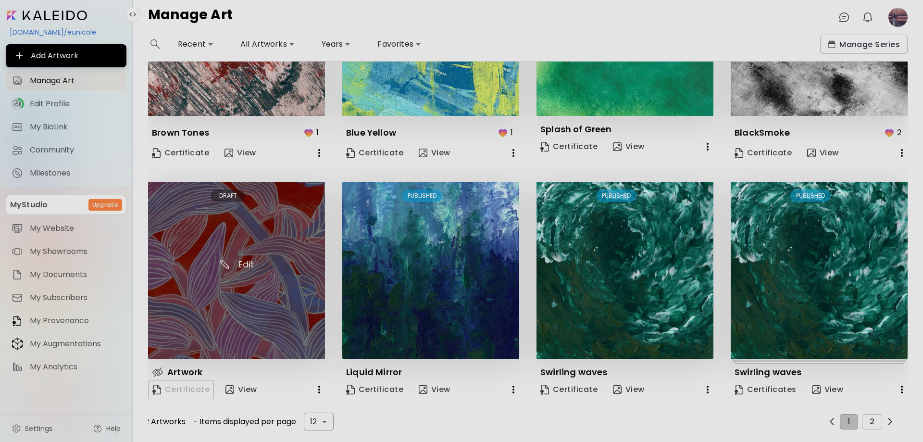
click at [267, 236] on img at bounding box center [236, 270] width 177 height 177
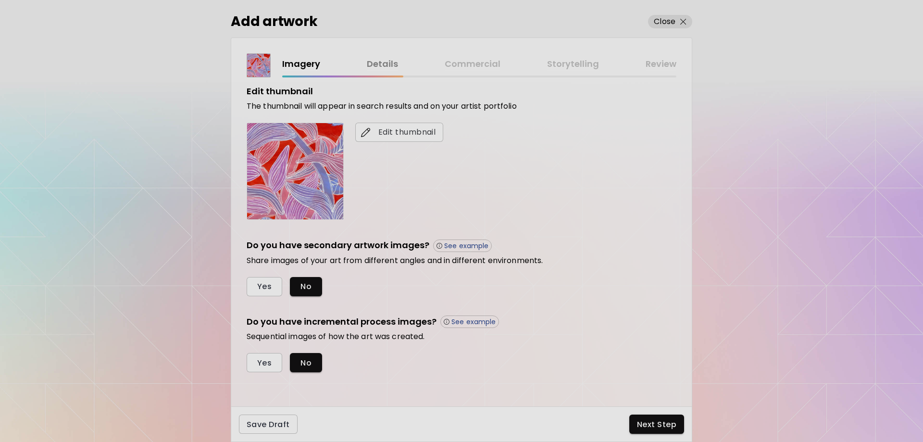
scroll to position [180, 0]
click at [641, 419] on span "Next Step" at bounding box center [656, 424] width 39 height 10
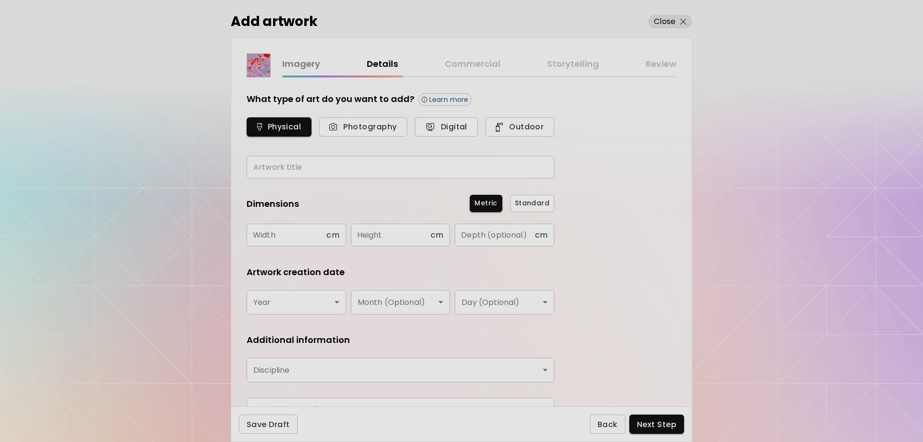
click at [320, 161] on input "text" at bounding box center [401, 167] width 308 height 23
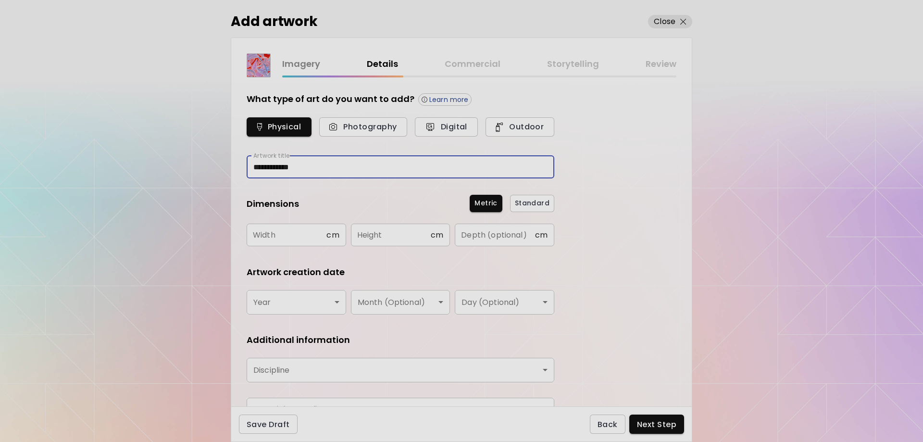
type input "**********"
click at [290, 235] on input "text" at bounding box center [287, 234] width 80 height 23
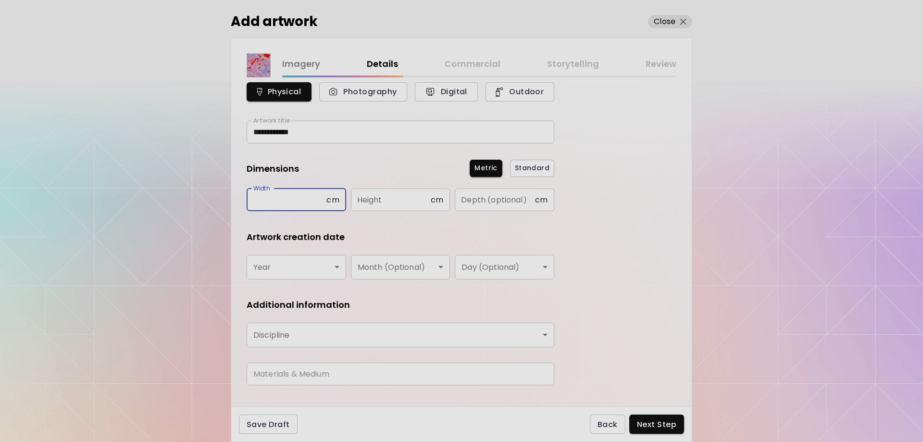
scroll to position [52, 0]
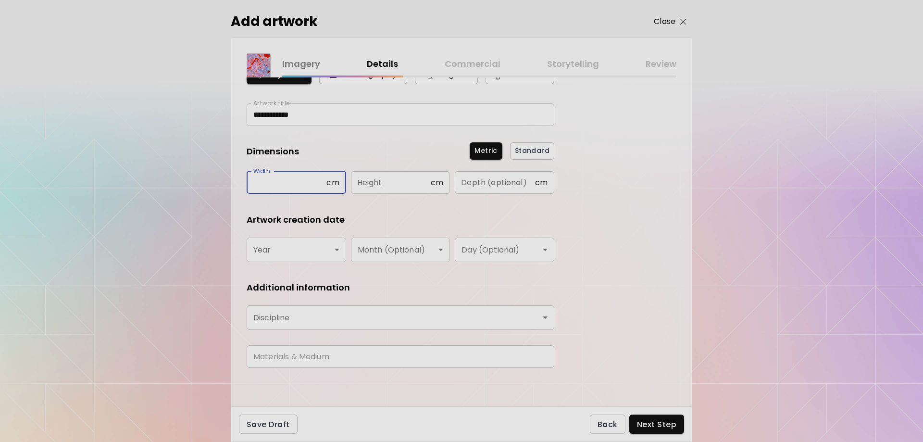
click at [674, 22] on p "Close" at bounding box center [665, 22] width 22 height 12
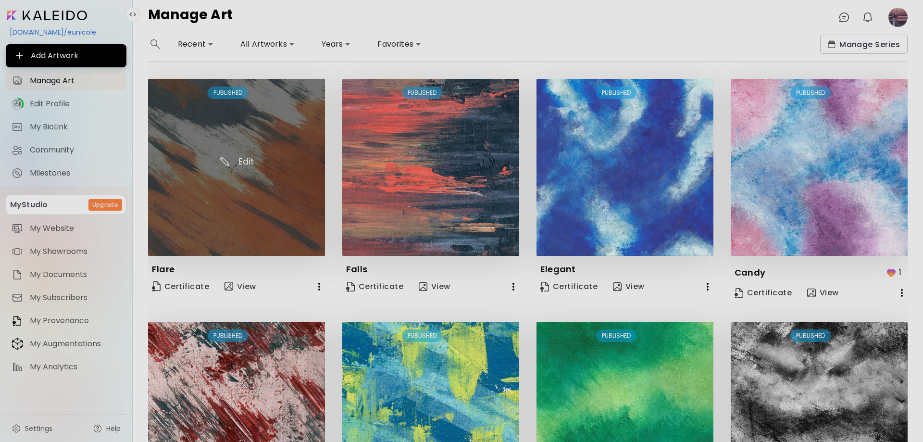
click at [260, 215] on img at bounding box center [236, 167] width 177 height 177
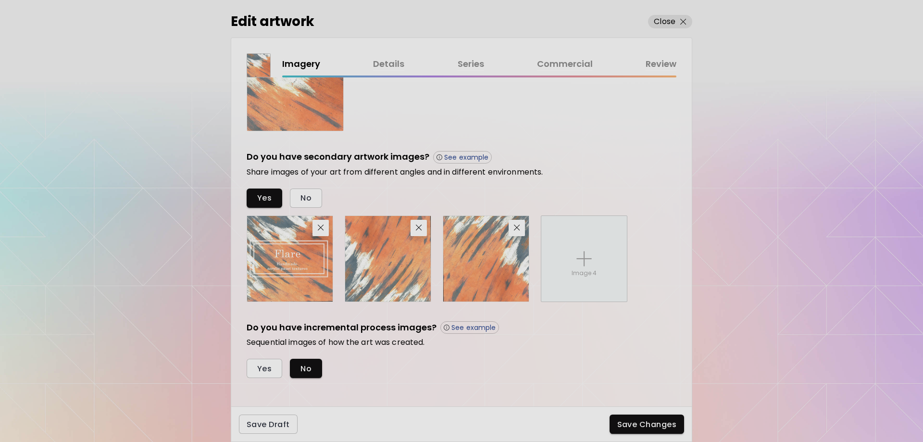
scroll to position [274, 0]
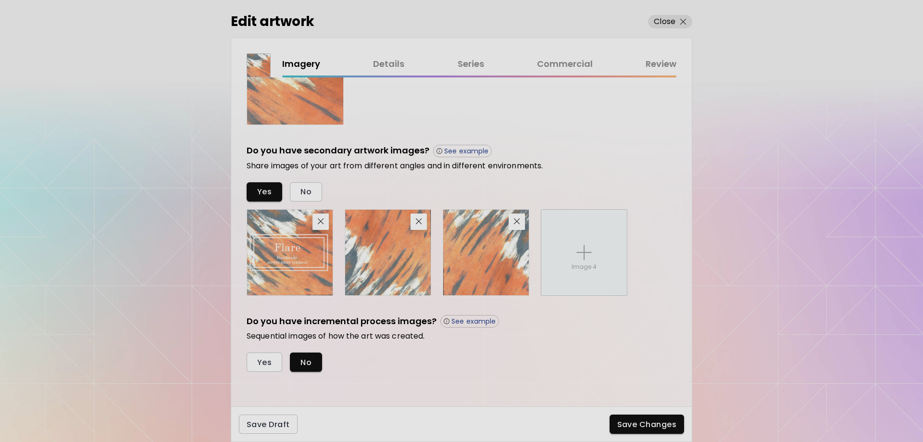
click at [666, 62] on link "Review" at bounding box center [660, 64] width 31 height 14
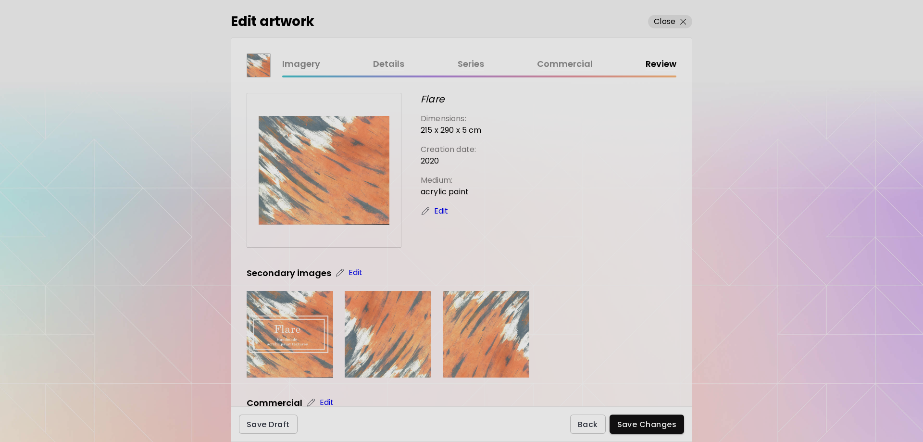
click at [571, 64] on link "Commercial" at bounding box center [565, 64] width 56 height 14
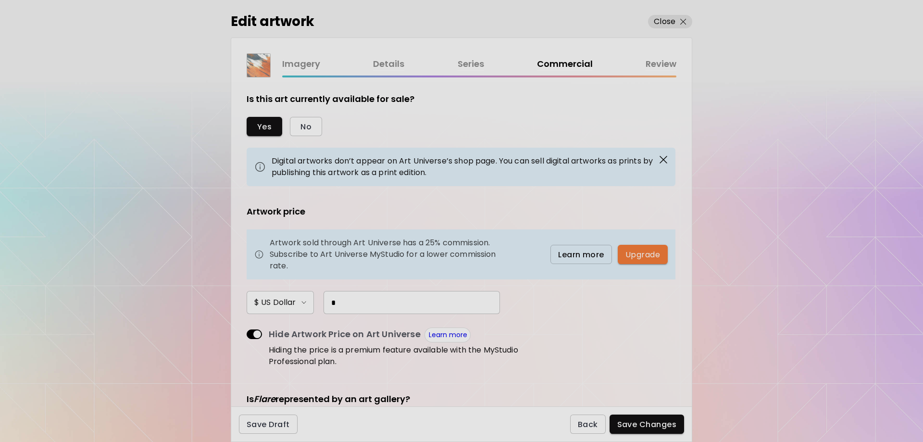
scroll to position [30, 0]
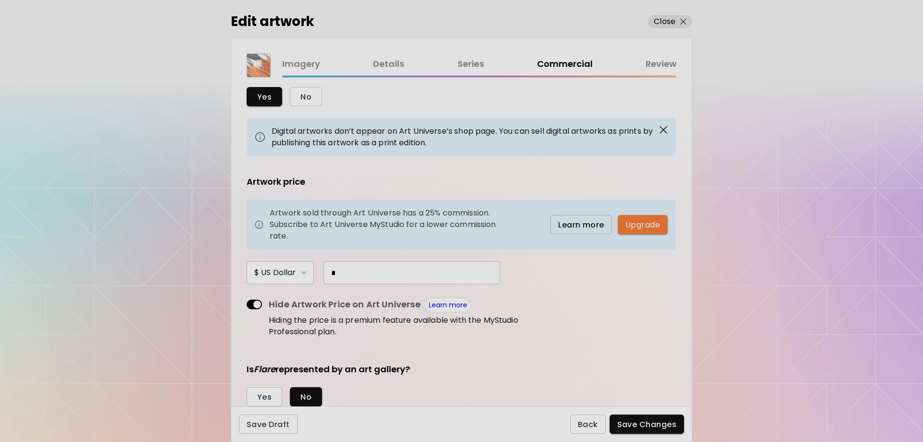
click at [321, 271] on div "*" at bounding box center [407, 272] width 186 height 23
click at [299, 273] on span "$ US Dollar" at bounding box center [280, 273] width 52 height 12
click at [303, 275] on li "$ US Dollar" at bounding box center [279, 273] width 67 height 13
click at [340, 273] on input "*" at bounding box center [411, 272] width 176 height 23
click at [309, 89] on button "No" at bounding box center [306, 96] width 32 height 19
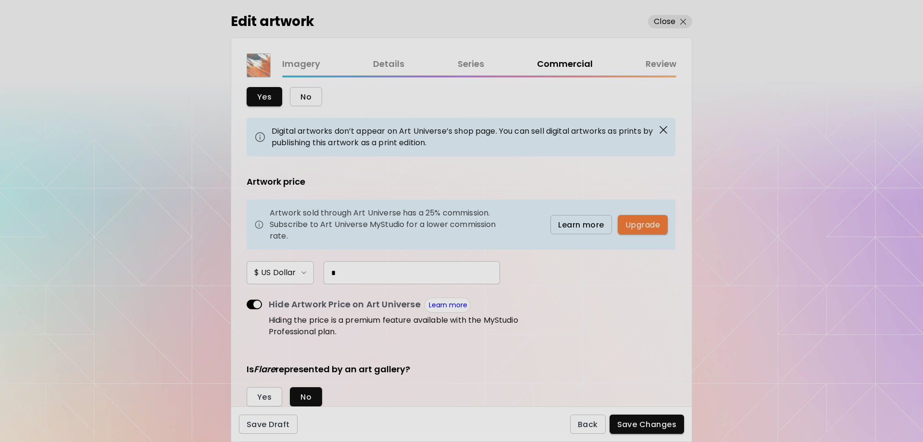
scroll to position [15, 0]
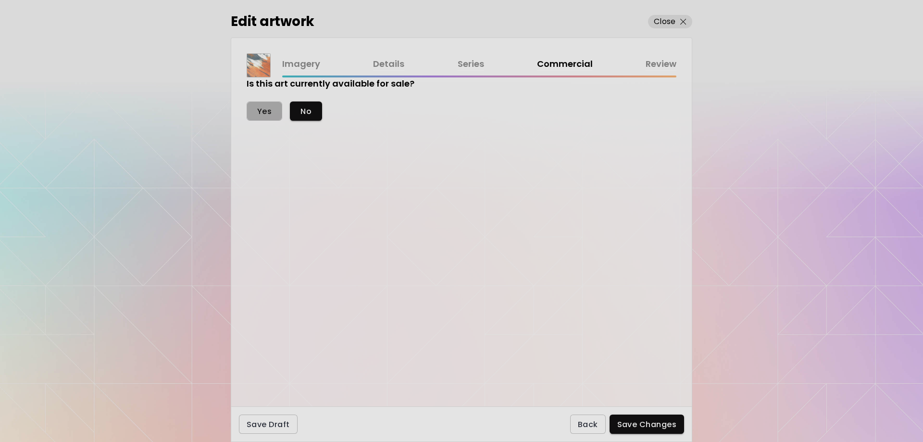
click at [269, 111] on span "Yes" at bounding box center [264, 111] width 14 height 10
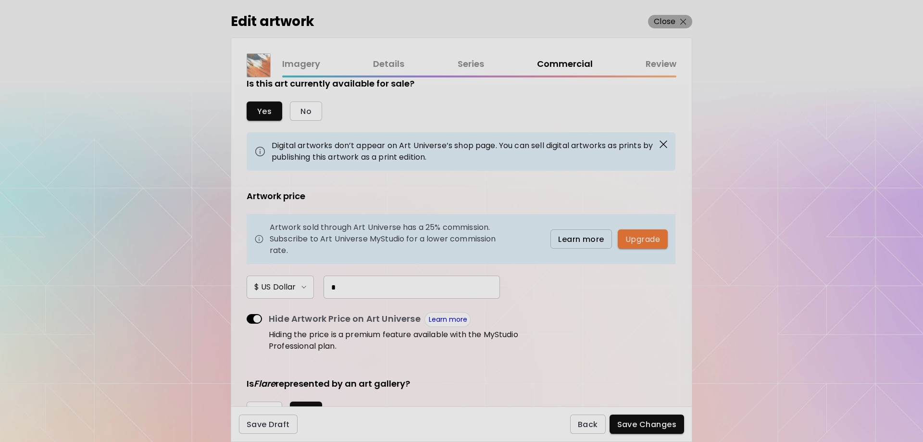
click at [665, 23] on p "Close" at bounding box center [665, 22] width 22 height 12
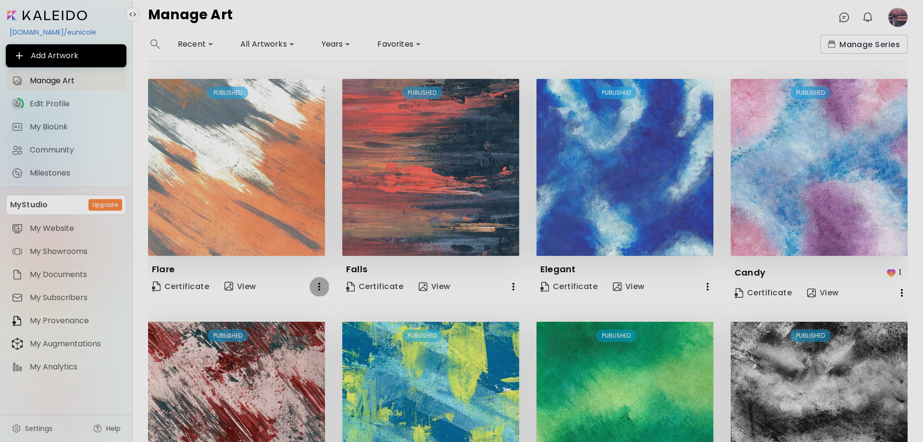
click at [316, 285] on icon "button" at bounding box center [319, 287] width 12 height 12
click at [301, 264] on div at bounding box center [461, 221] width 923 height 442
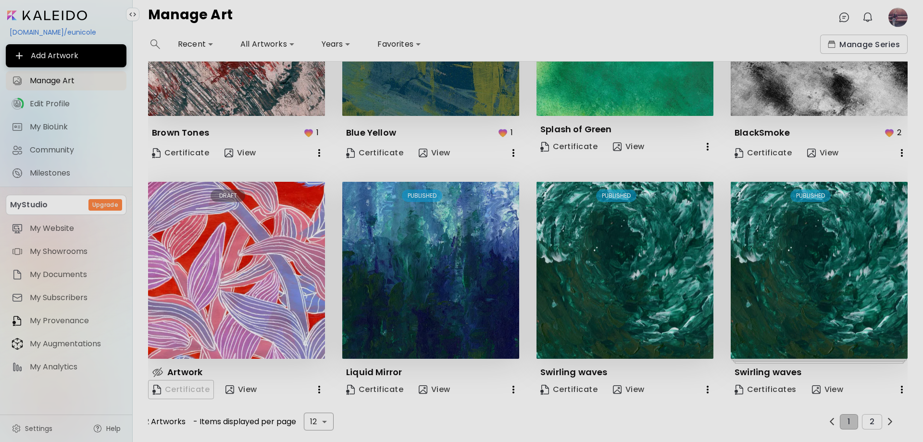
scroll to position [384, 0]
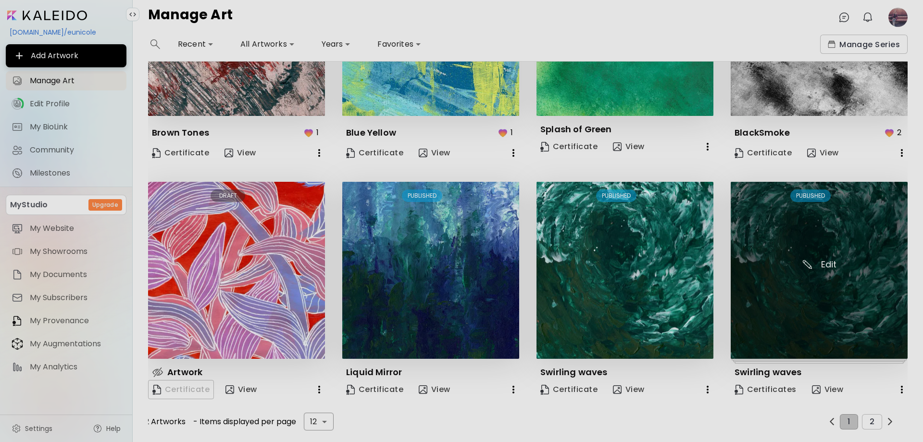
click at [843, 302] on img at bounding box center [819, 270] width 177 height 177
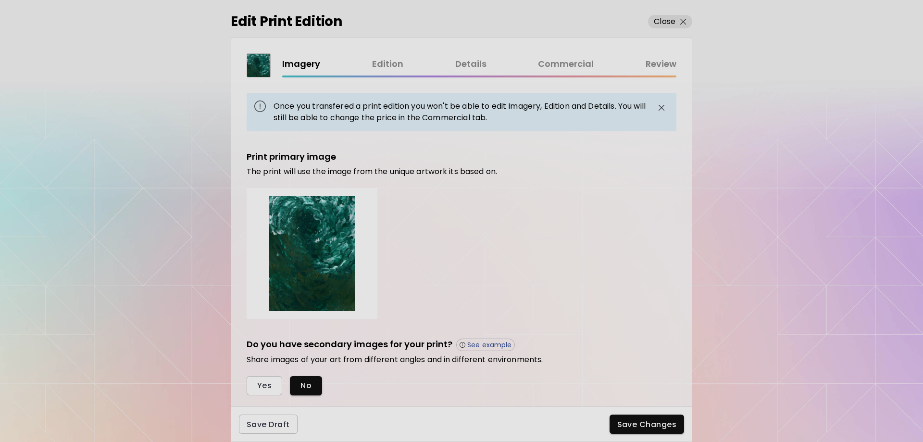
click at [564, 60] on link "Commercial" at bounding box center [566, 64] width 56 height 14
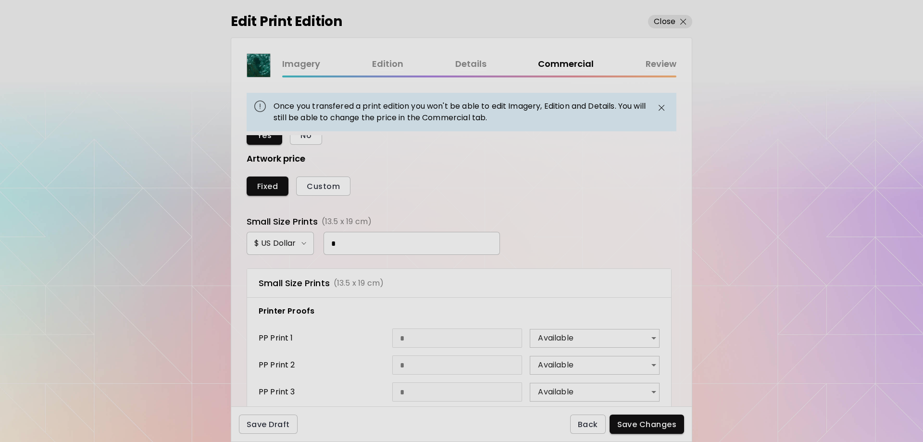
scroll to position [186, 0]
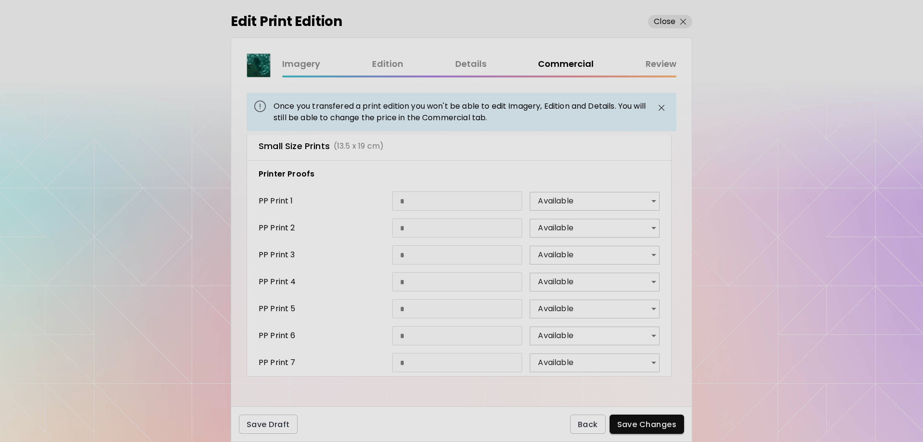
click at [660, 62] on link "Review" at bounding box center [660, 64] width 31 height 14
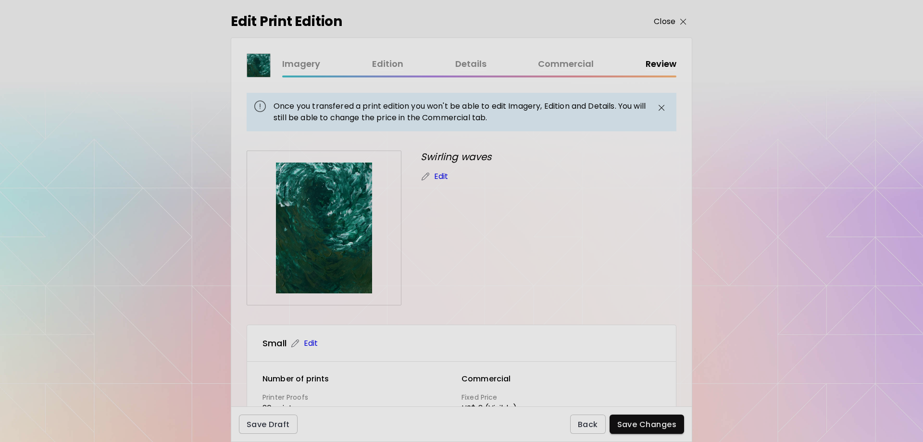
click at [678, 17] on span "Close" at bounding box center [670, 22] width 33 height 12
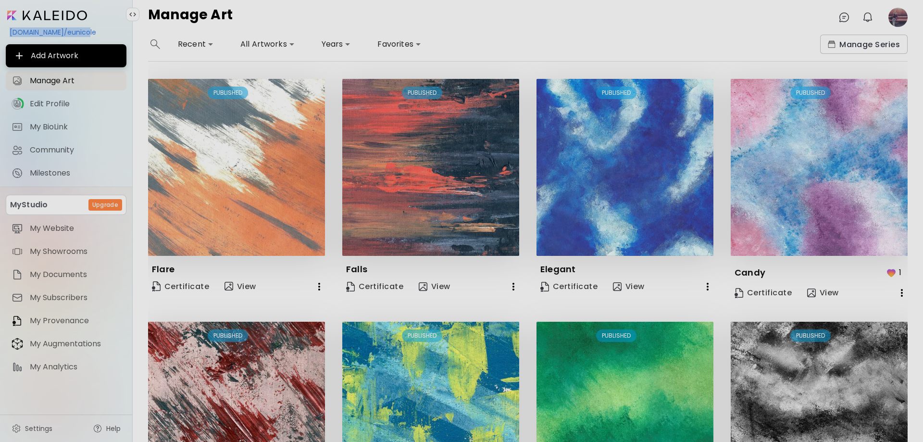
drag, startPoint x: 70, startPoint y: 27, endPoint x: 0, endPoint y: 25, distance: 69.7
click at [0, 25] on div "[DOMAIN_NAME]/eunicole Add Artwork Manage Art Edit Profile My BioLink Community…" at bounding box center [66, 221] width 133 height 442
copy div "[DOMAIN_NAME]/eunicole"
